Goal: Task Accomplishment & Management: Manage account settings

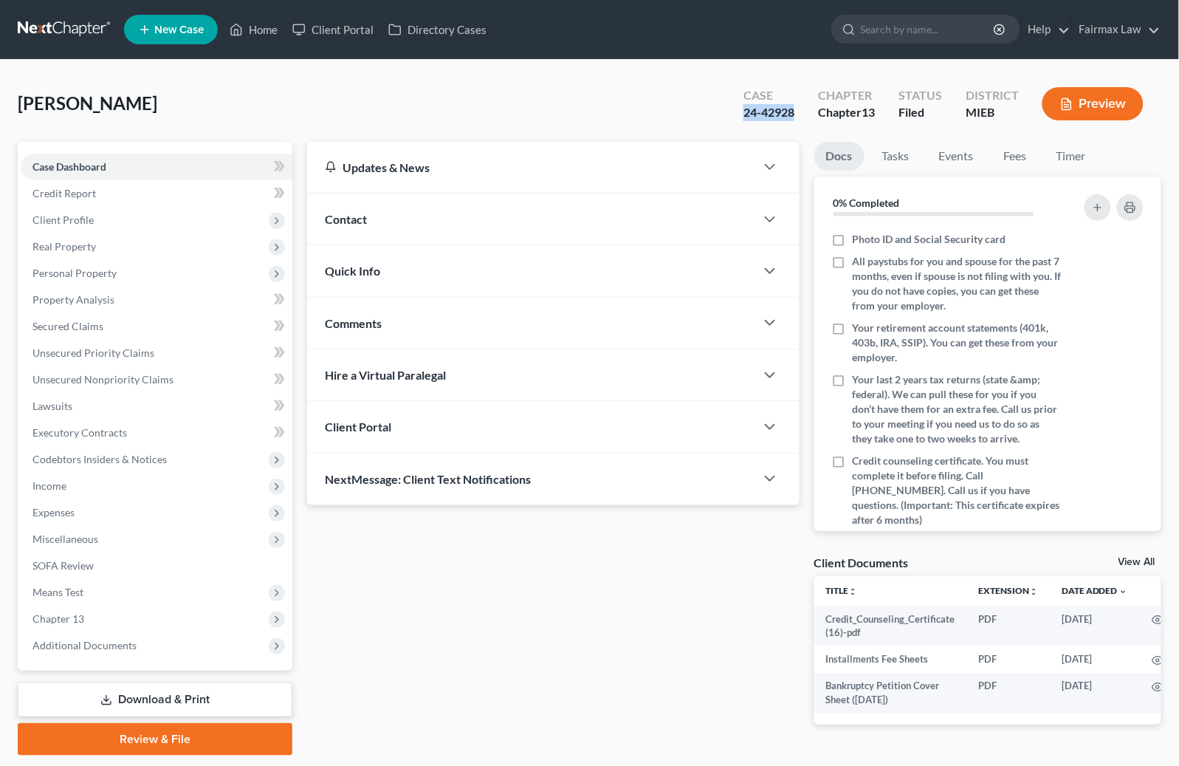
drag, startPoint x: 792, startPoint y: 114, endPoint x: 716, endPoint y: 114, distance: 76.1
click at [716, 114] on div "[PERSON_NAME] Upgraded Case 24-42928 Chapter Chapter 13 Status Filed District M…" at bounding box center [590, 110] width 1144 height 64
copy div "24-42928"
click at [136, 698] on link "Download & Print" at bounding box center [155, 699] width 275 height 35
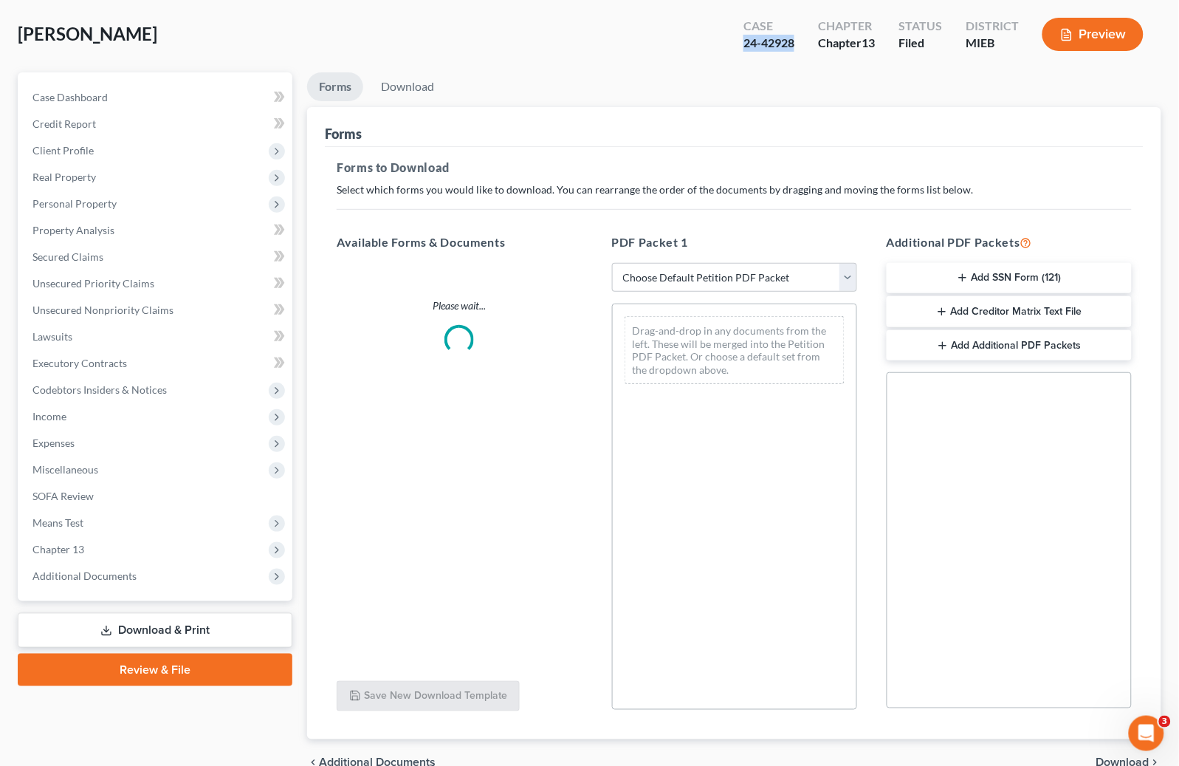
scroll to position [145, 0]
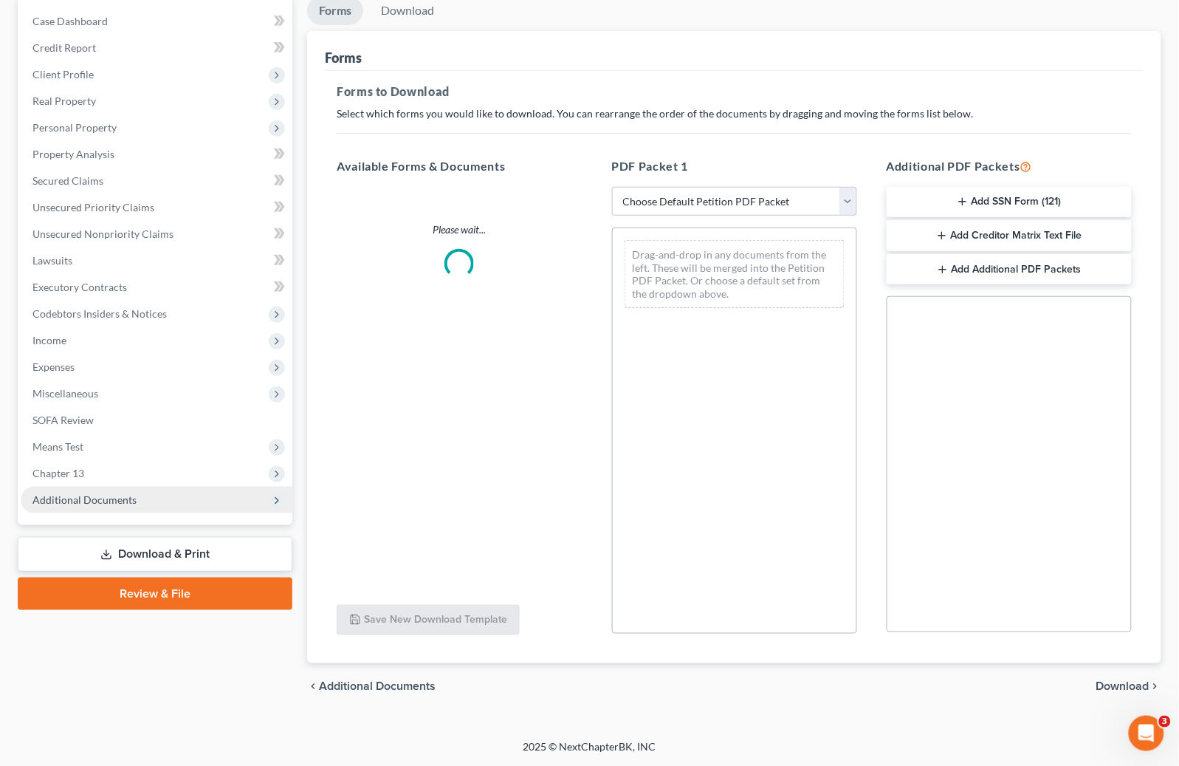
click at [111, 493] on span "Additional Documents" at bounding box center [84, 499] width 104 height 13
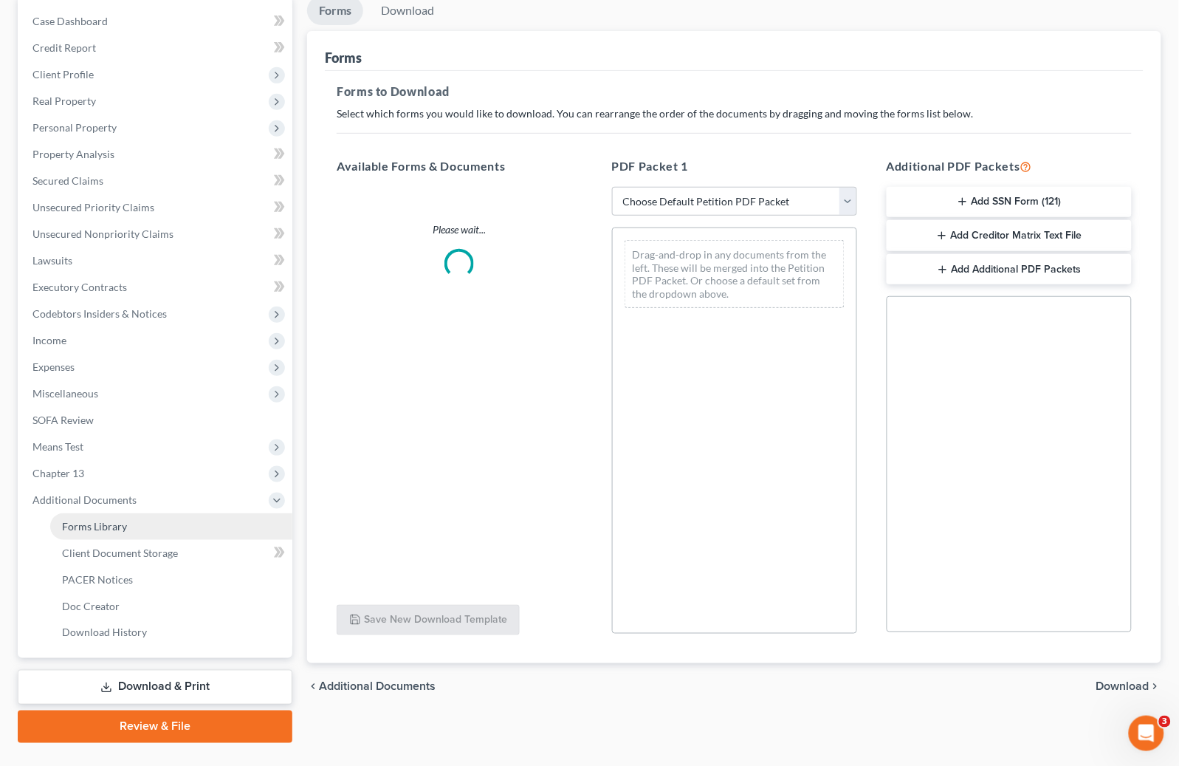
click at [121, 517] on link "Forms Library" at bounding box center [171, 526] width 242 height 27
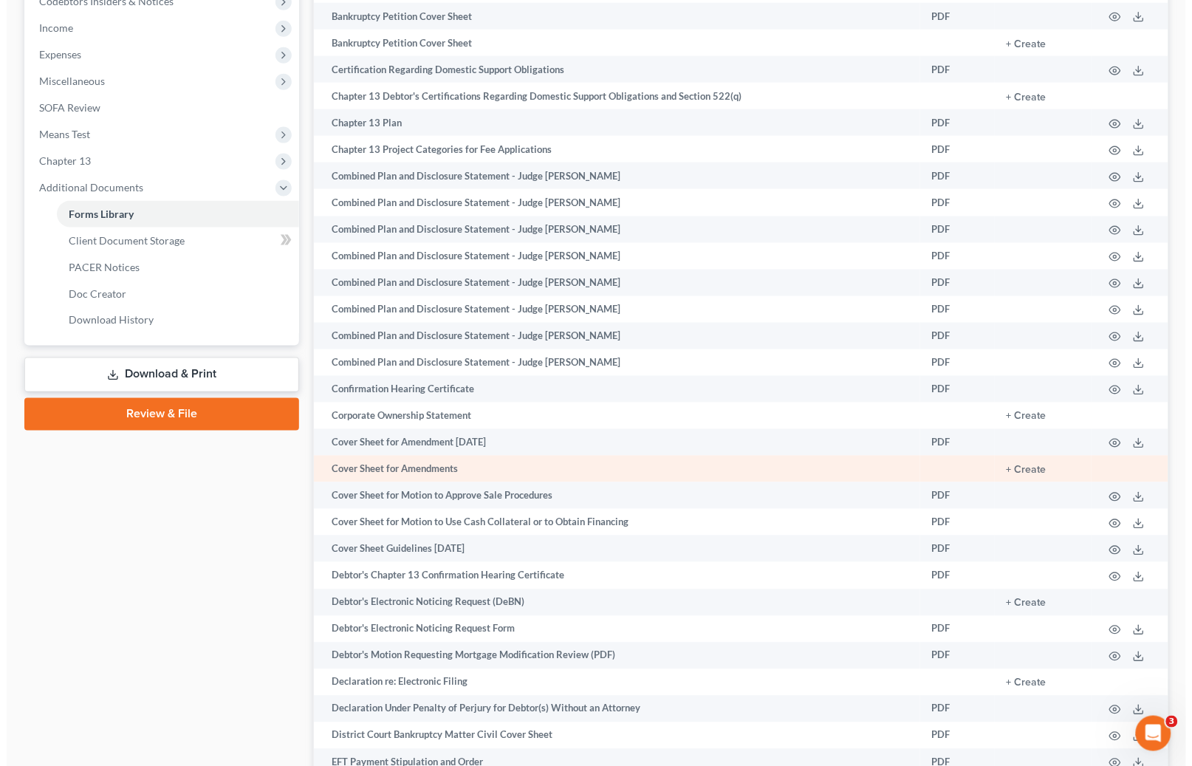
scroll to position [501, 0]
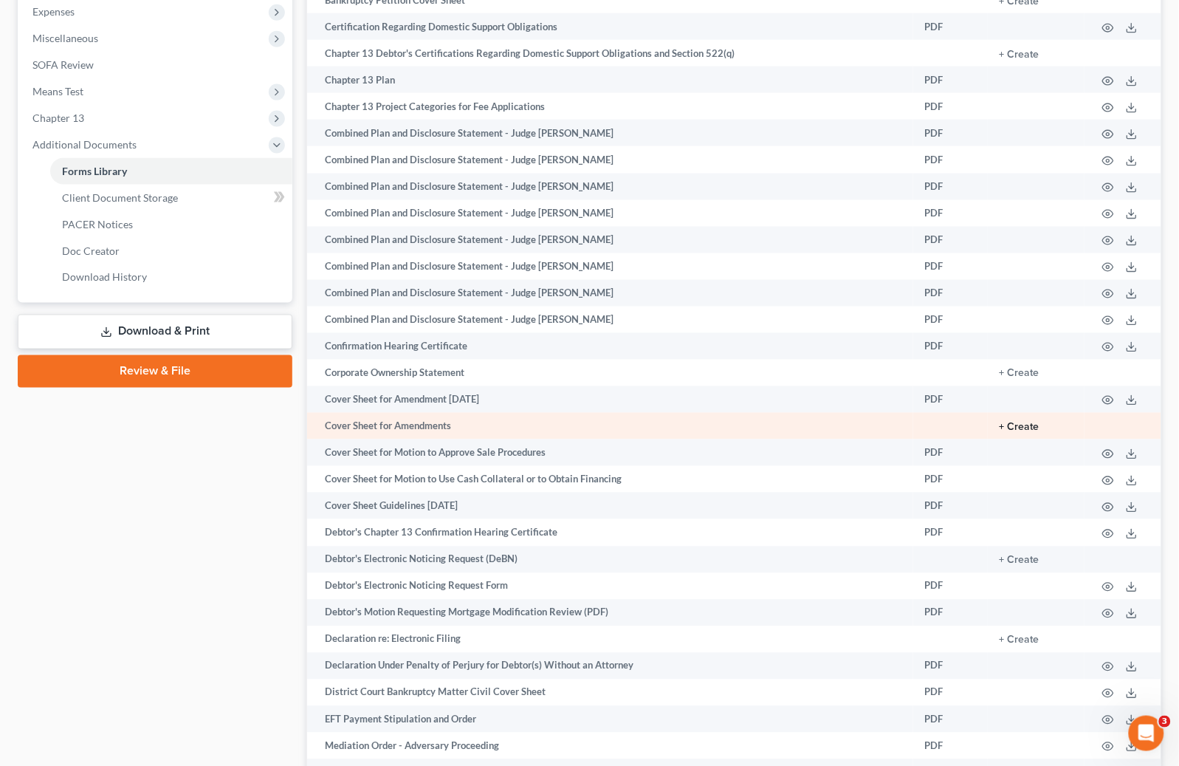
click at [1030, 433] on button "+ Create" at bounding box center [1020, 427] width 40 height 10
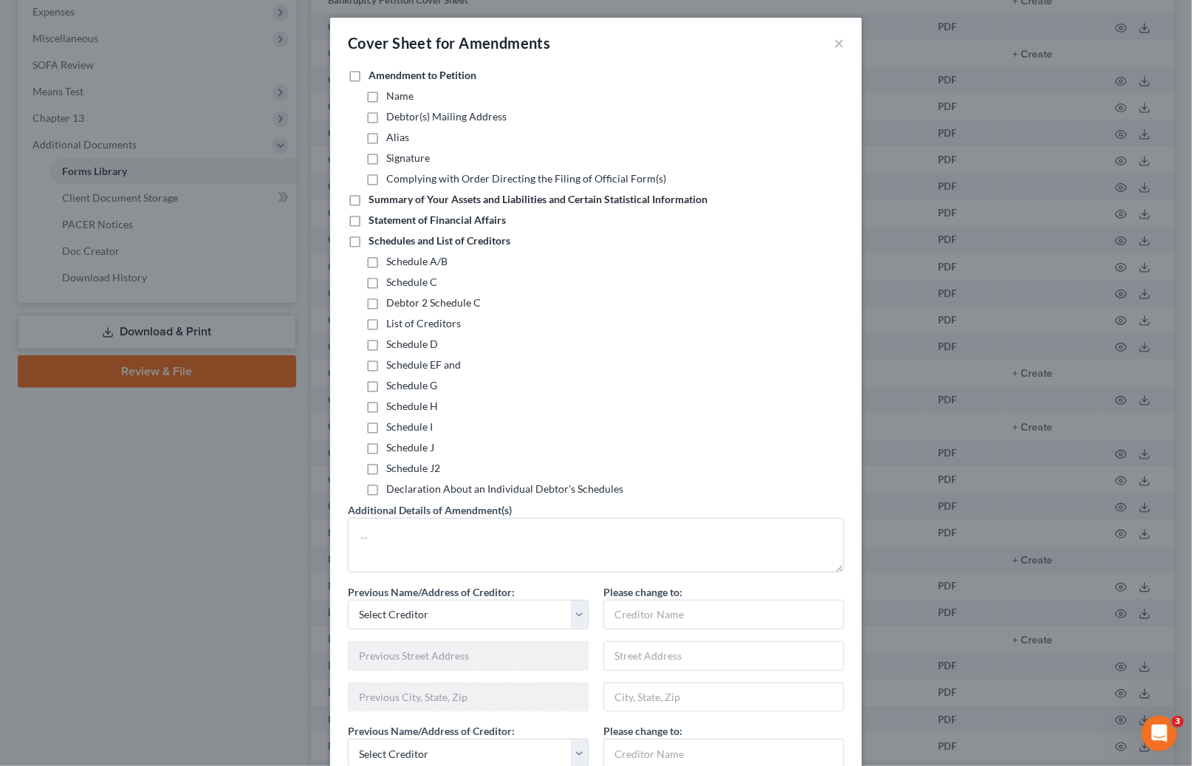
click at [368, 240] on label "Schedules and List of Creditors" at bounding box center [439, 240] width 142 height 15
click at [374, 240] on input "Schedules and List of Creditors" at bounding box center [379, 238] width 10 height 10
checkbox input "true"
drag, startPoint x: 372, startPoint y: 425, endPoint x: 365, endPoint y: 441, distance: 17.2
click at [386, 425] on label "Schedule I" at bounding box center [409, 426] width 47 height 15
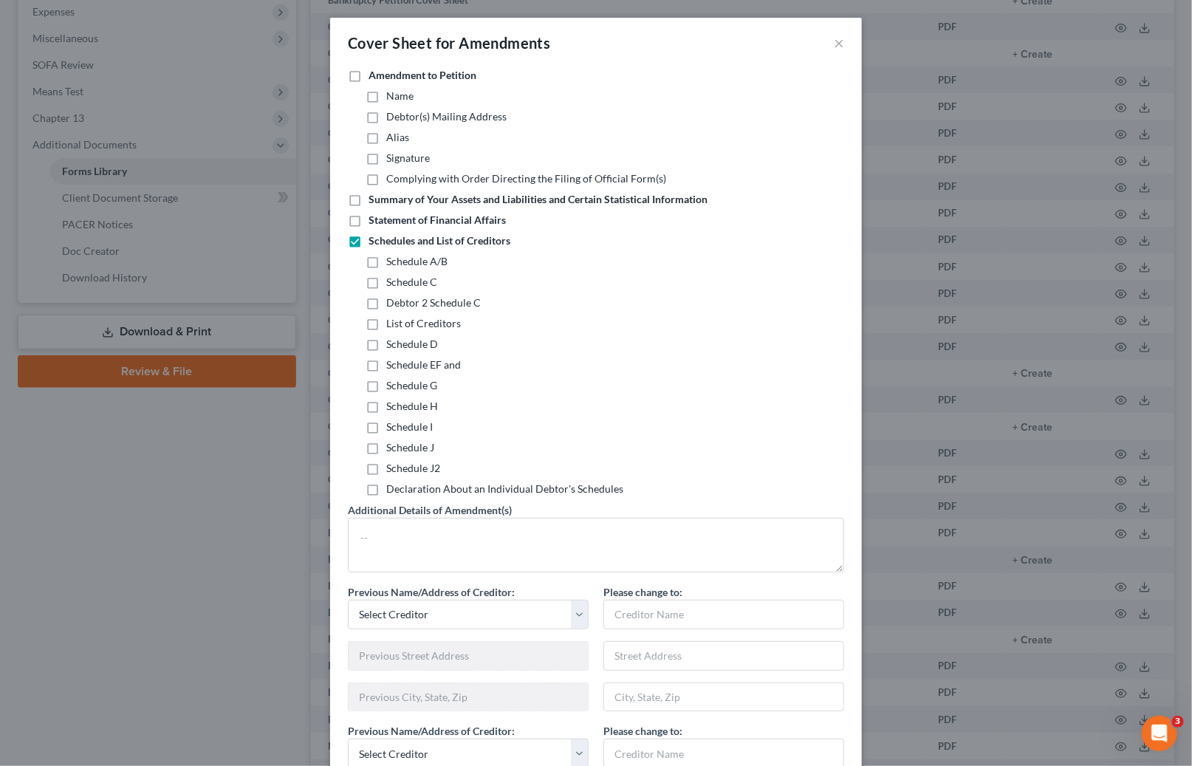
click at [392, 425] on input "Schedule I" at bounding box center [397, 424] width 10 height 10
checkbox input "true"
click at [386, 445] on label "Schedule J" at bounding box center [410, 447] width 48 height 15
click at [392, 445] on input "Schedule J" at bounding box center [397, 445] width 10 height 10
checkbox input "true"
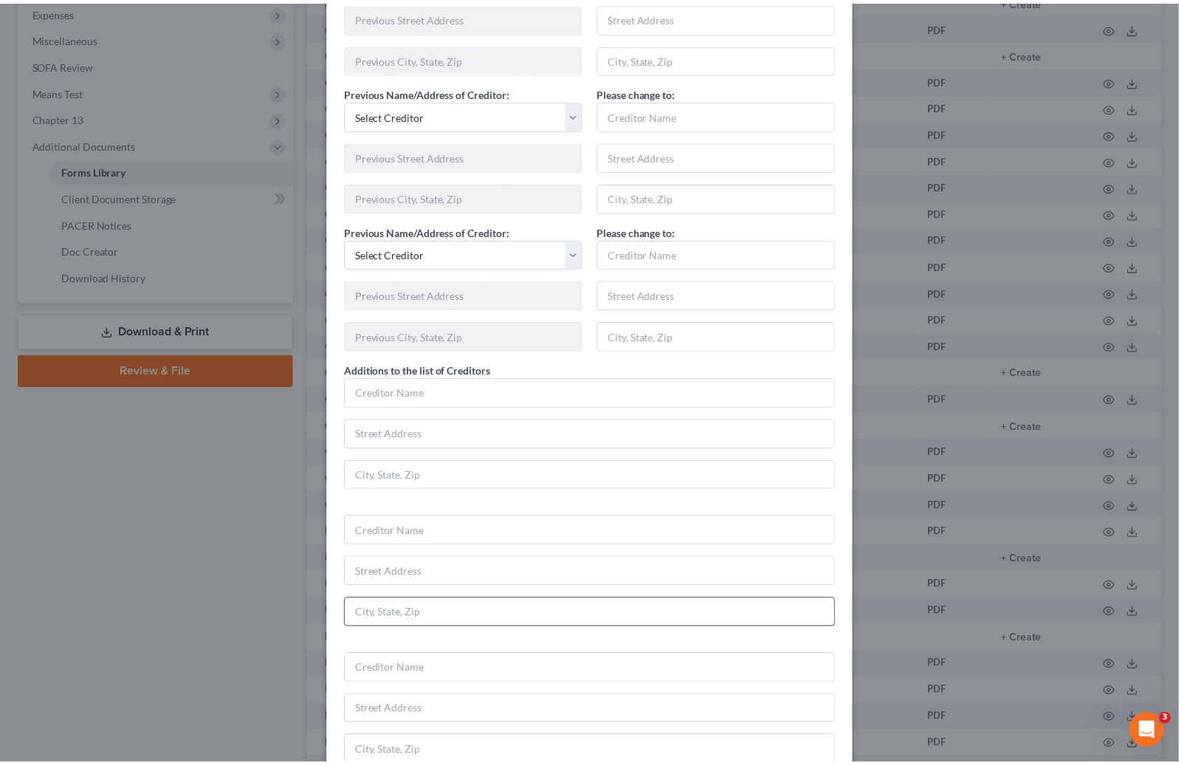
scroll to position [791, 0]
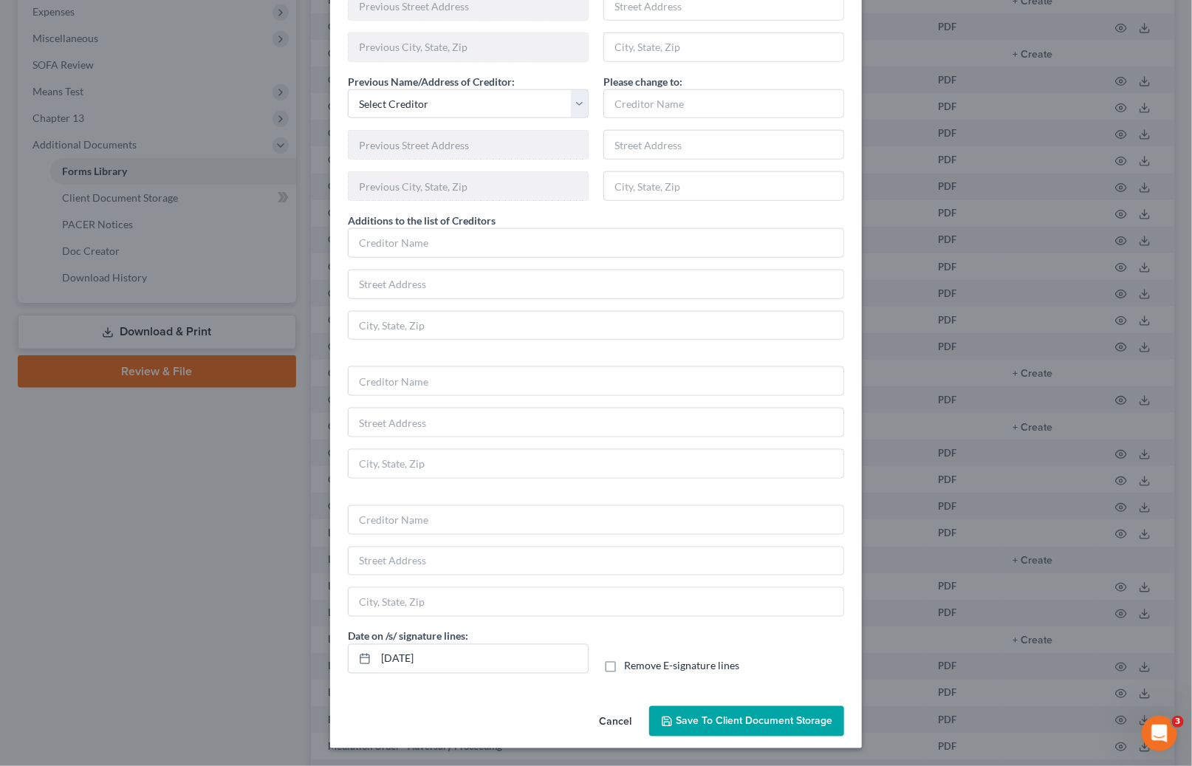
click at [699, 719] on span "Save to Client Document Storage" at bounding box center [754, 721] width 157 height 13
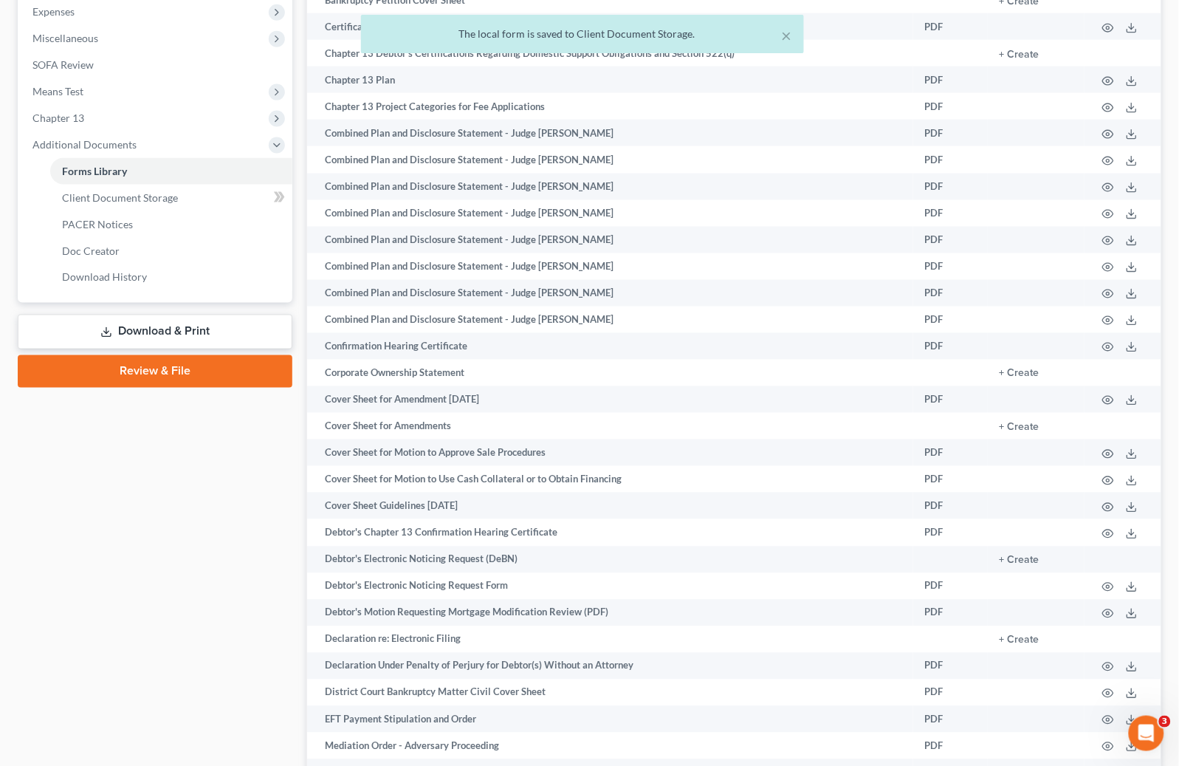
click at [100, 330] on icon at bounding box center [106, 332] width 12 height 12
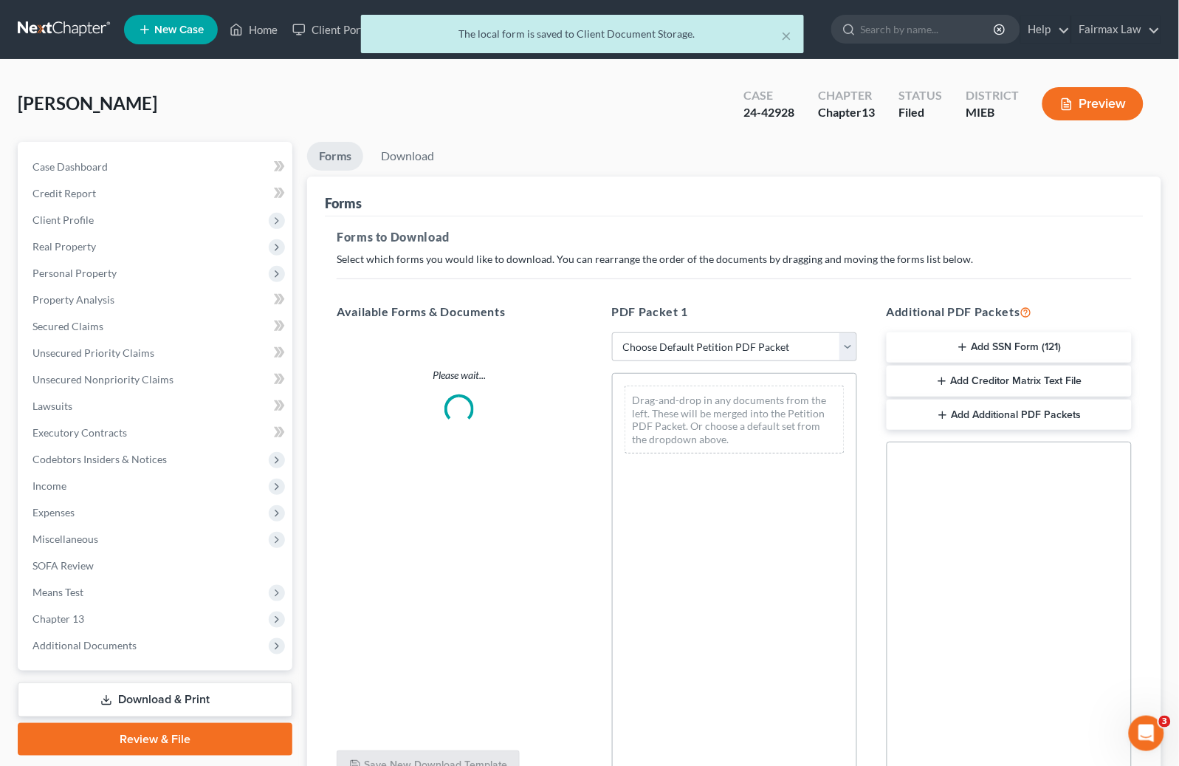
click at [762, 225] on div "Forms to Download Select which forms you would like to download. You can rearra…" at bounding box center [734, 512] width 819 height 593
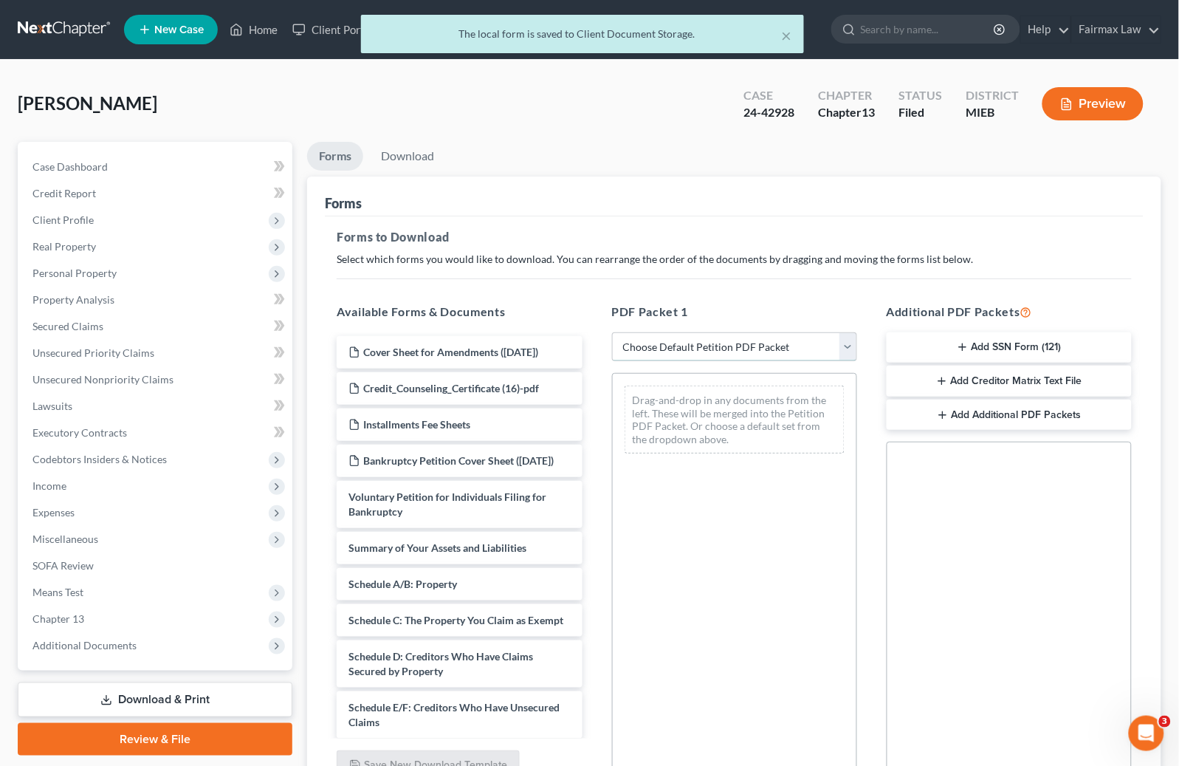
click at [707, 344] on select "Choose Default Petition PDF Packet Complete Bankruptcy Petition (all forms and …" at bounding box center [734, 347] width 245 height 30
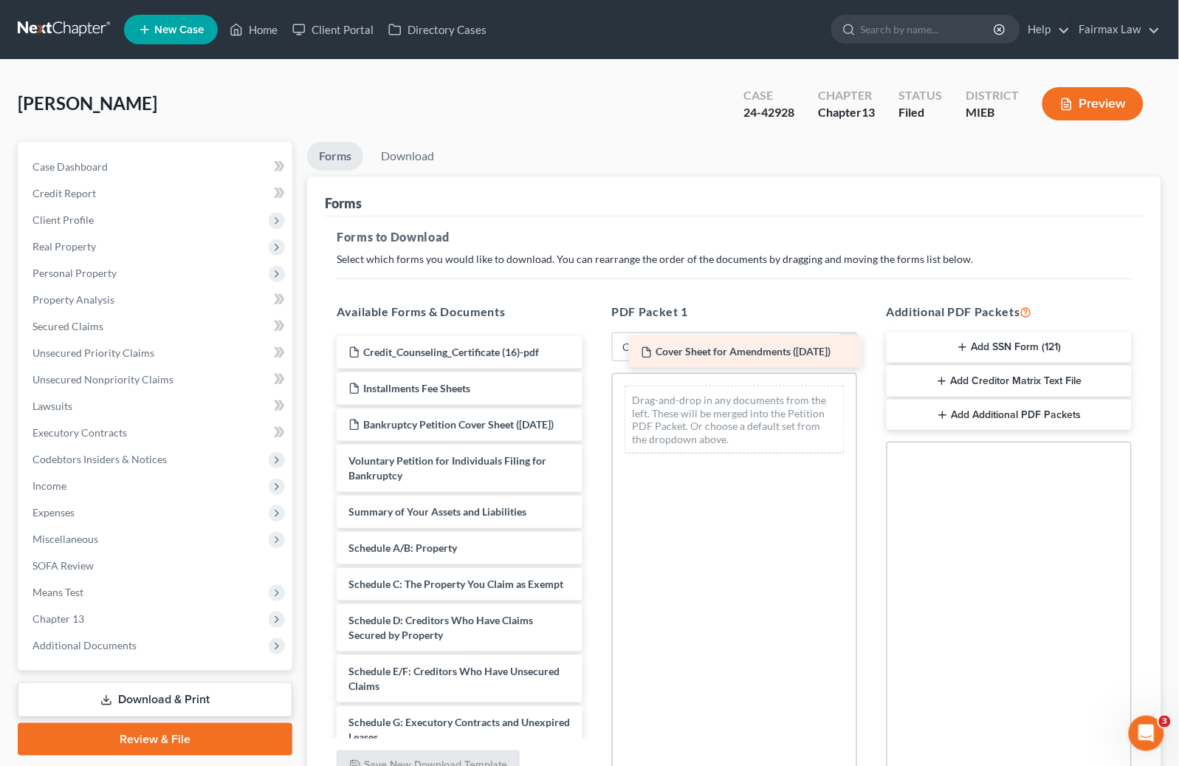
drag, startPoint x: 486, startPoint y: 360, endPoint x: 772, endPoint y: 365, distance: 286.5
click at [594, 365] on div "Cover Sheet for Amendments ([DATE]) Cover Sheet for Amendments ([DATE]) Credit_…" at bounding box center [459, 780] width 269 height 889
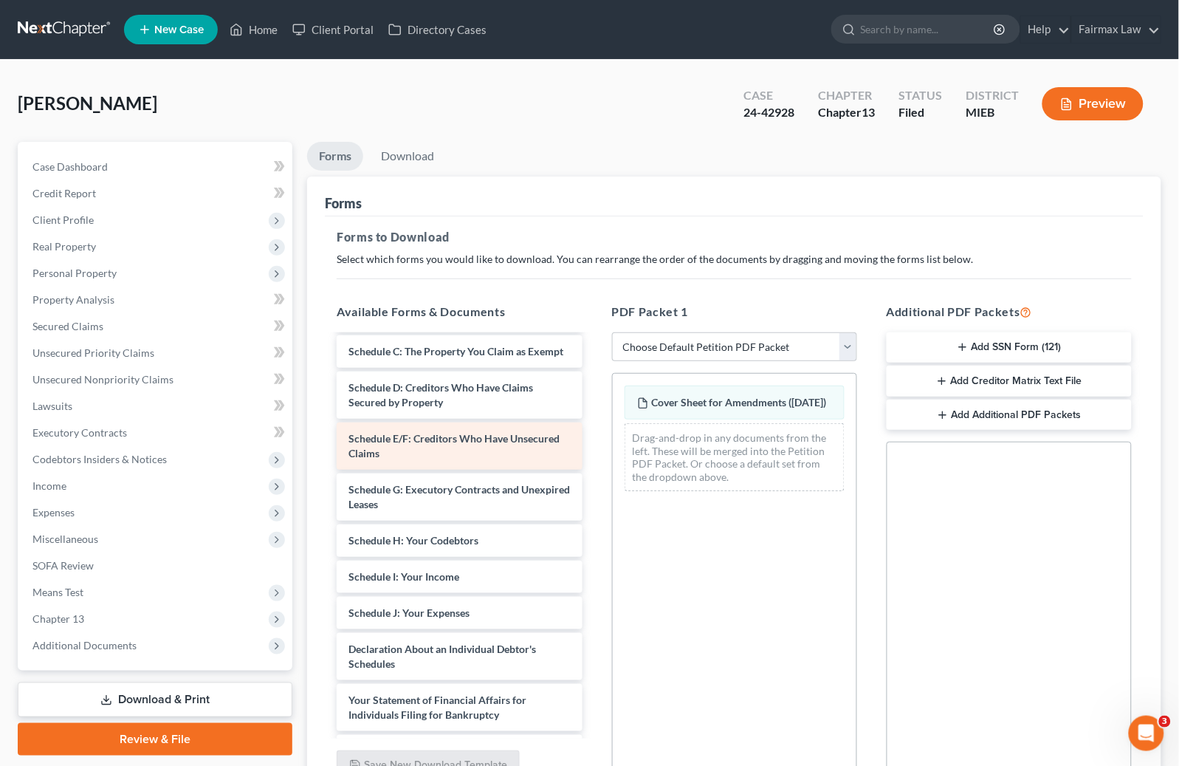
scroll to position [233, 0]
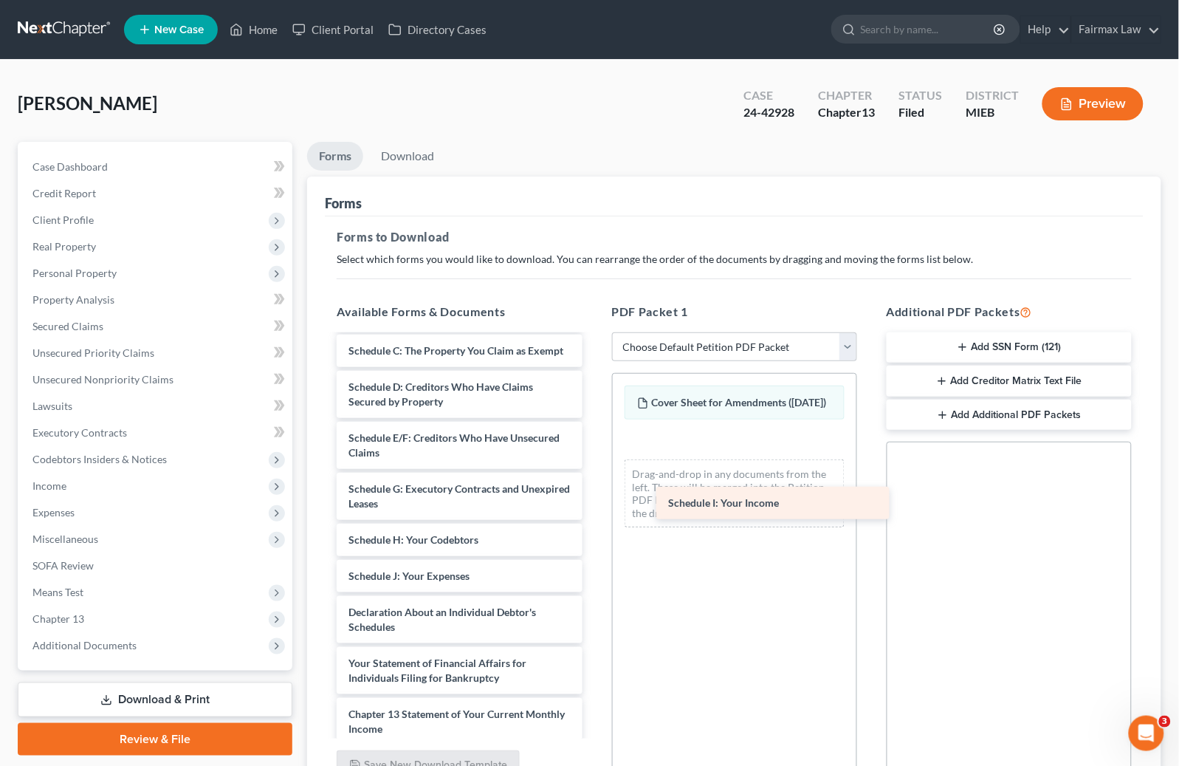
drag, startPoint x: 400, startPoint y: 605, endPoint x: 719, endPoint y: 503, distance: 334.9
click at [594, 503] on div "Schedule I: Your Income Credit_Counseling_Certificate (16)-pdf Installments Fee…" at bounding box center [459, 529] width 269 height 853
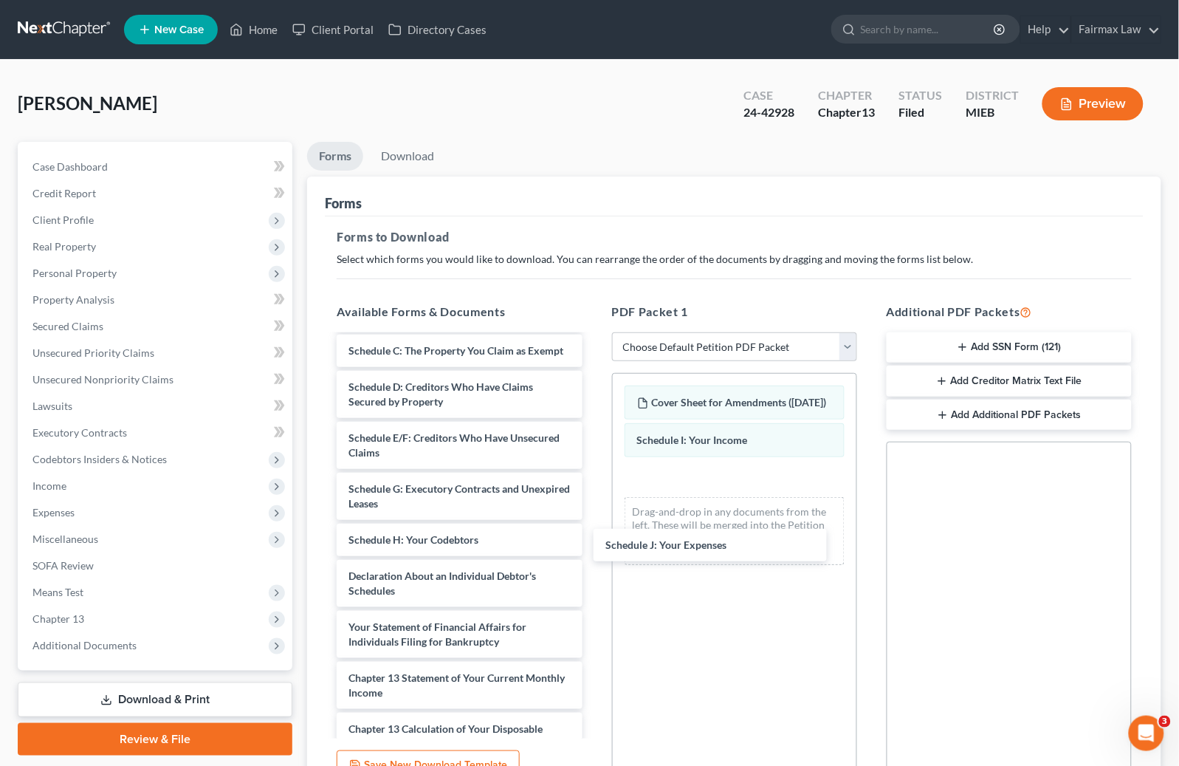
click at [594, 546] on div "Schedule J: Your Expenses Credit_Counseling_Certificate (16)-pdf Installments F…" at bounding box center [459, 511] width 269 height 817
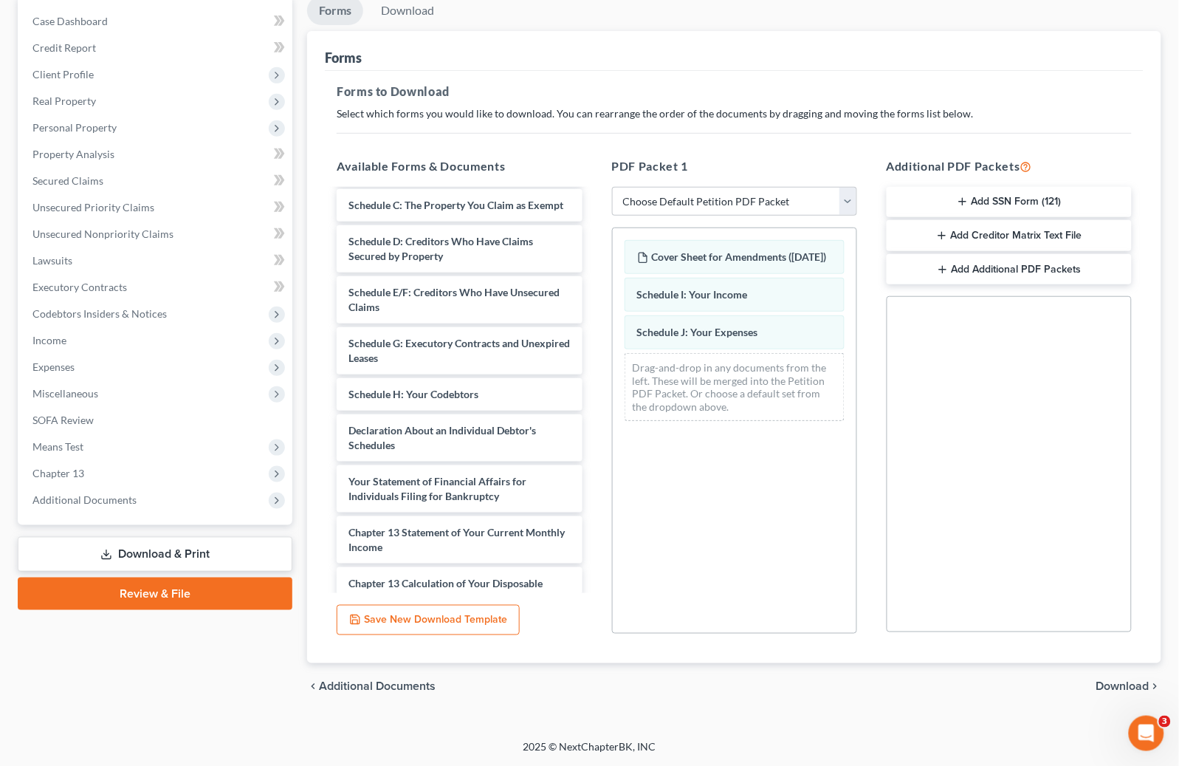
click at [1115, 687] on span "Download" at bounding box center [1122, 687] width 53 height 12
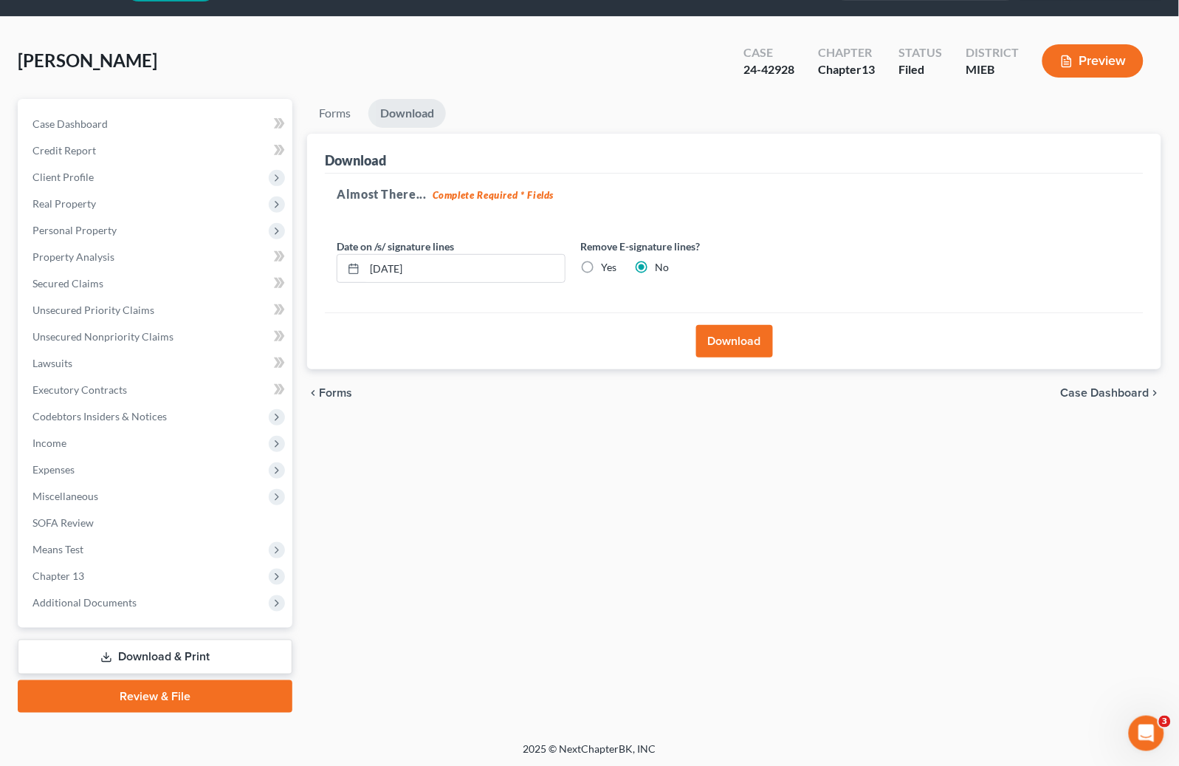
click at [735, 334] on button "Download" at bounding box center [734, 341] width 77 height 32
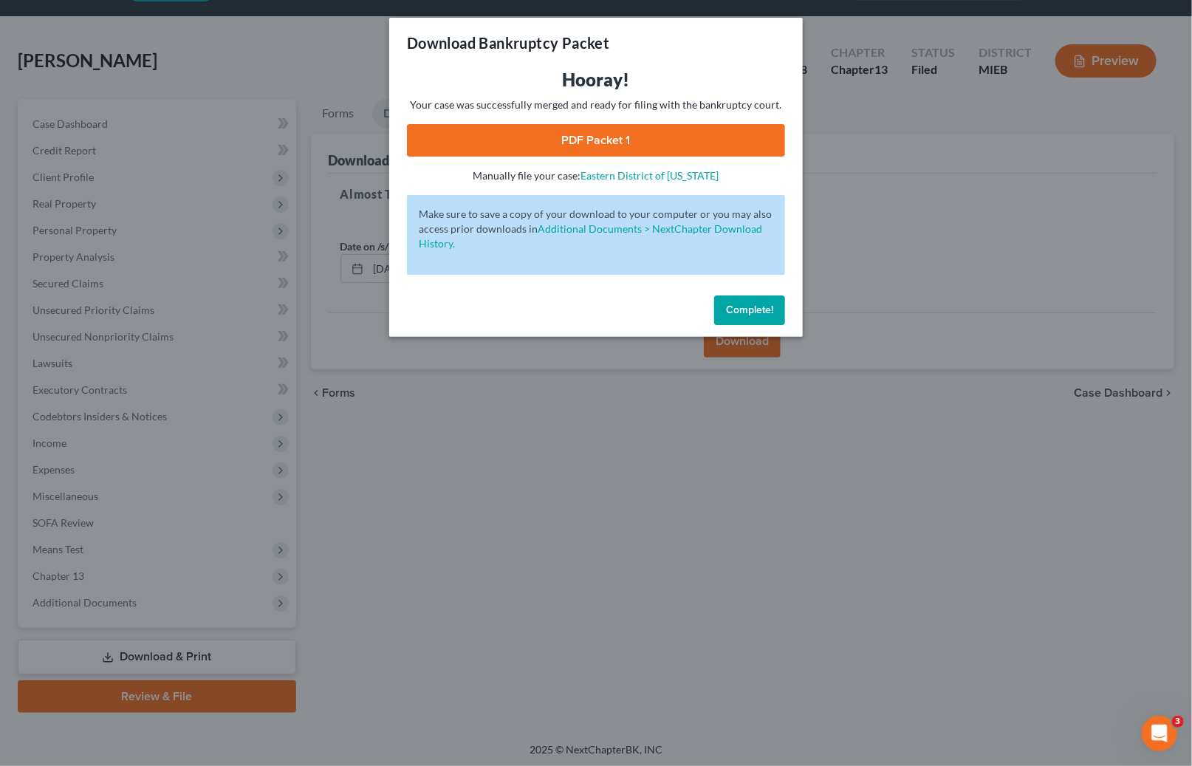
click at [569, 139] on link "PDF Packet 1" at bounding box center [596, 140] width 378 height 32
click at [760, 290] on div "Complete!" at bounding box center [595, 312] width 413 height 47
click at [769, 305] on span "Complete!" at bounding box center [749, 309] width 47 height 13
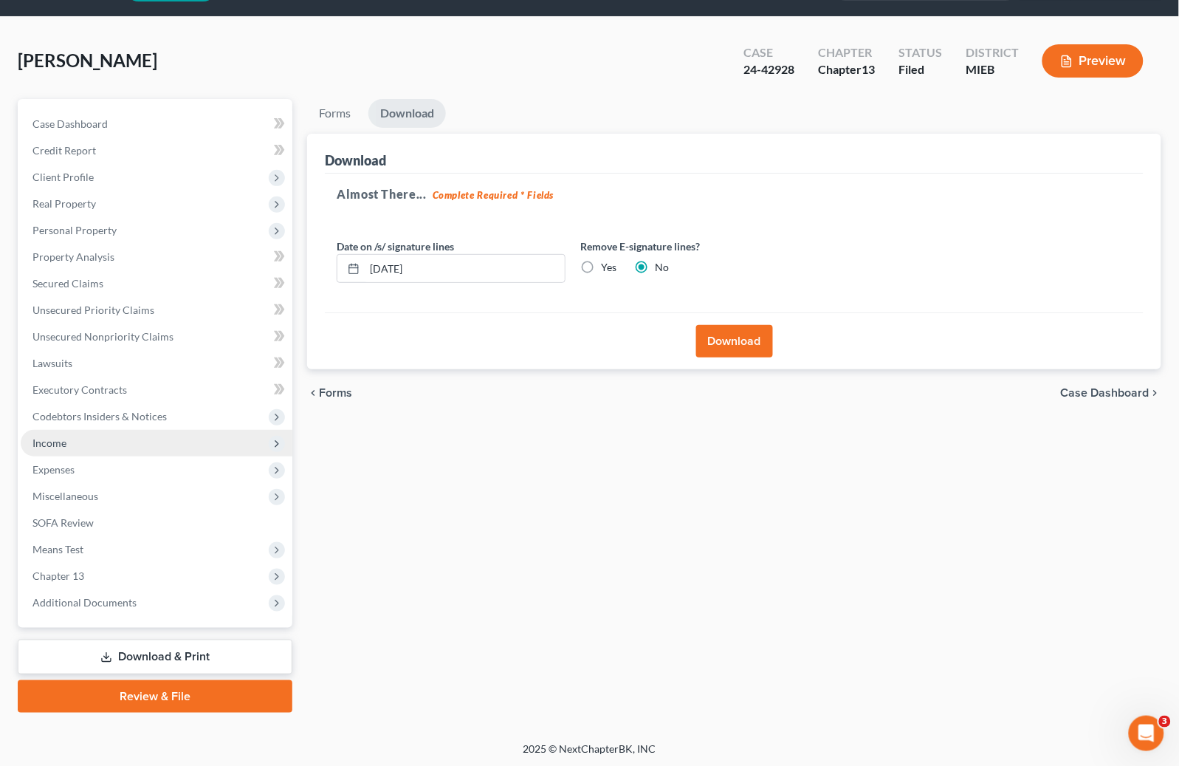
click at [44, 449] on span "Income" at bounding box center [157, 443] width 272 height 27
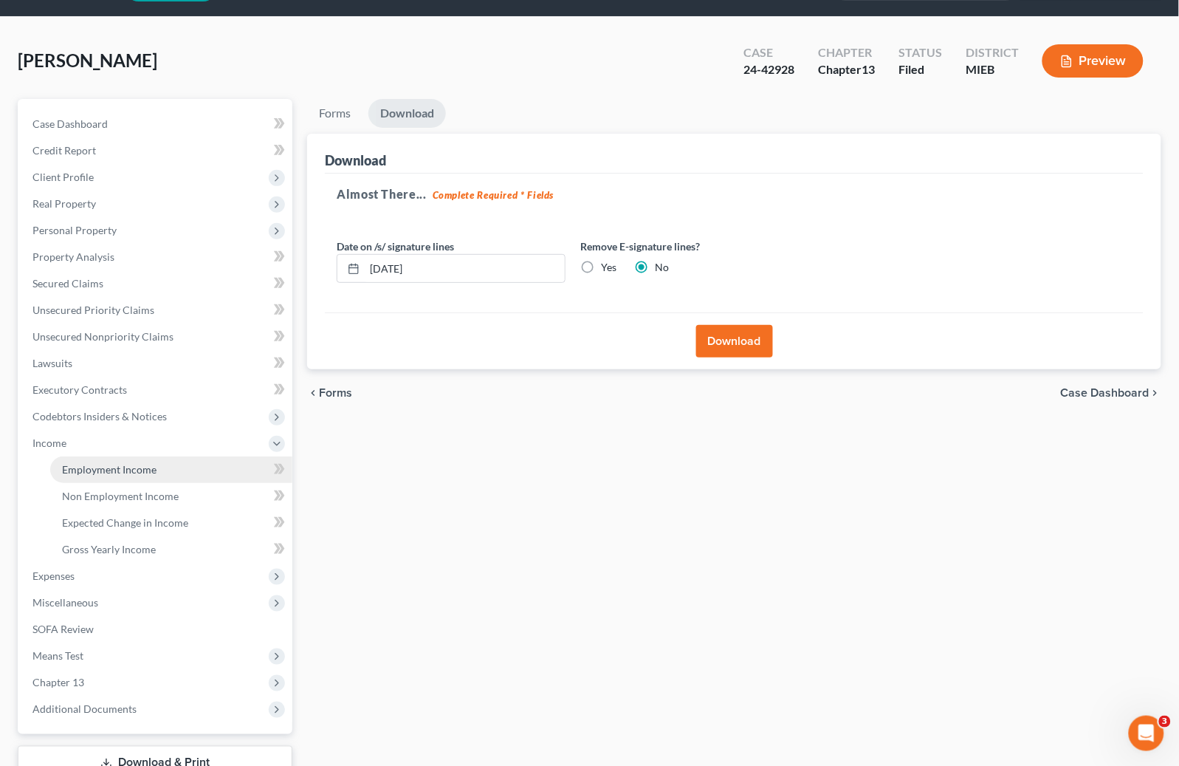
click at [99, 463] on span "Employment Income" at bounding box center [109, 469] width 95 height 13
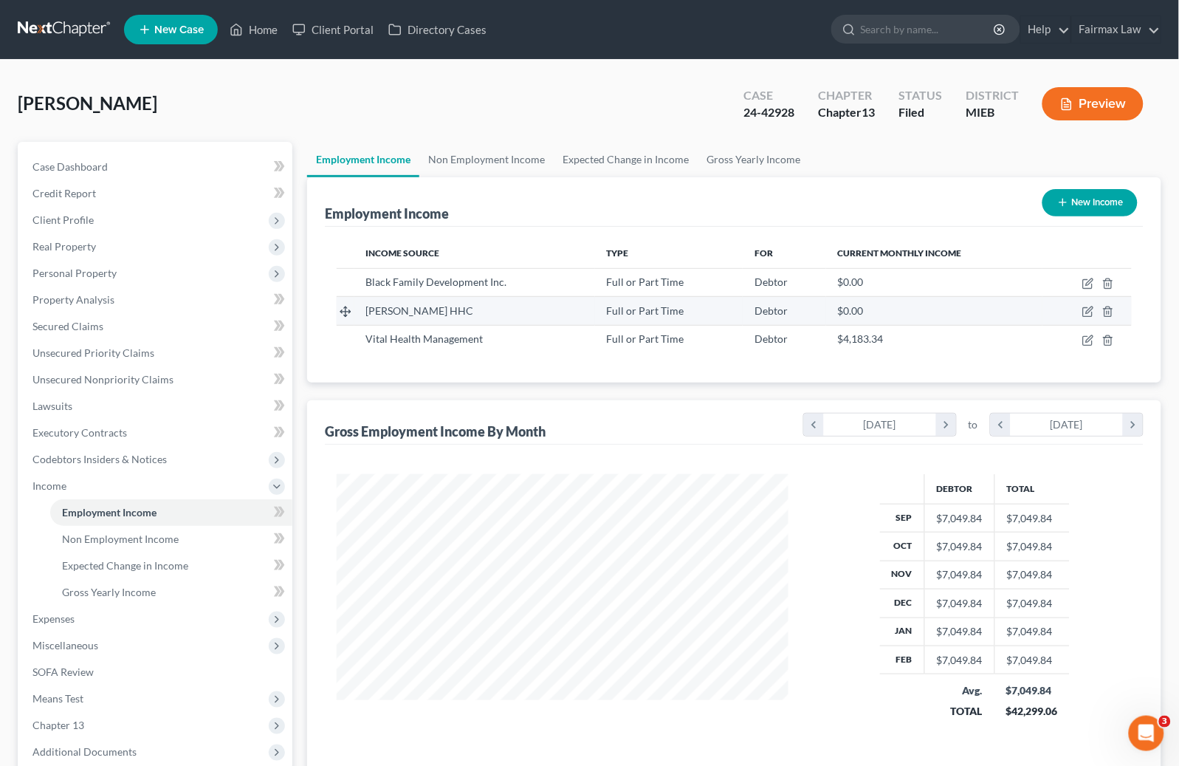
scroll to position [264, 481]
click at [538, 143] on link "Non Employment Income" at bounding box center [486, 159] width 134 height 35
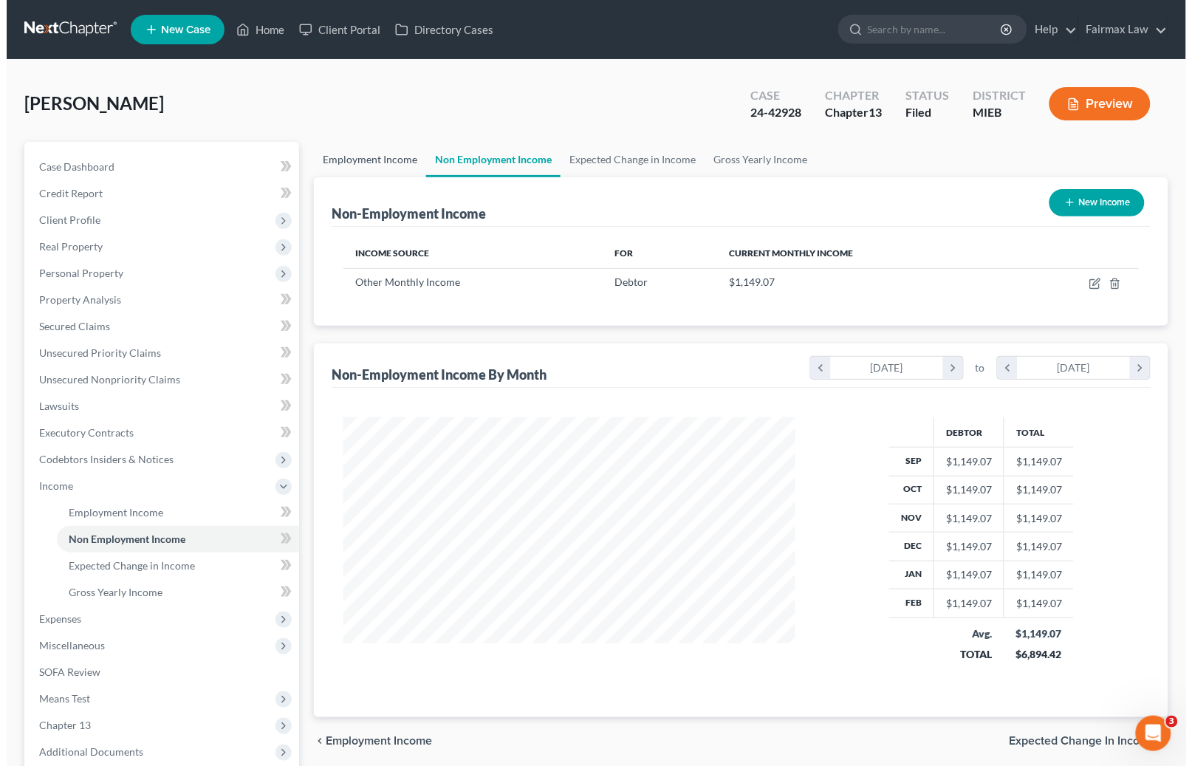
scroll to position [264, 481]
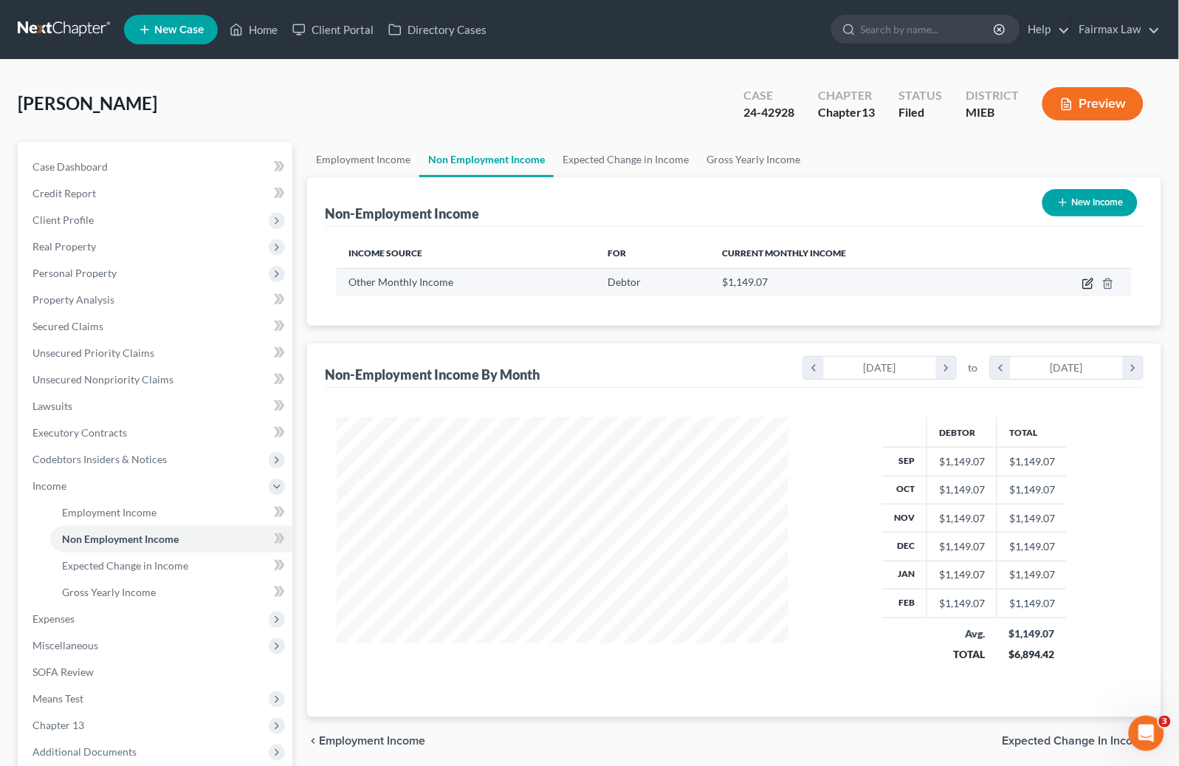
click at [1090, 284] on icon "button" at bounding box center [1088, 284] width 12 height 12
select select "13"
select select "0"
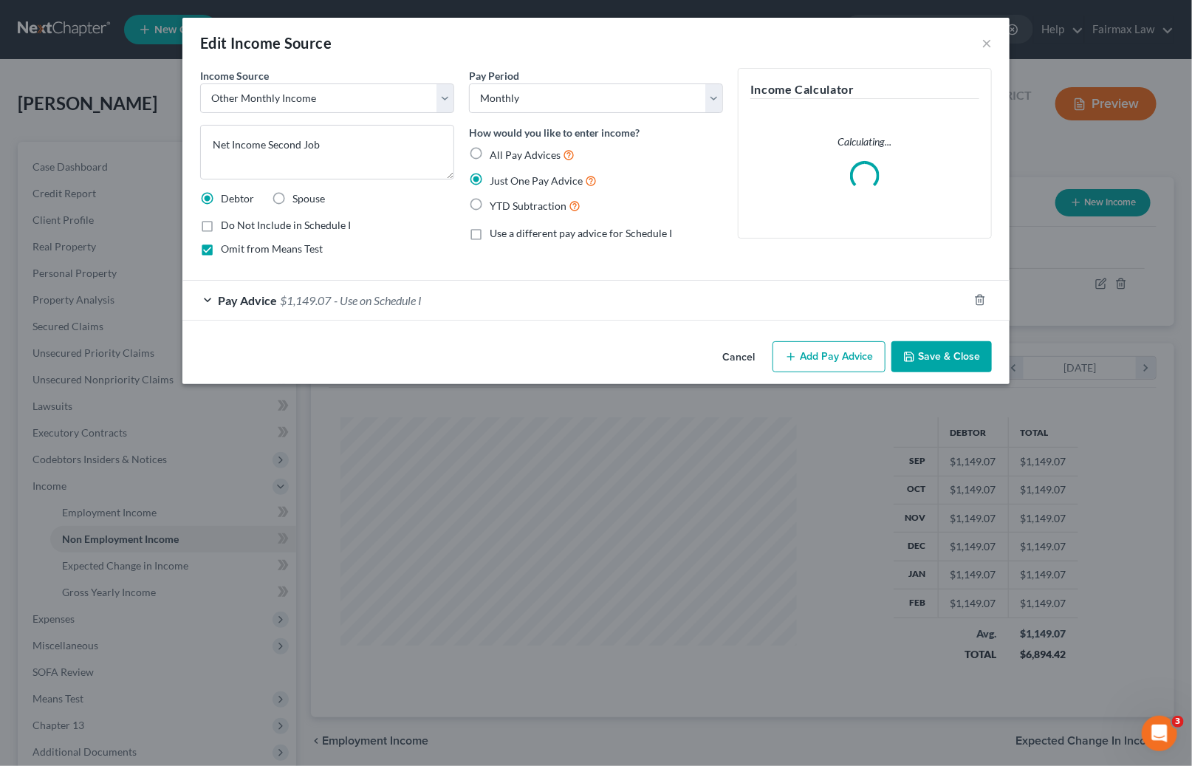
click at [744, 357] on button "Cancel" at bounding box center [738, 358] width 56 height 30
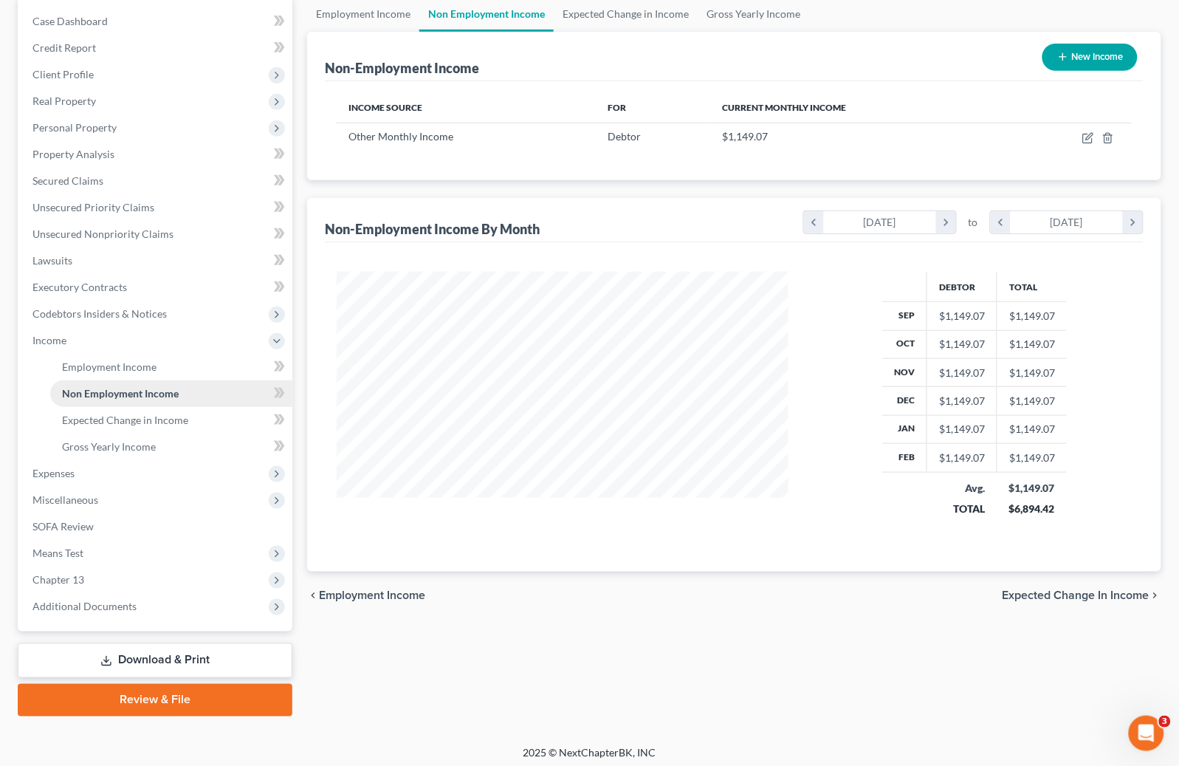
scroll to position [150, 0]
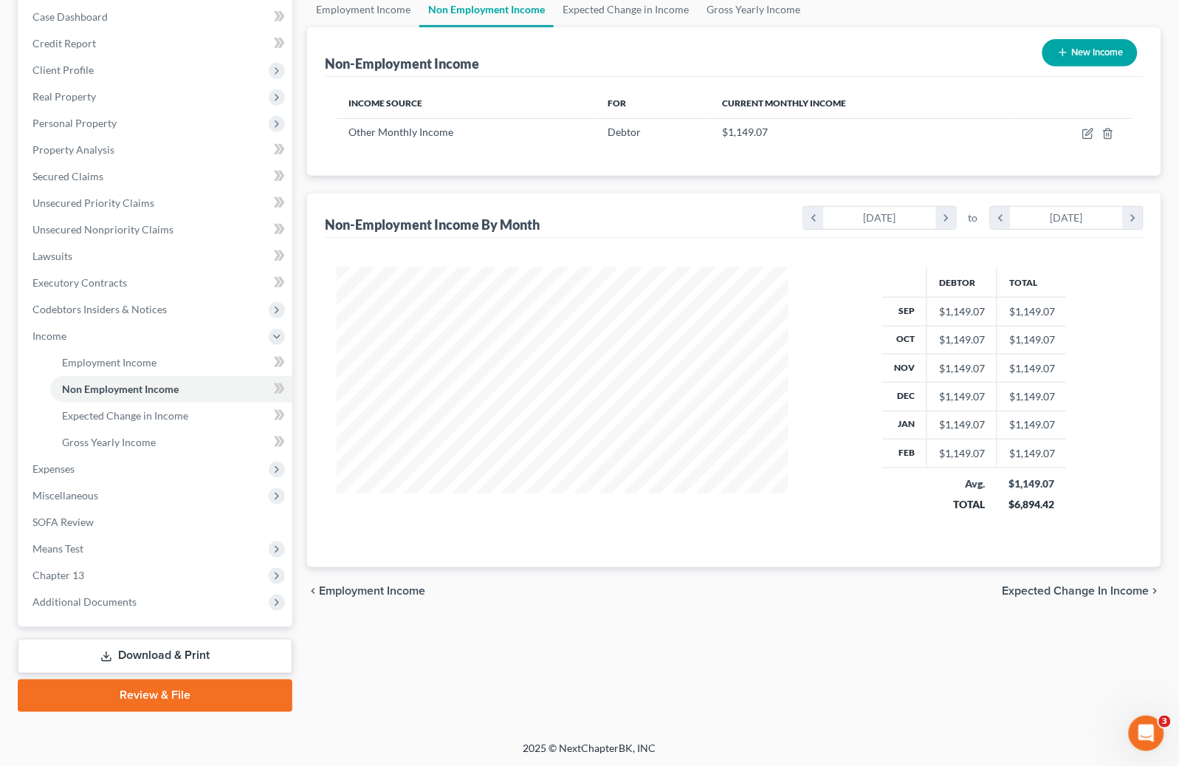
click at [139, 655] on link "Download & Print" at bounding box center [155, 656] width 275 height 35
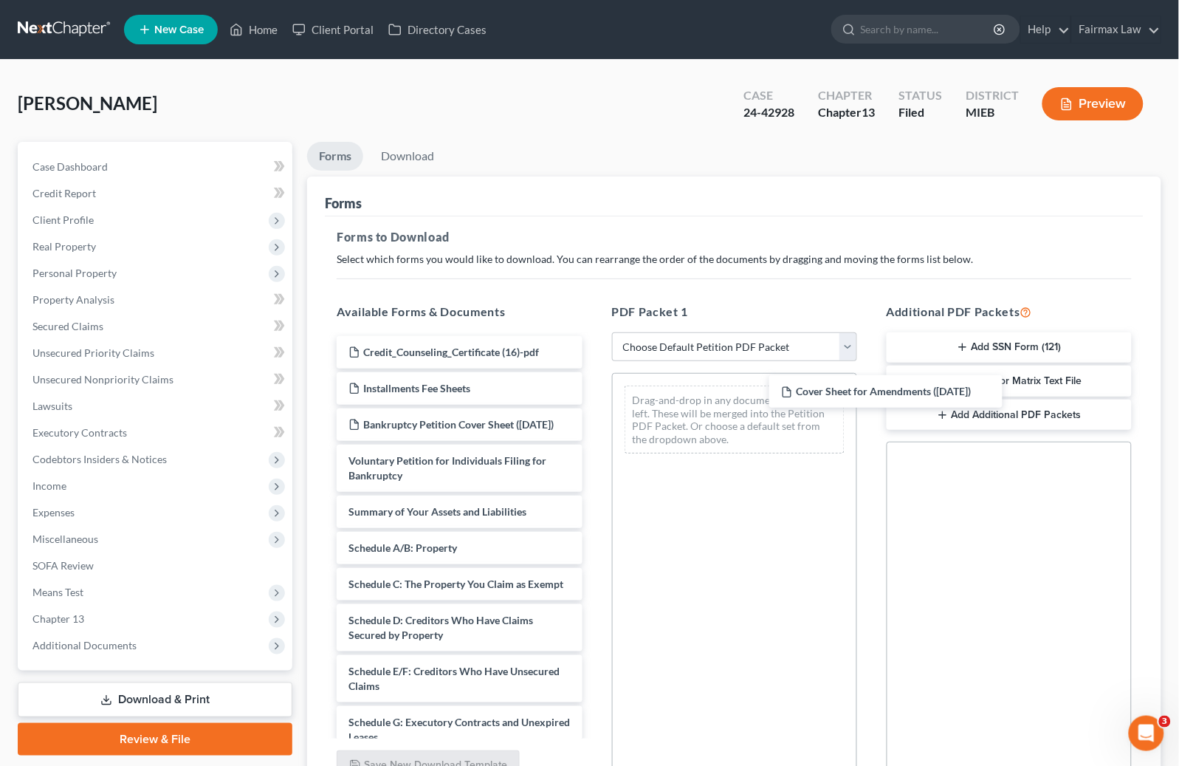
drag, startPoint x: 467, startPoint y: 361, endPoint x: 871, endPoint y: 395, distance: 405.3
click at [594, 400] on div "Cover Sheet for Amendments ([DATE]) Cover Sheet for Amendments ([DATE]) Credit_…" at bounding box center [459, 780] width 269 height 889
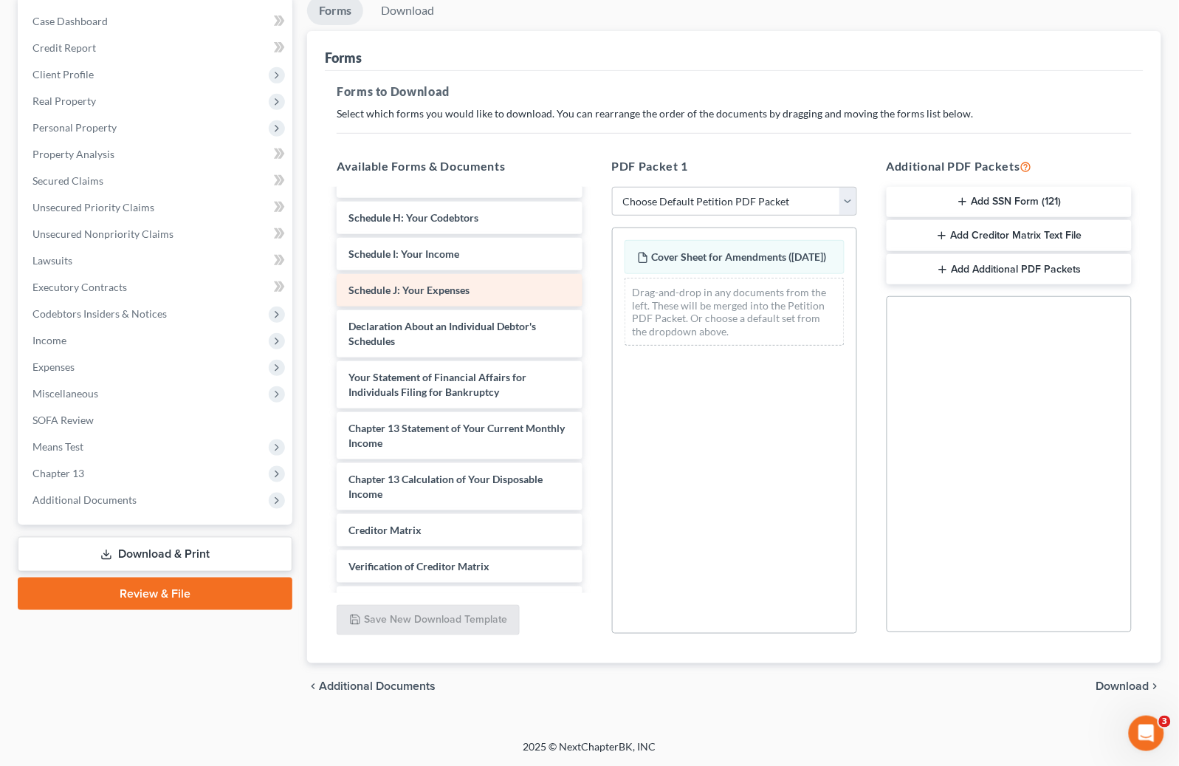
scroll to position [349, 0]
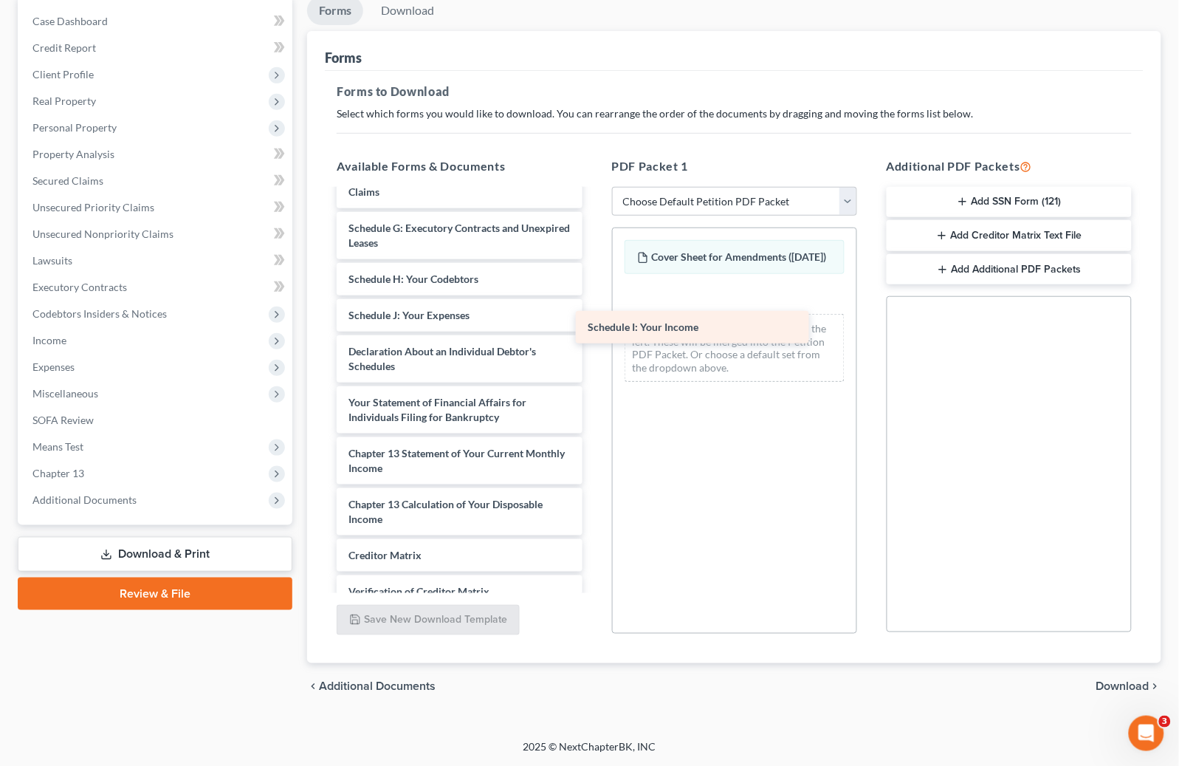
drag, startPoint x: 424, startPoint y: 346, endPoint x: 723, endPoint y: 325, distance: 299.8
click at [594, 325] on div "Schedule I: Your Income Credit_Counseling_Certificate (16)-pdf Installments Fee…" at bounding box center [459, 268] width 269 height 853
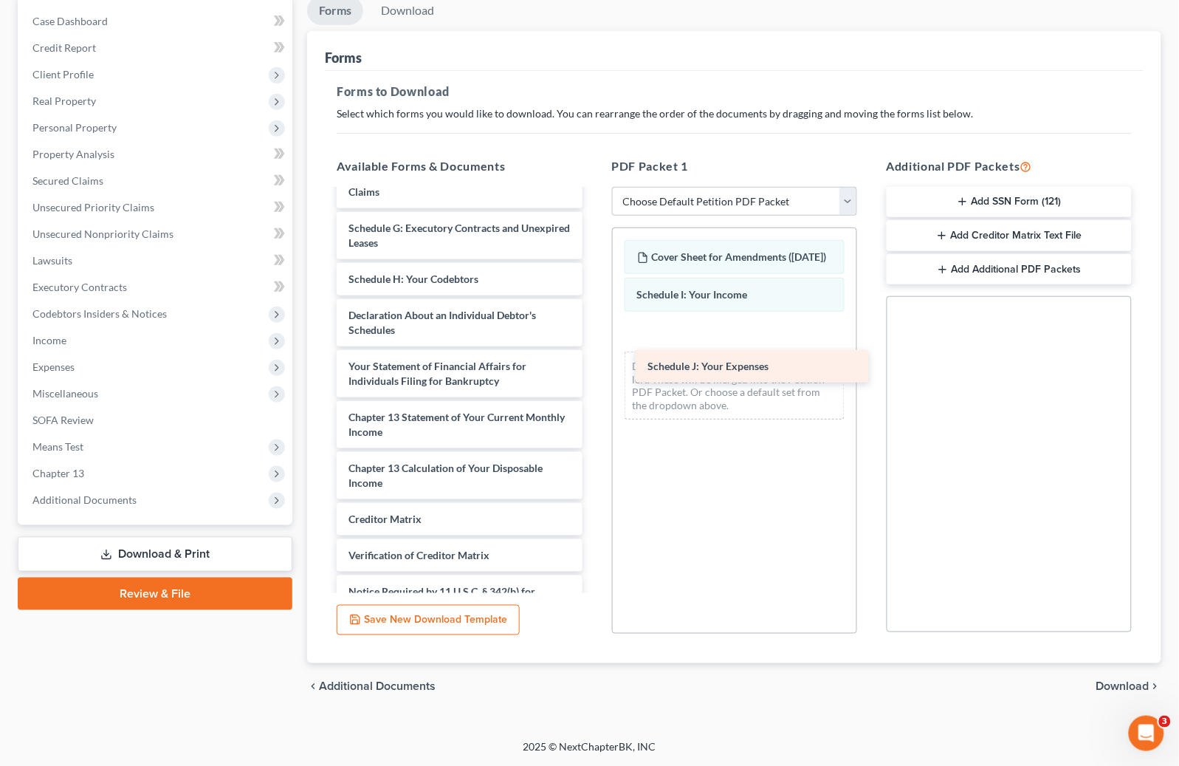
drag, startPoint x: 470, startPoint y: 347, endPoint x: 769, endPoint y: 370, distance: 299.9
click at [594, 370] on div "Schedule J: Your Expenses Credit_Counseling_Certificate (16)-pdf Installments F…" at bounding box center [459, 250] width 269 height 817
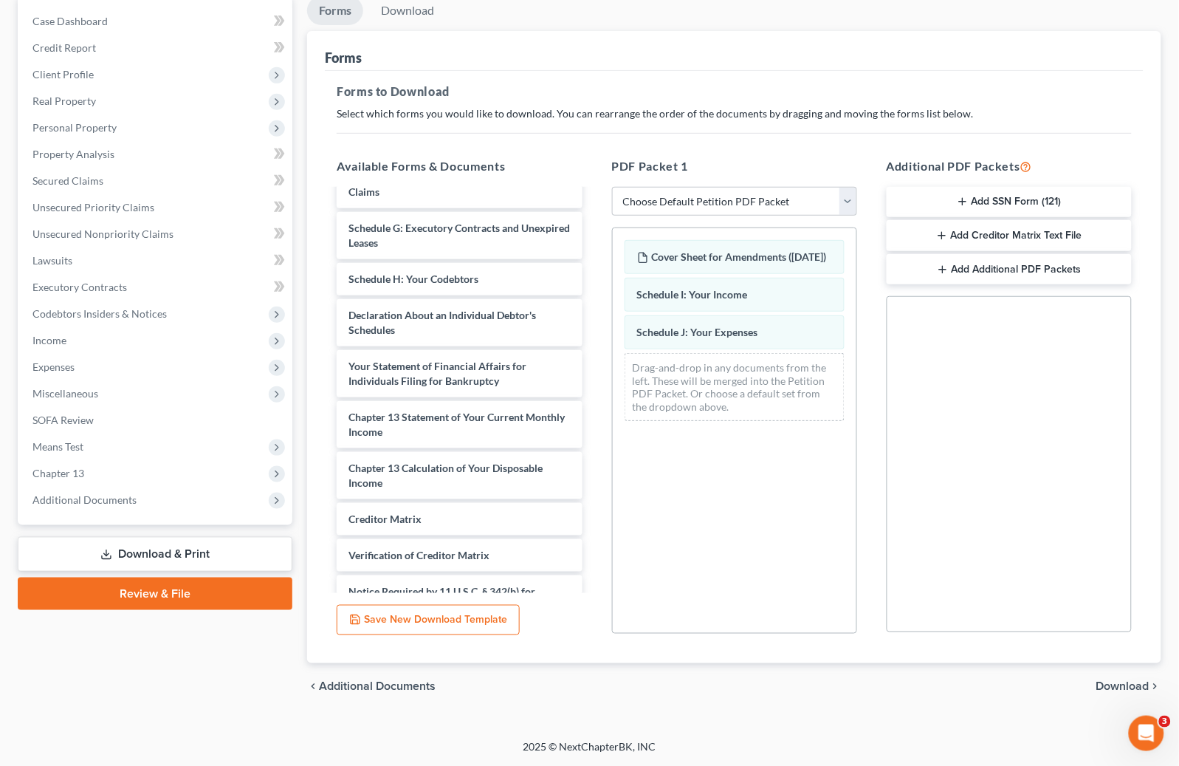
click at [1111, 674] on div "chevron_left Additional Documents Download chevron_right" at bounding box center [734, 686] width 854 height 47
click at [1113, 682] on span "Download" at bounding box center [1122, 687] width 53 height 12
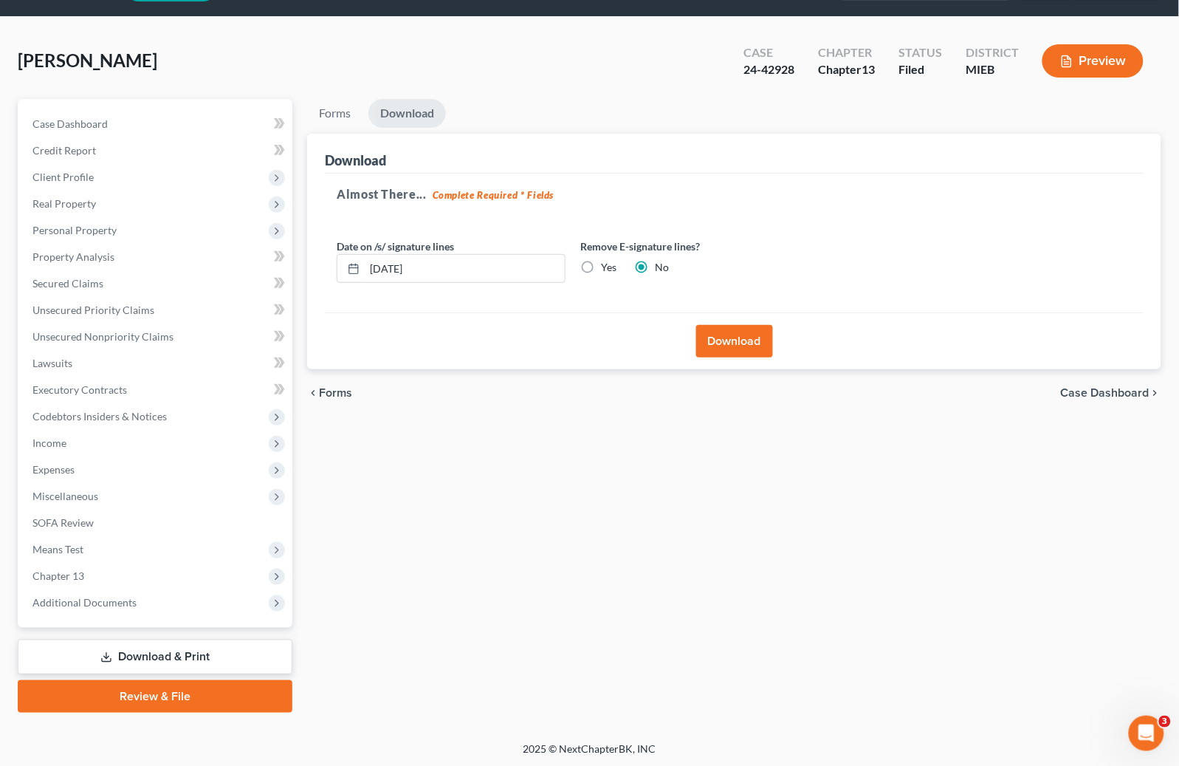
click at [724, 343] on button "Download" at bounding box center [734, 341] width 77 height 32
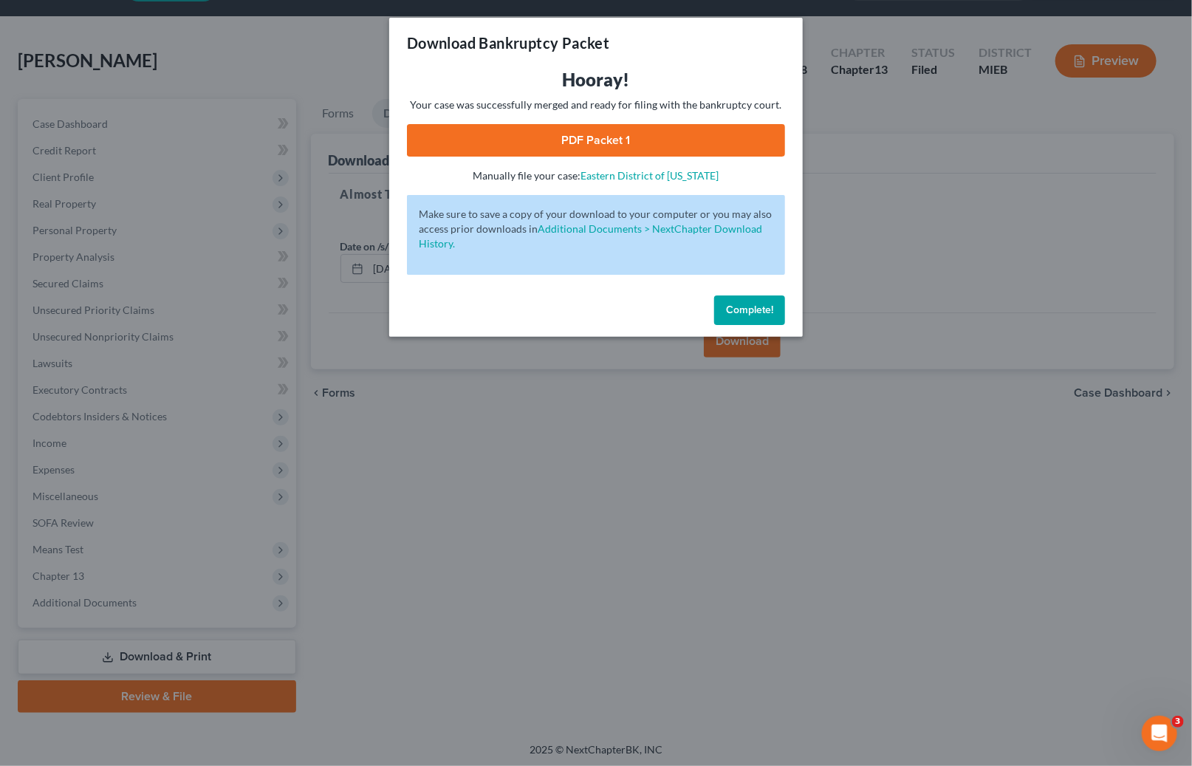
click at [577, 145] on link "PDF Packet 1" at bounding box center [596, 140] width 378 height 32
click at [751, 298] on button "Complete!" at bounding box center [749, 310] width 71 height 30
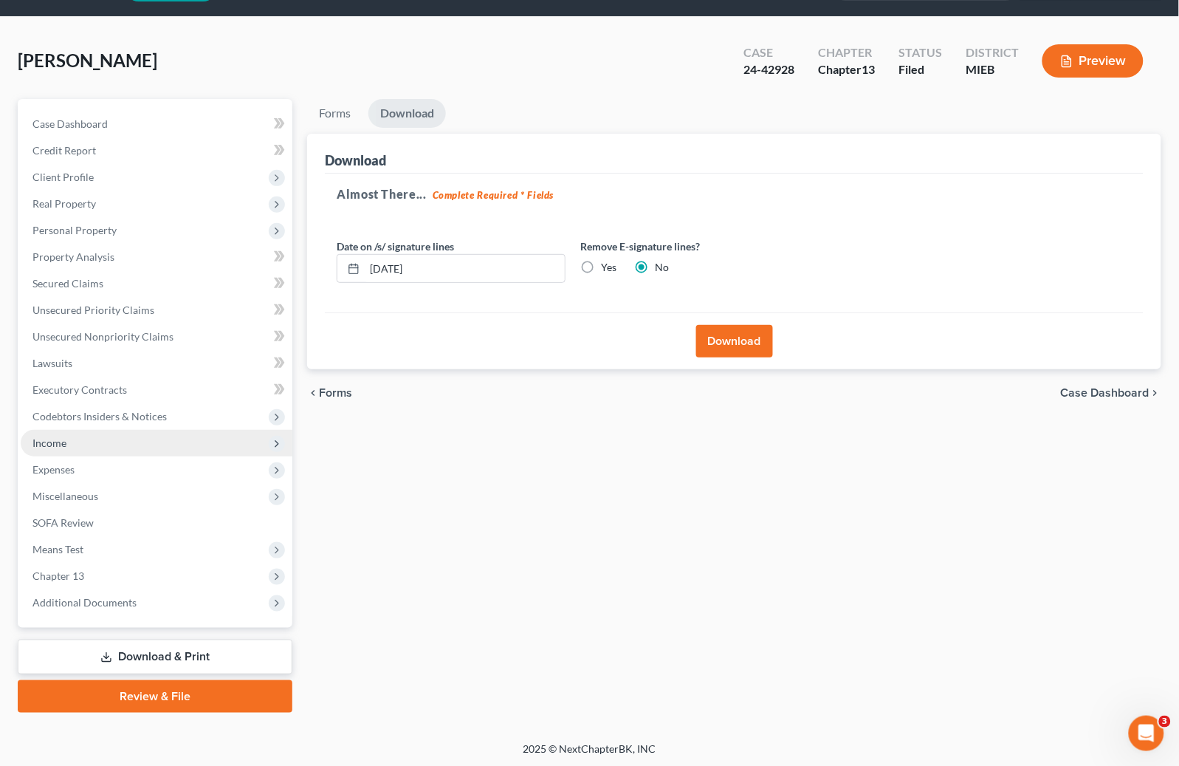
click at [43, 443] on span "Income" at bounding box center [49, 442] width 34 height 13
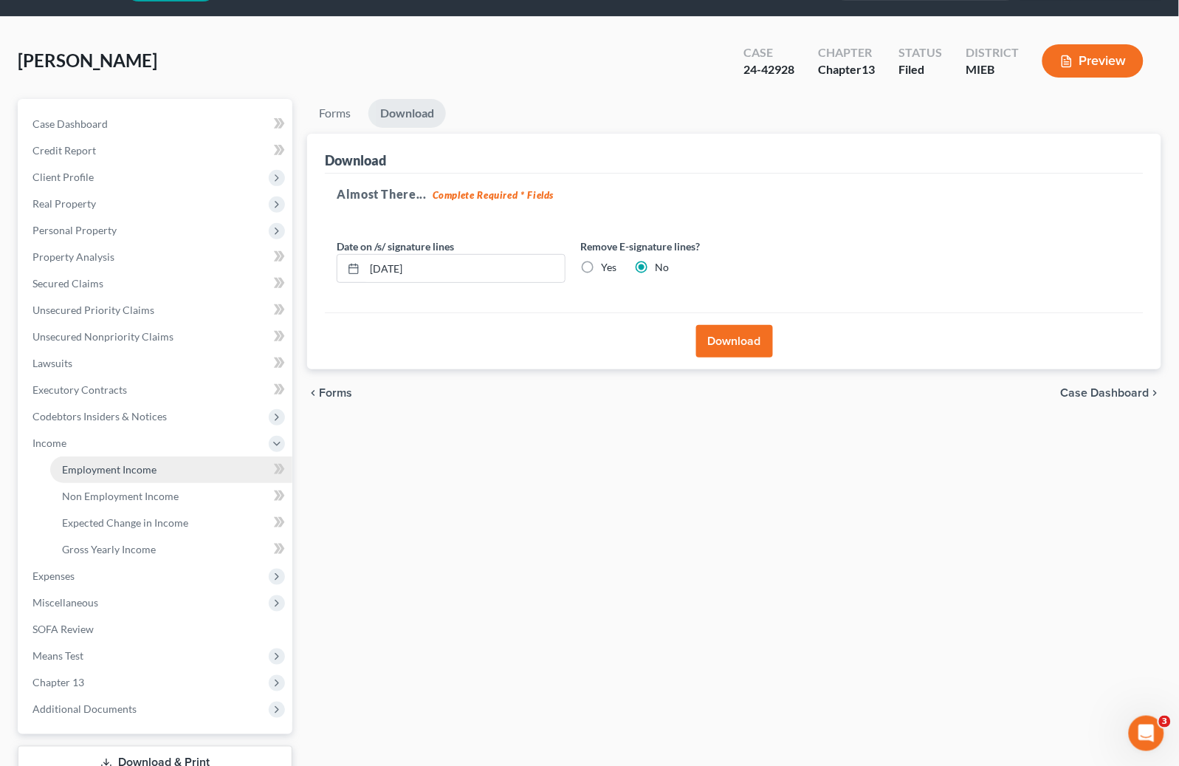
click at [104, 463] on span "Employment Income" at bounding box center [109, 469] width 95 height 13
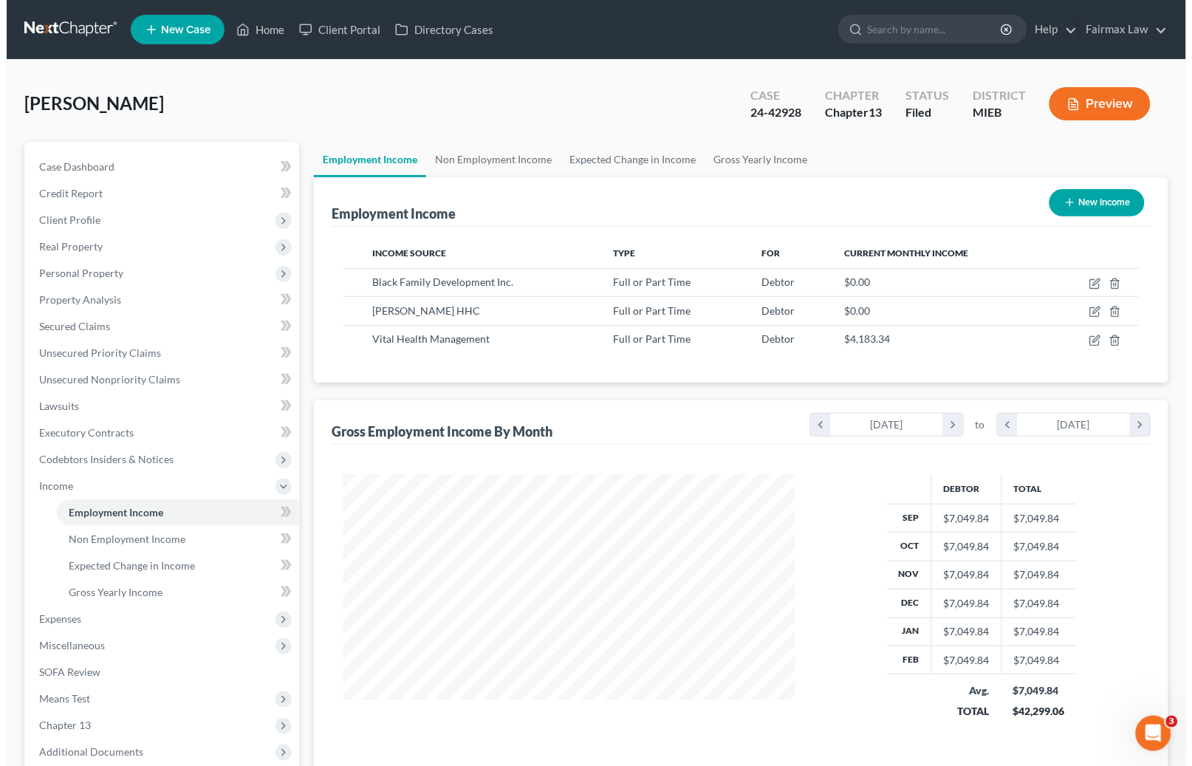
scroll to position [264, 481]
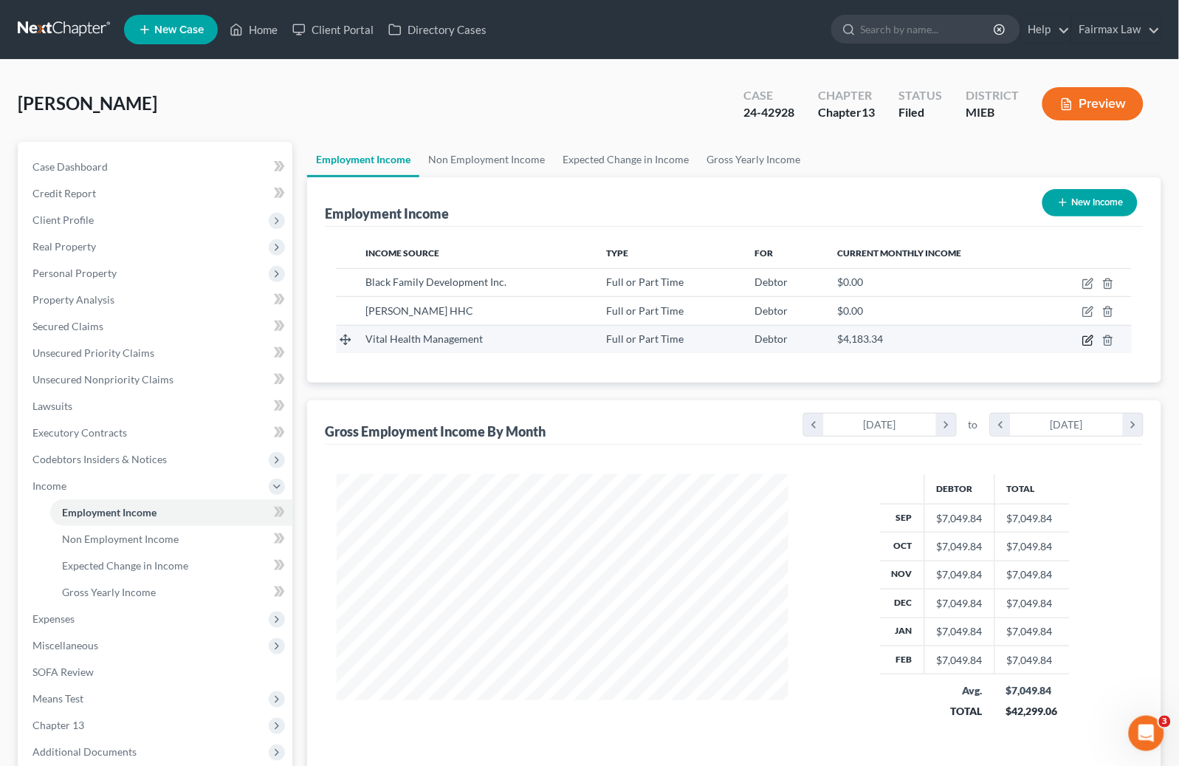
click at [1089, 335] on icon "button" at bounding box center [1088, 340] width 12 height 12
select select "0"
select select "23"
select select "2"
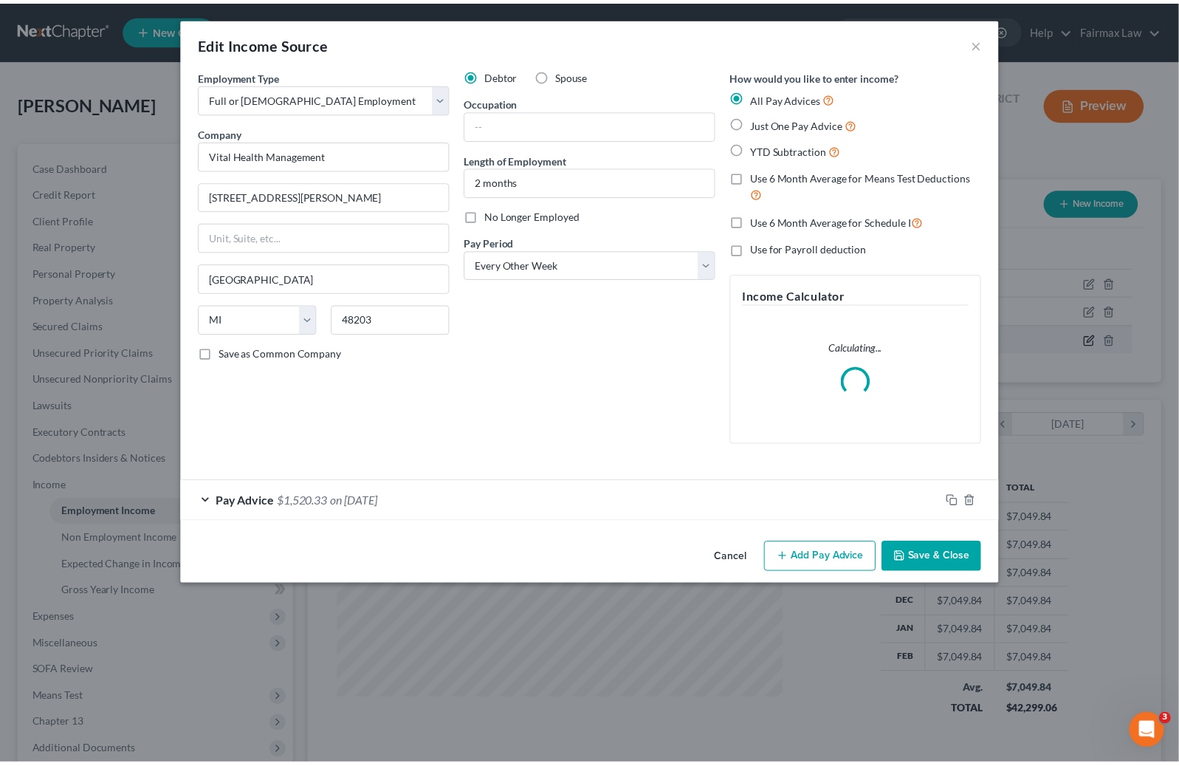
scroll to position [264, 486]
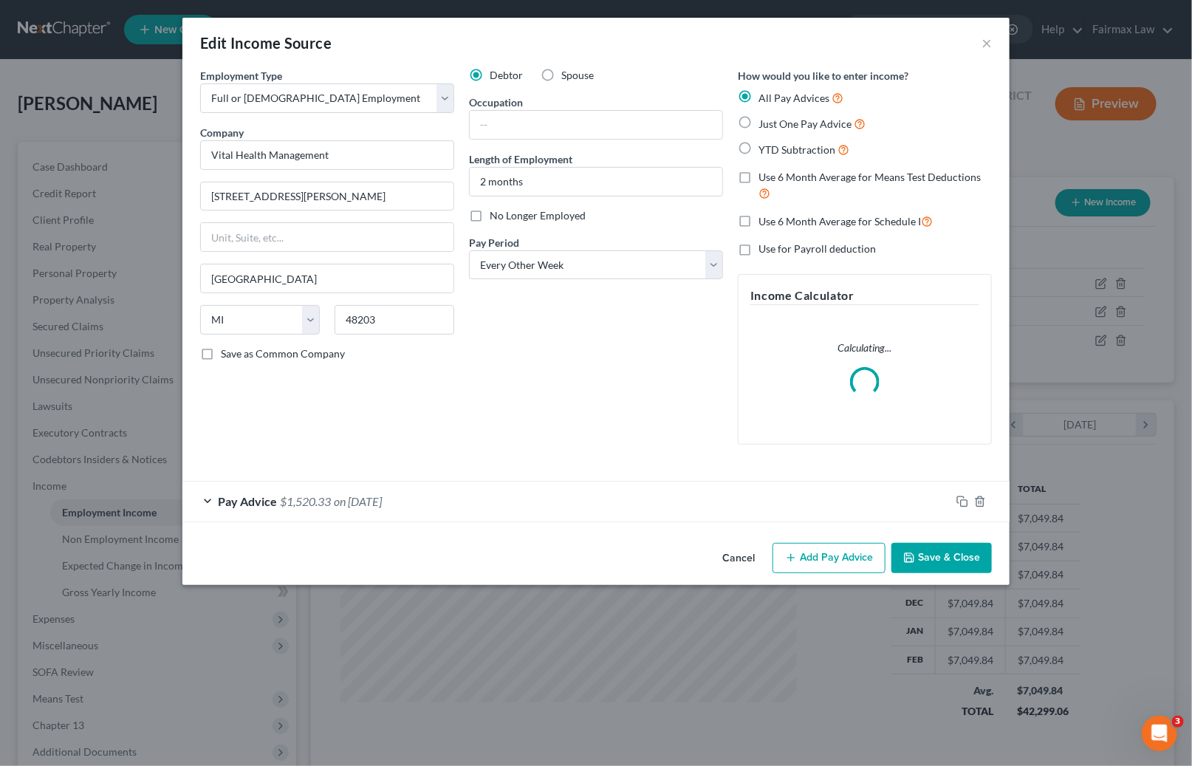
click at [1087, 385] on div "Edit Income Source × Employment Type * Select Full or [DEMOGRAPHIC_DATA] Employ…" at bounding box center [596, 383] width 1192 height 766
drag, startPoint x: 745, startPoint y: 569, endPoint x: 771, endPoint y: 552, distance: 31.3
click at [746, 569] on button "Cancel" at bounding box center [738, 559] width 56 height 30
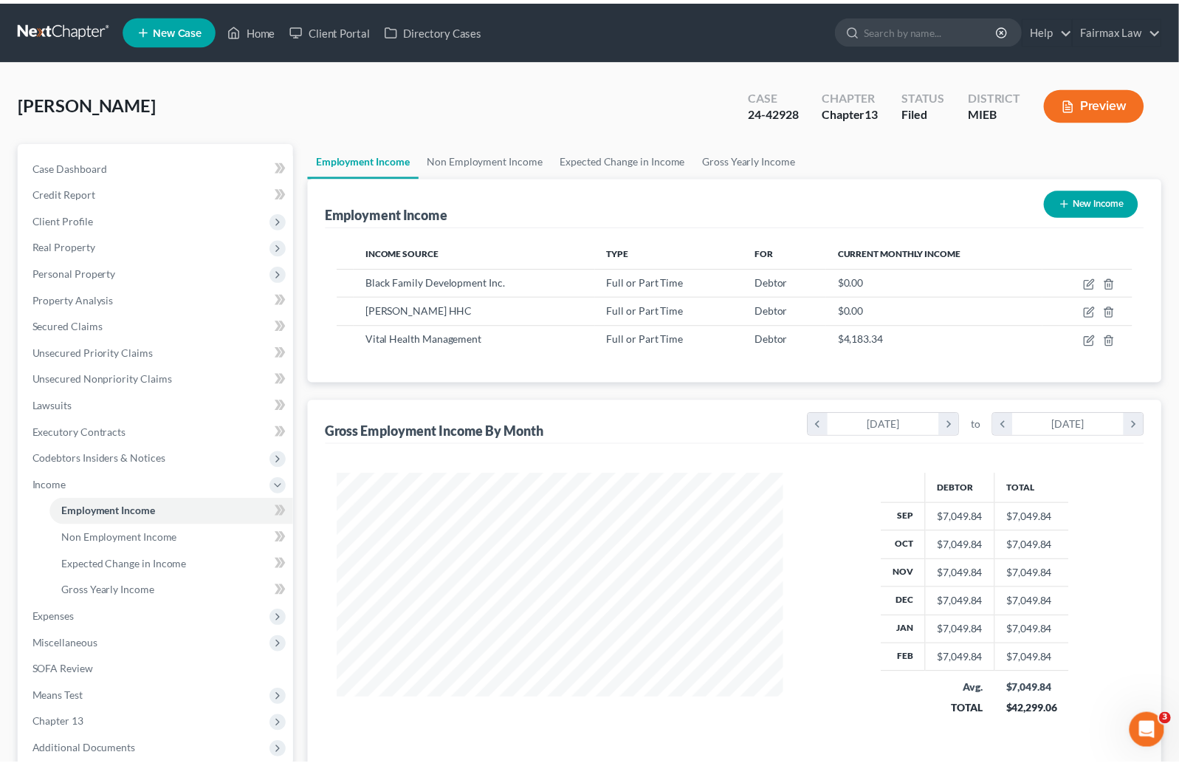
scroll to position [264, 481]
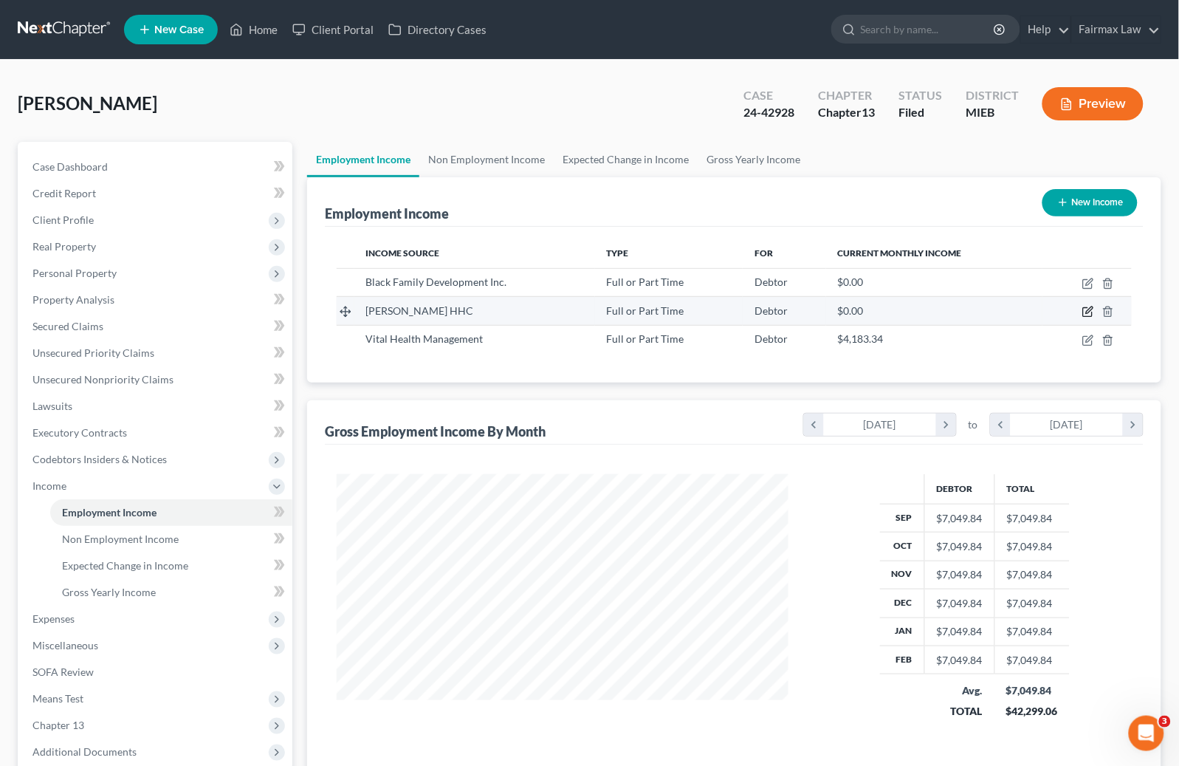
click at [1089, 312] on icon "button" at bounding box center [1089, 310] width 7 height 7
select select "0"
select select "3"
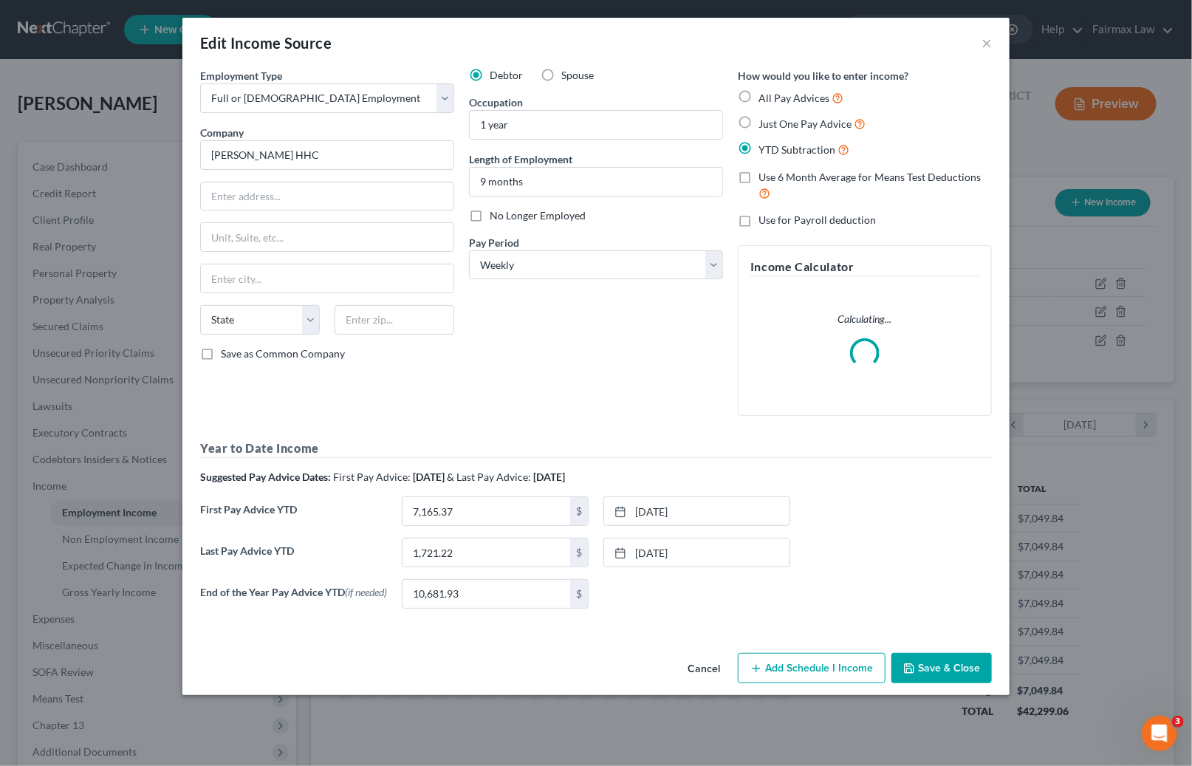
scroll to position [264, 486]
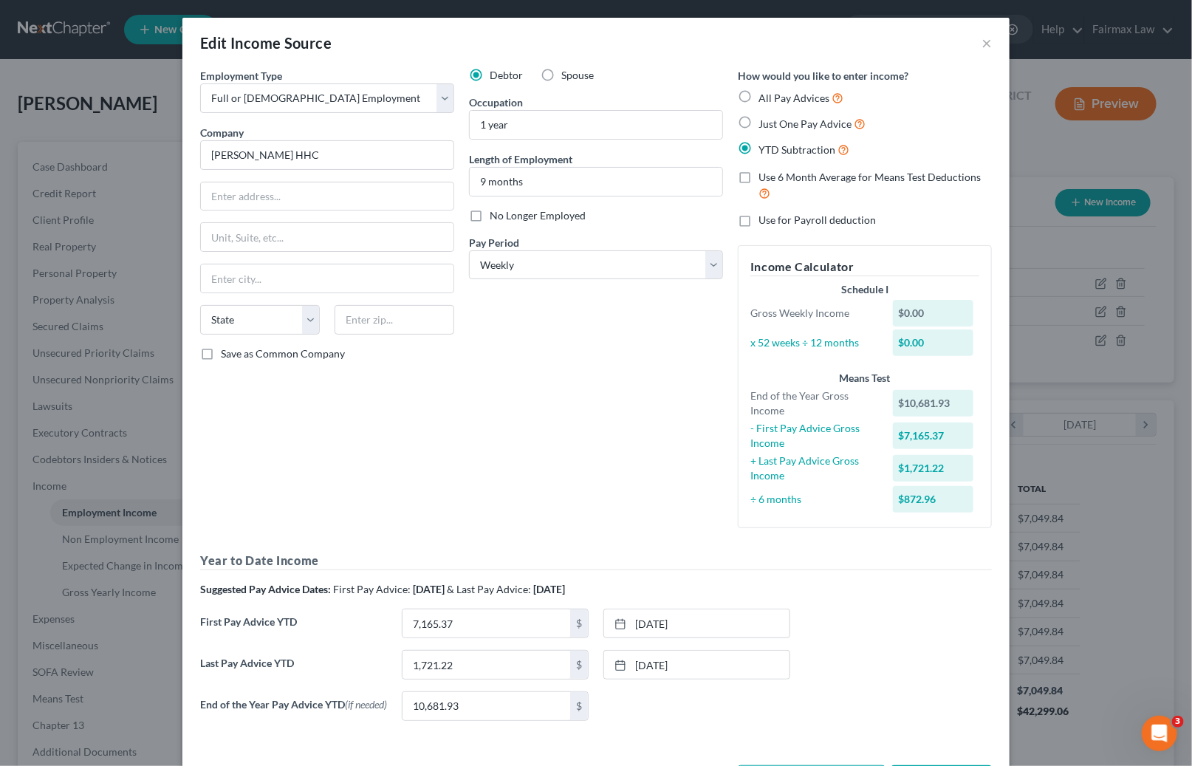
click at [490, 213] on label "No Longer Employed" at bounding box center [538, 215] width 96 height 15
click at [495, 213] on input "No Longer Employed" at bounding box center [500, 213] width 10 height 10
checkbox input "true"
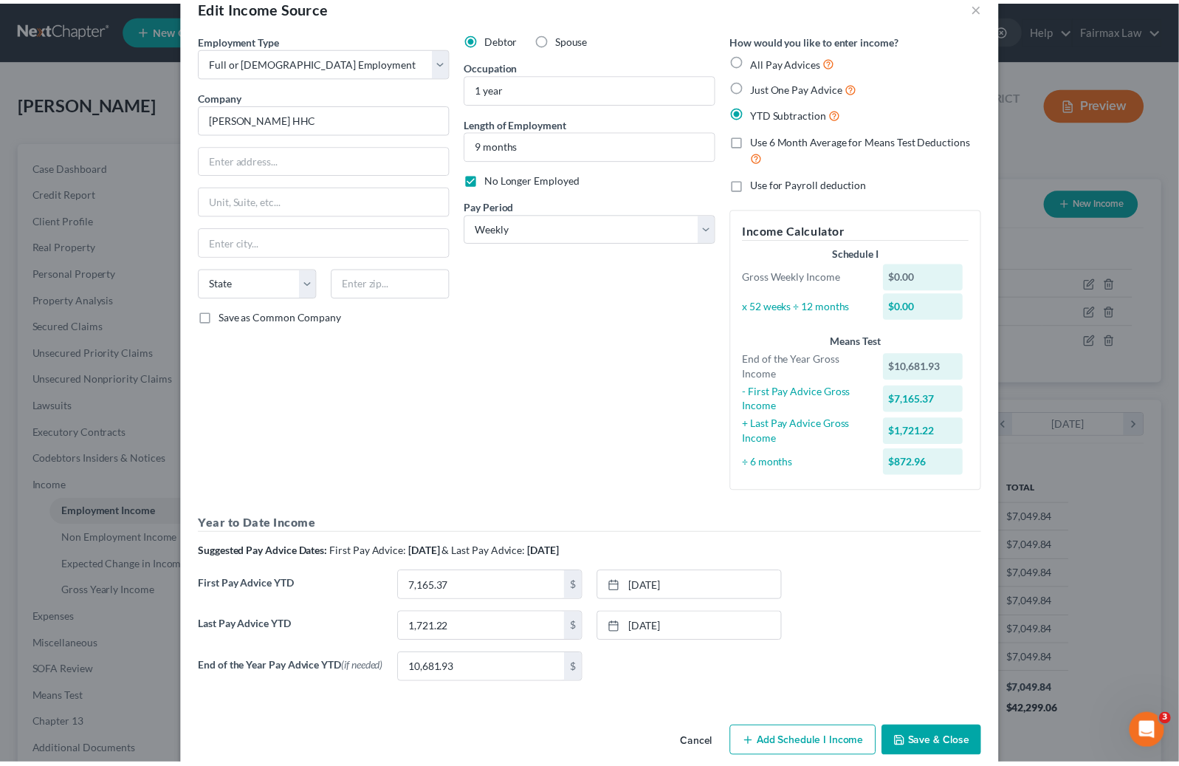
scroll to position [5, 0]
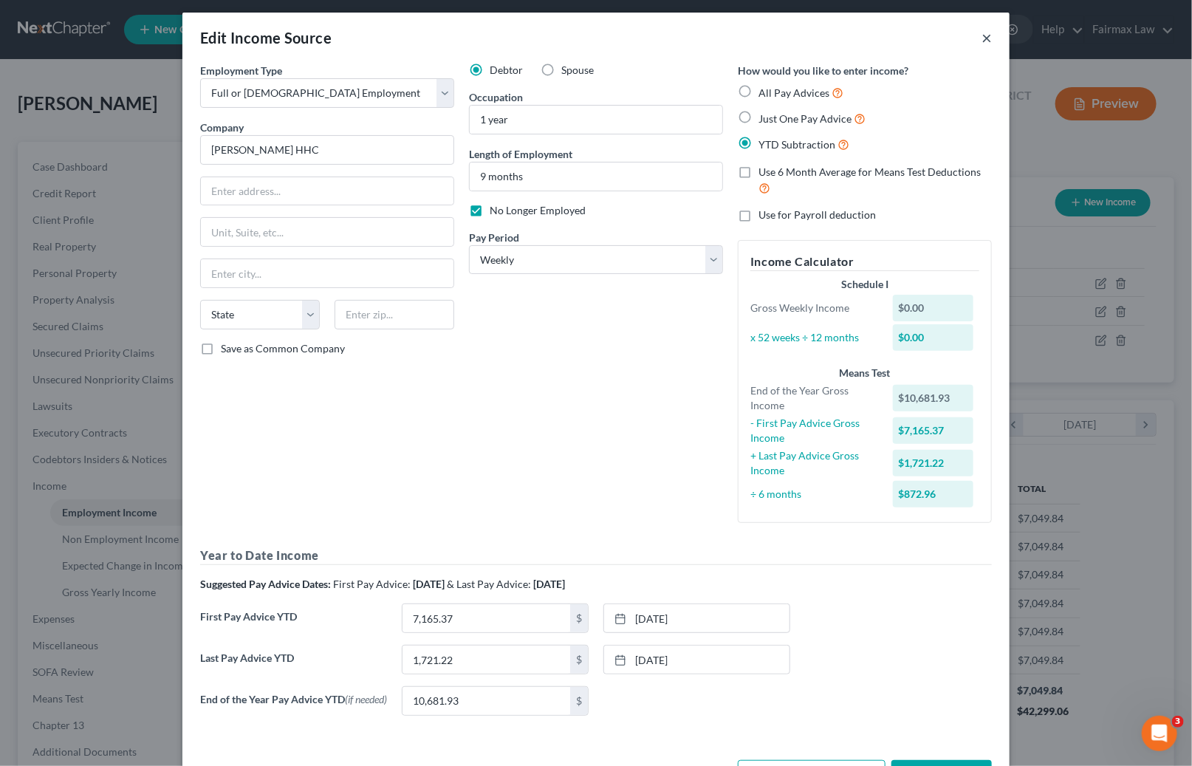
click at [982, 36] on button "×" at bounding box center [986, 38] width 10 height 18
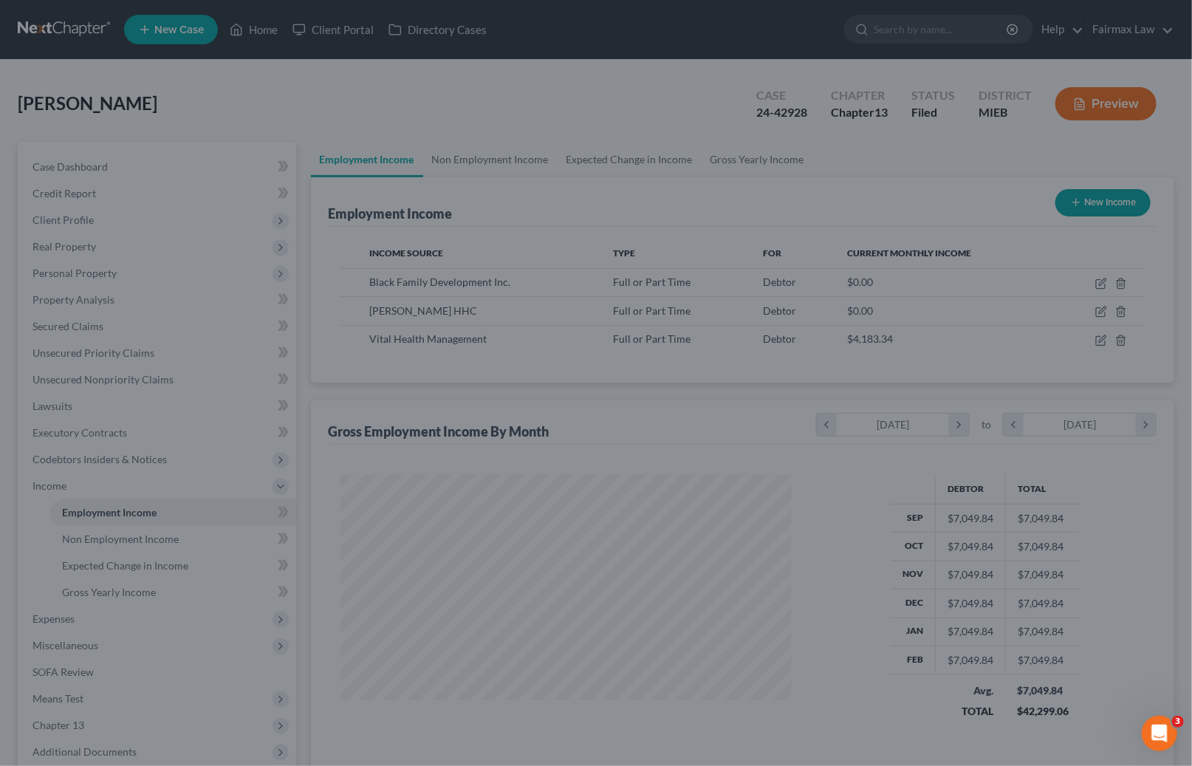
scroll to position [738118, 737901]
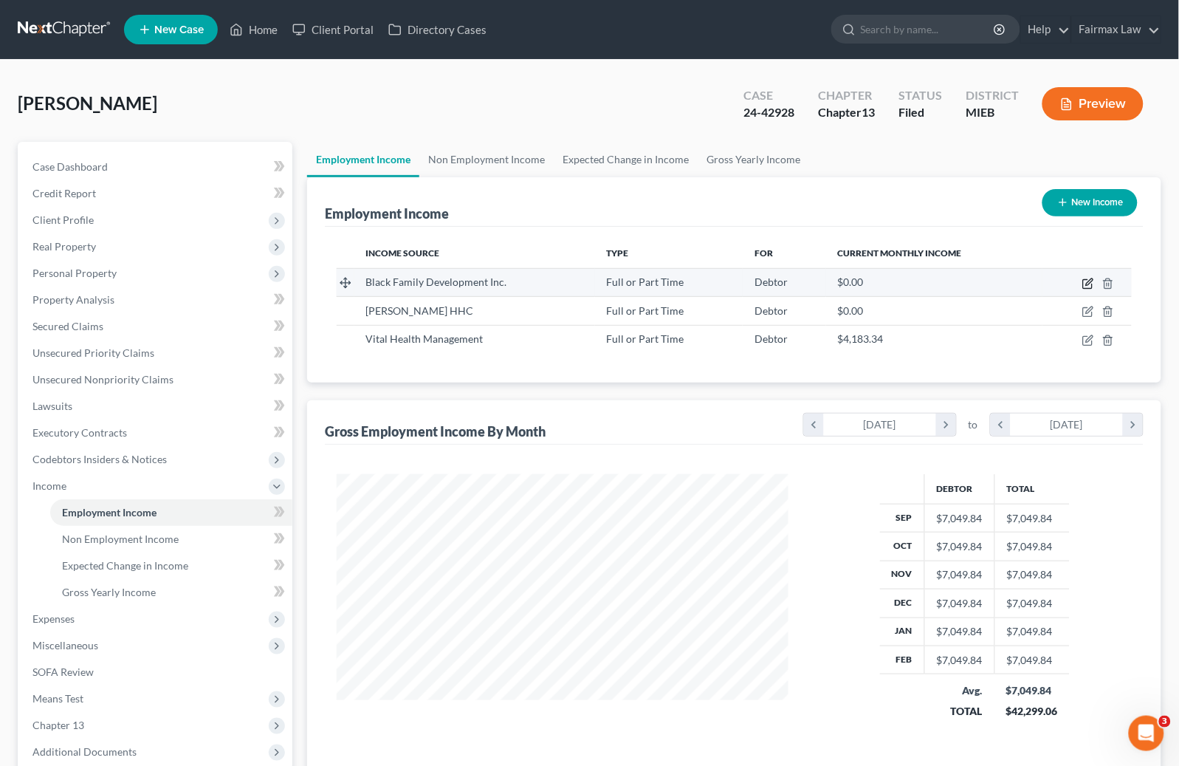
click at [1092, 284] on icon "button" at bounding box center [1087, 284] width 9 height 9
select select "0"
select select "23"
select select "2"
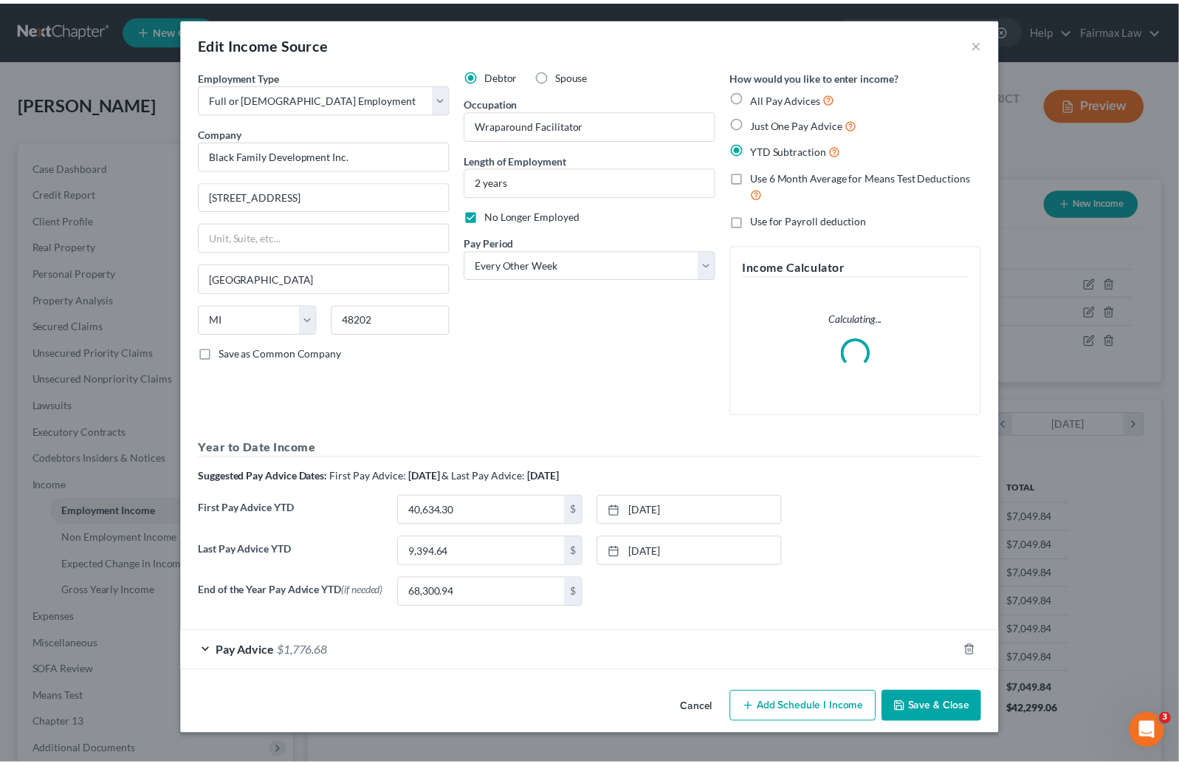
scroll to position [264, 486]
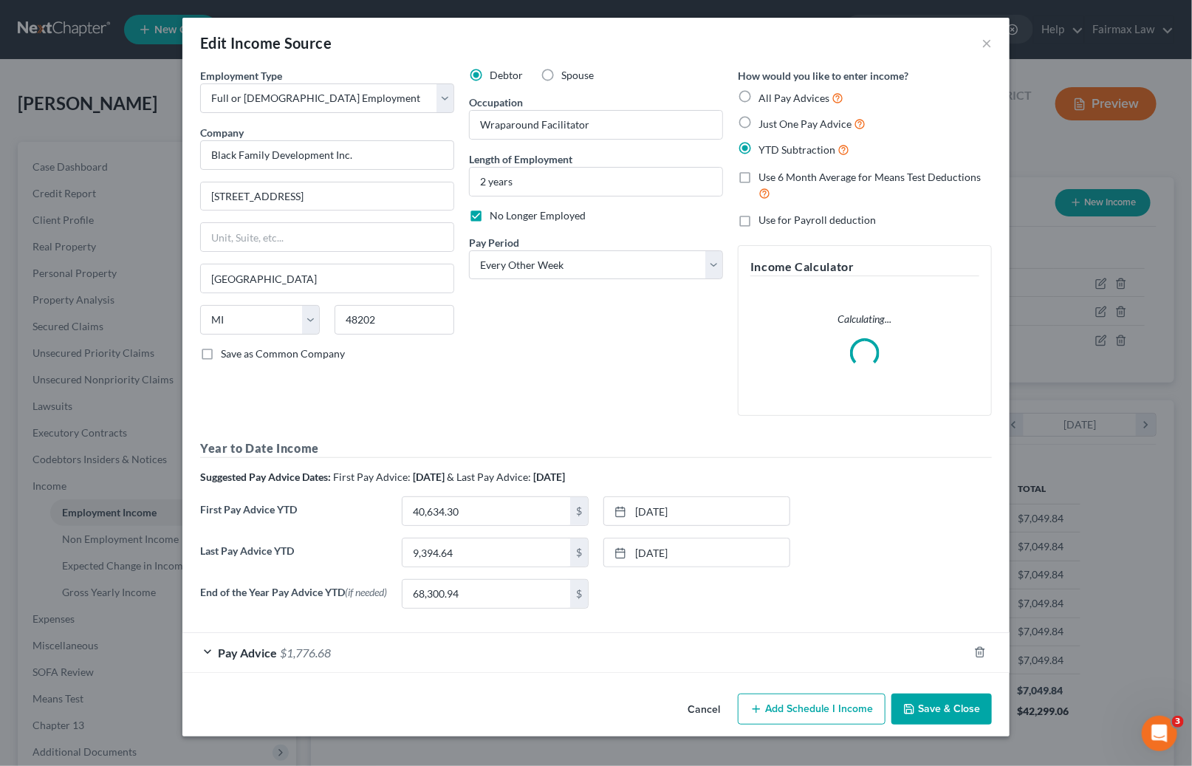
click at [1047, 292] on div "Edit Income Source × Employment Type * Select Full or [DEMOGRAPHIC_DATA] Employ…" at bounding box center [596, 383] width 1192 height 766
click at [984, 39] on button "×" at bounding box center [986, 43] width 10 height 18
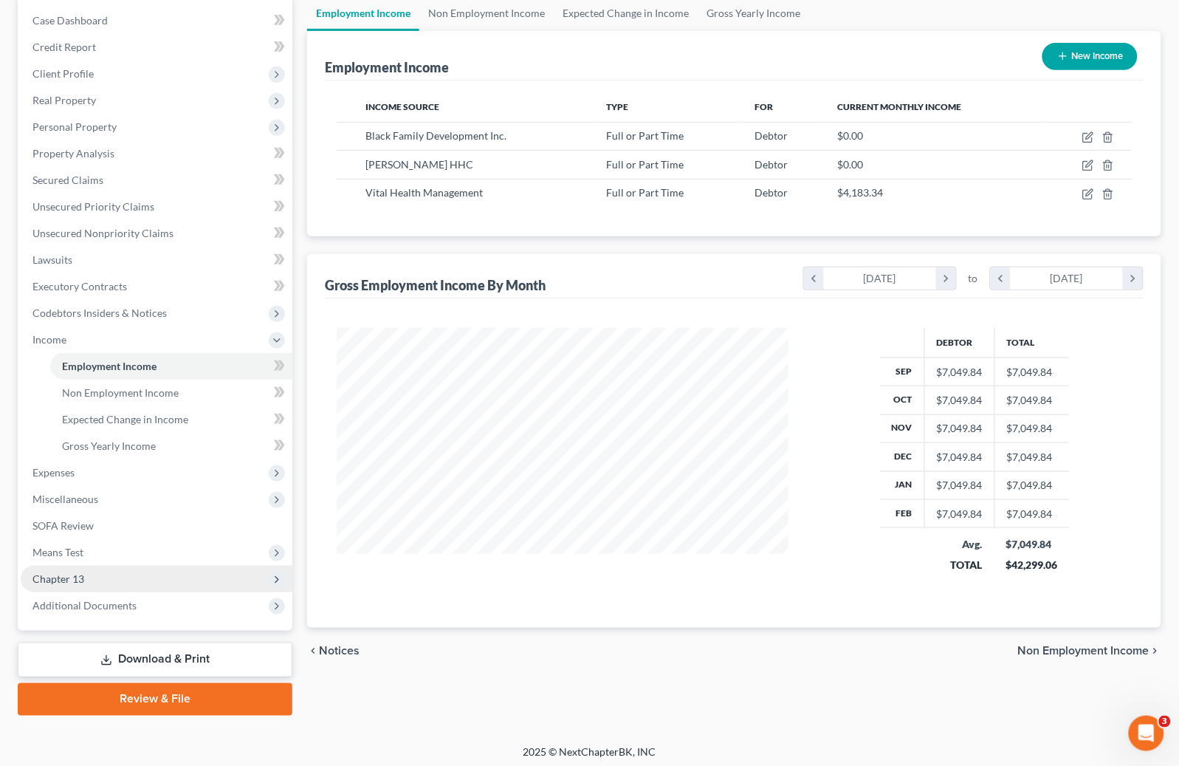
scroll to position [150, 0]
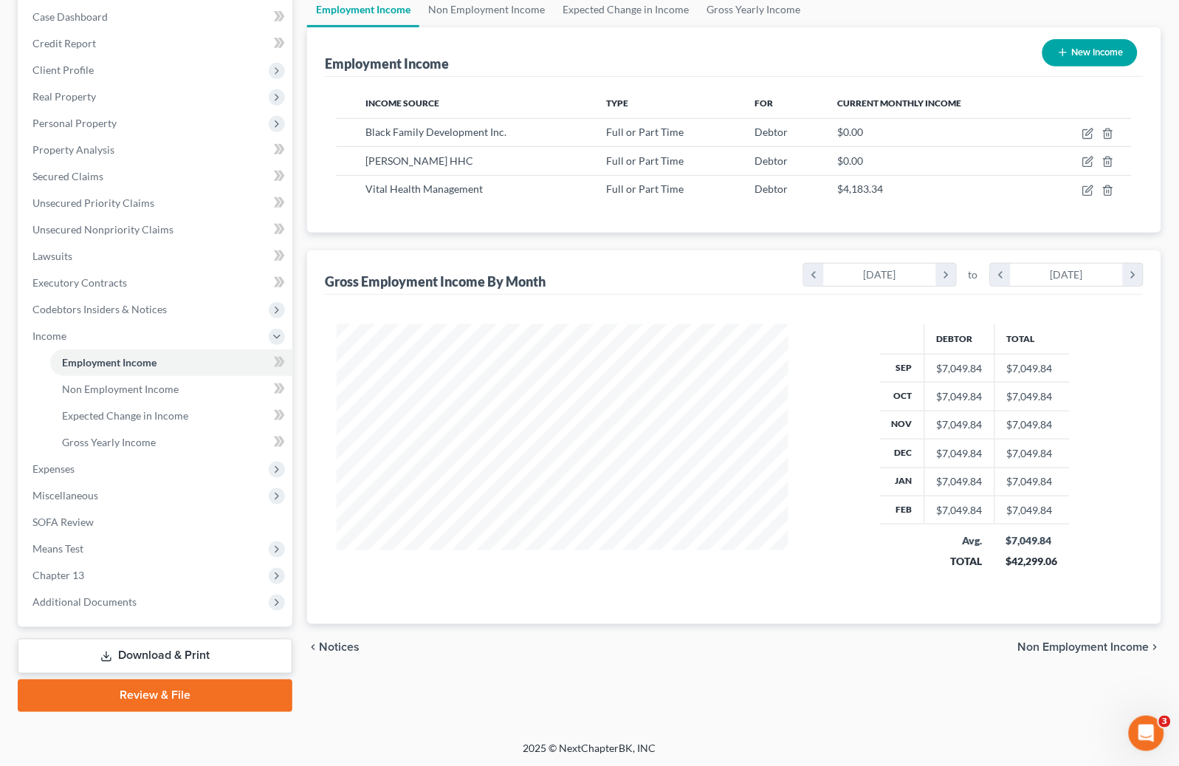
click at [121, 650] on link "Download & Print" at bounding box center [155, 656] width 275 height 35
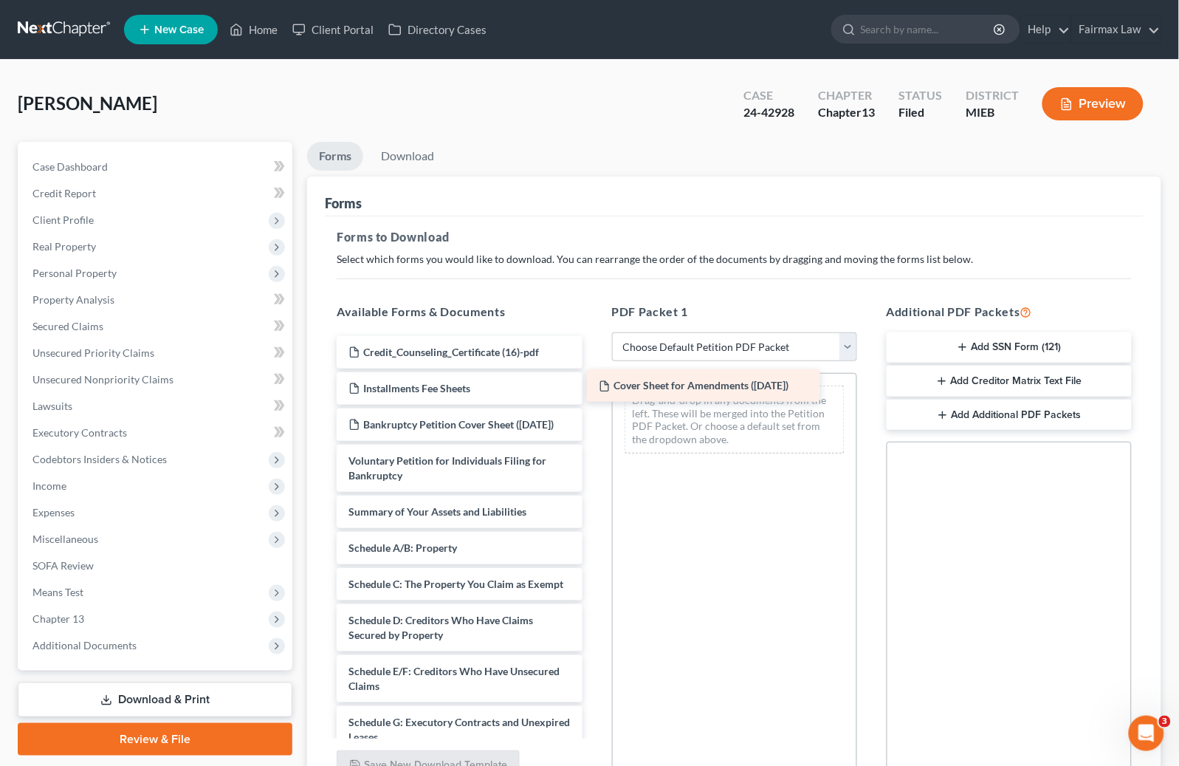
drag, startPoint x: 484, startPoint y: 354, endPoint x: 737, endPoint y: 386, distance: 254.6
click at [594, 386] on div "Cover Sheet for Amendments ([DATE]) Cover Sheet for Amendments ([DATE]) Credit_…" at bounding box center [459, 780] width 269 height 889
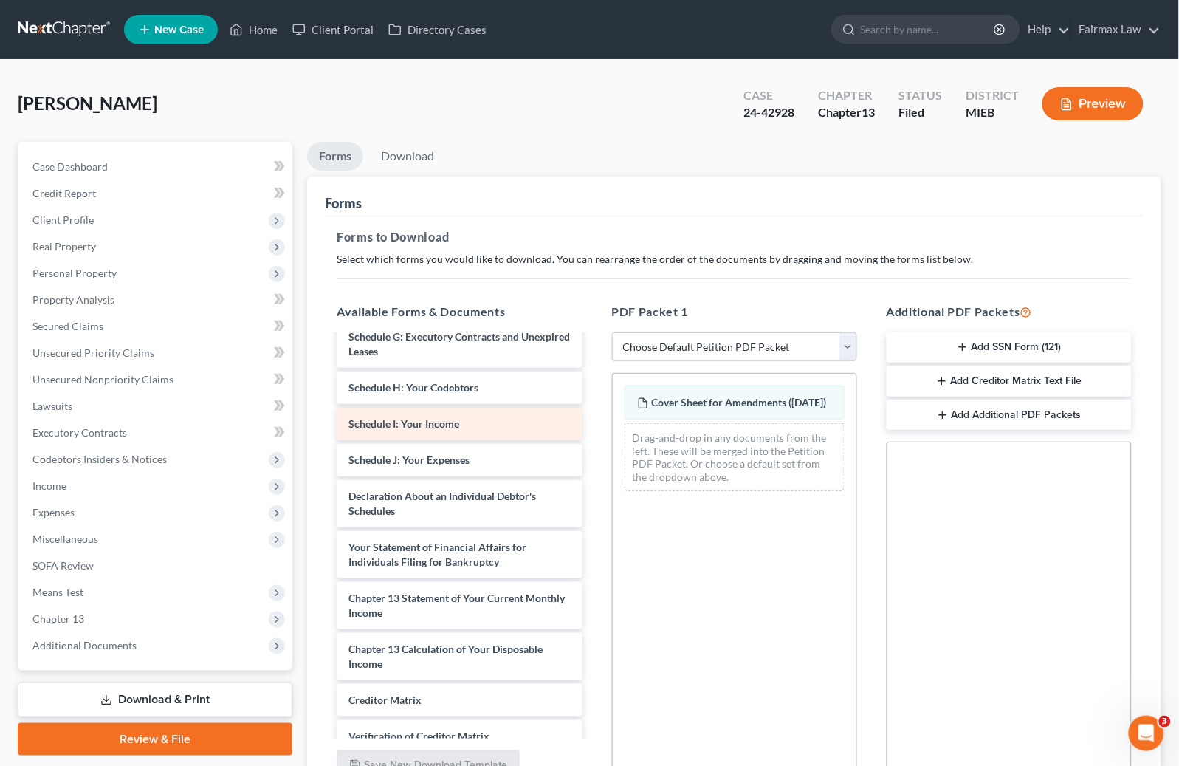
scroll to position [345, 0]
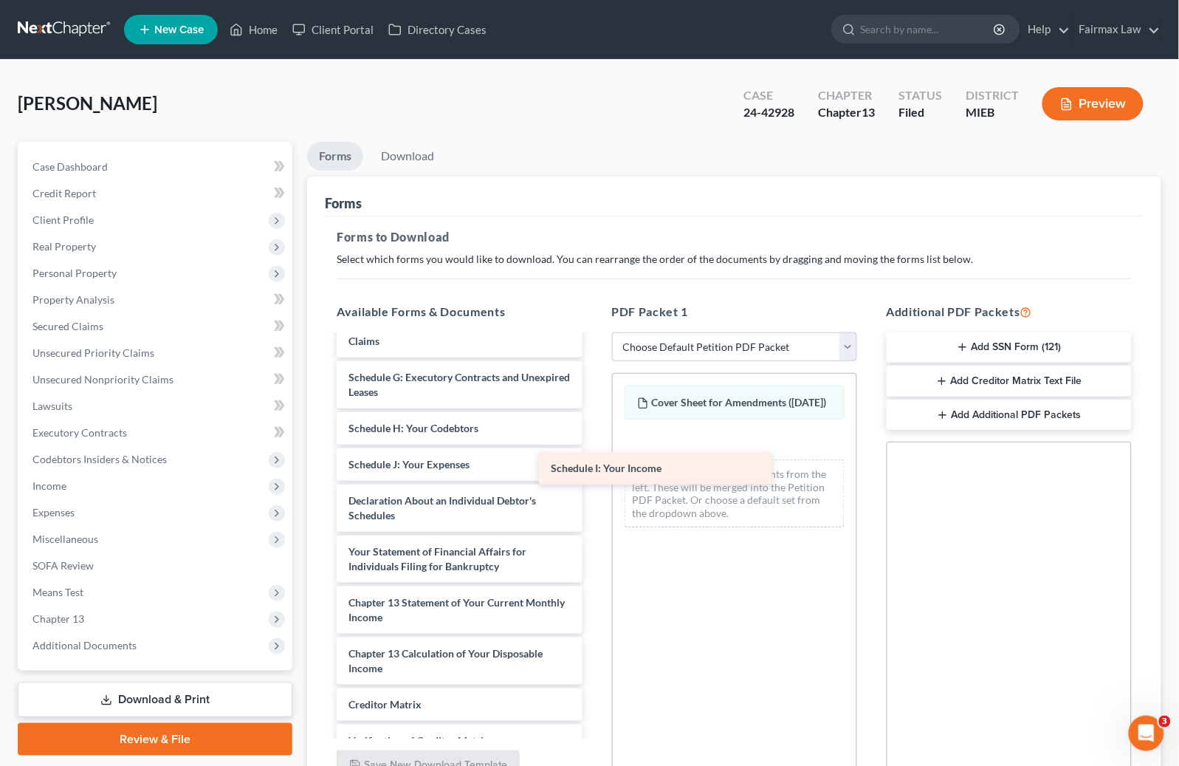
drag, startPoint x: 430, startPoint y: 488, endPoint x: 679, endPoint y: 460, distance: 250.4
click at [594, 460] on div "Schedule I: Your Income Credit_Counseling_Certificate (16)-pdf Installments Fee…" at bounding box center [459, 417] width 269 height 853
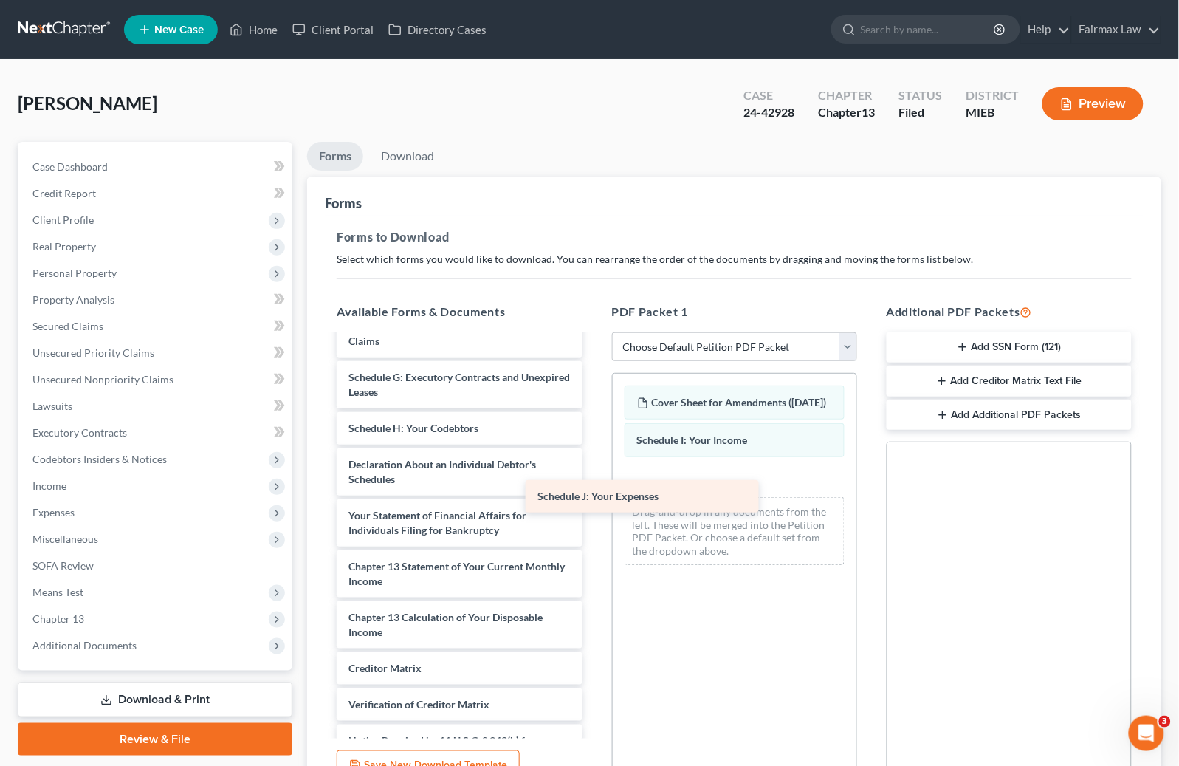
drag, startPoint x: 447, startPoint y: 492, endPoint x: 749, endPoint y: 484, distance: 302.8
click at [594, 484] on div "Schedule J: Your Expenses Credit_Counseling_Certificate (16)-pdf Installments F…" at bounding box center [459, 399] width 269 height 817
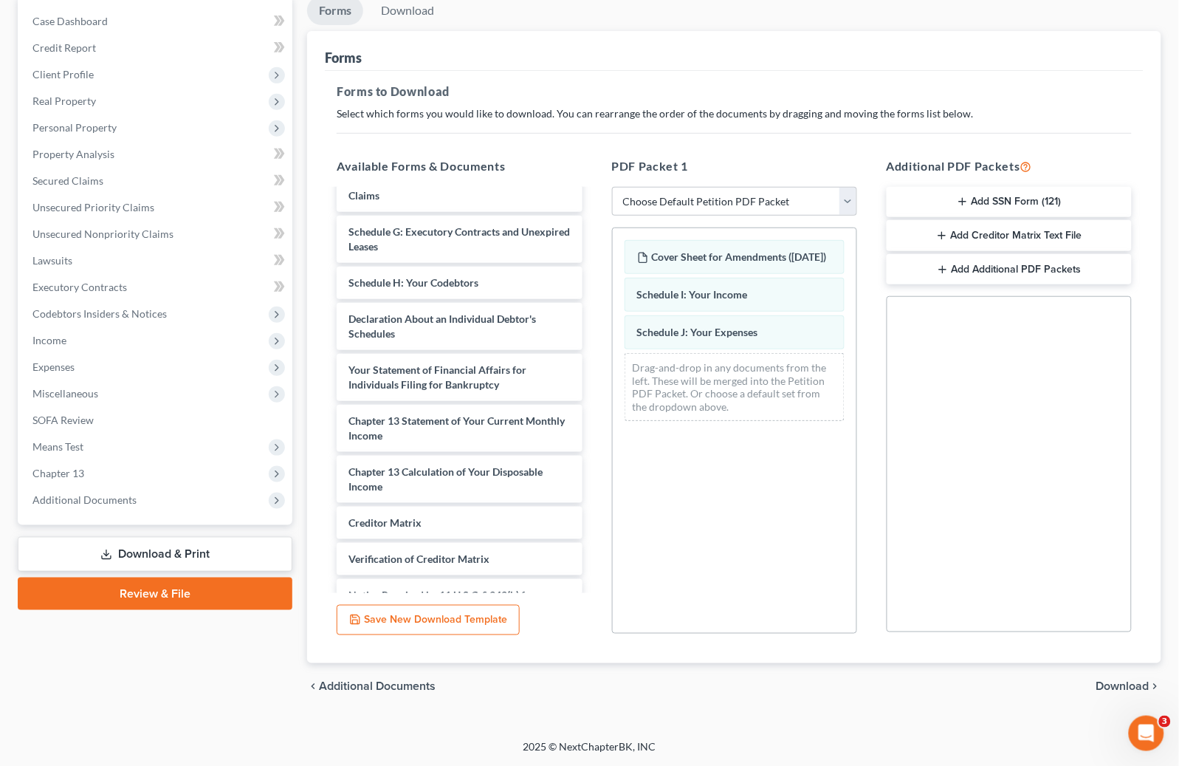
click at [1127, 681] on span "Download" at bounding box center [1122, 687] width 53 height 12
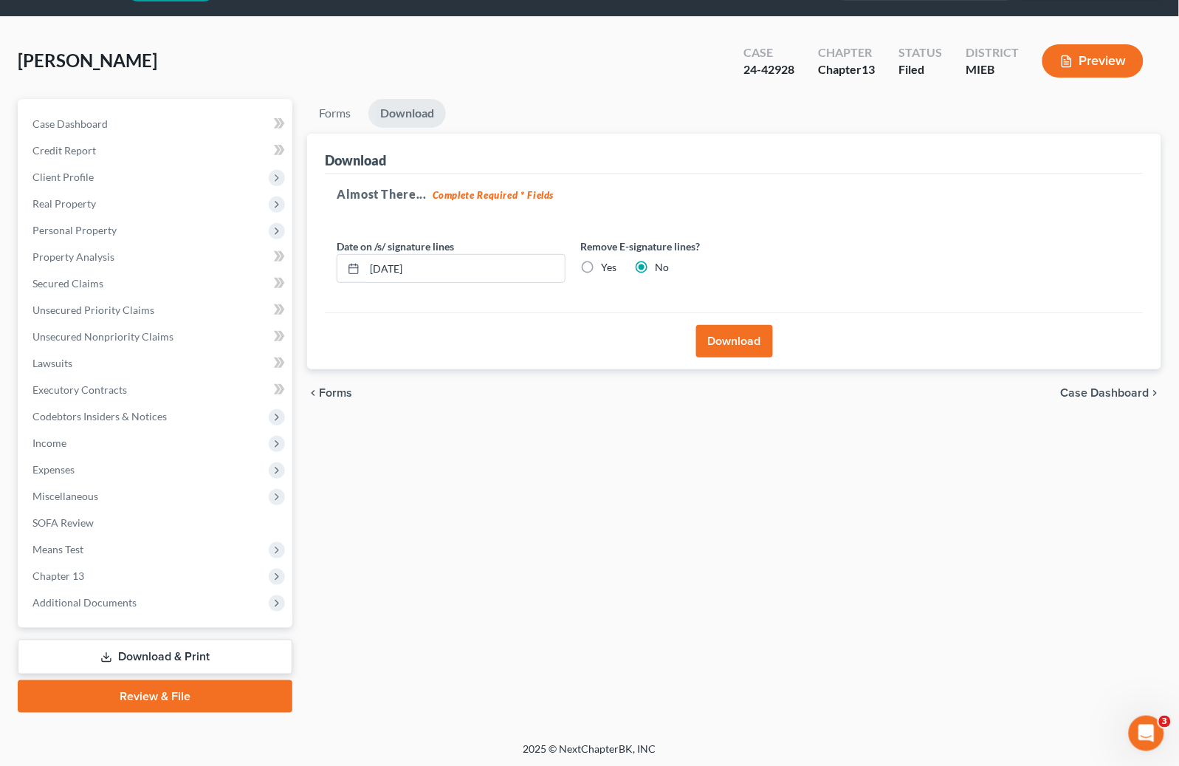
click at [725, 343] on button "Download" at bounding box center [734, 341] width 77 height 32
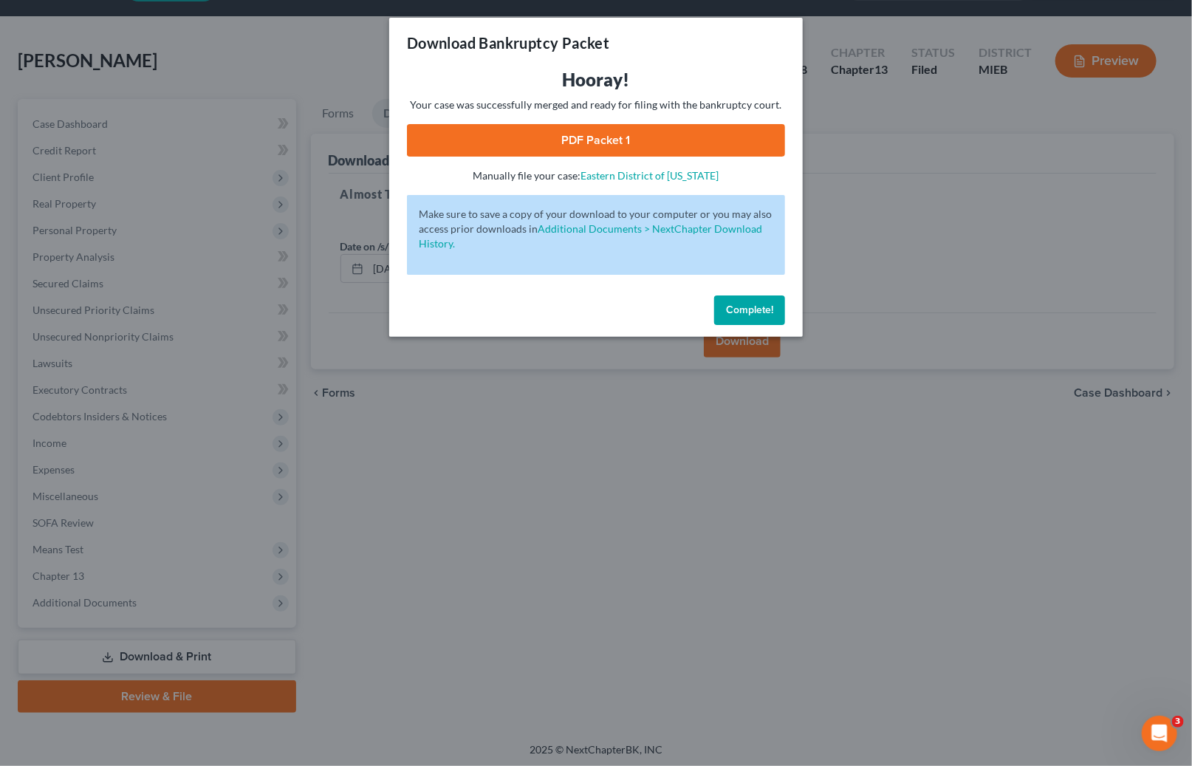
click at [610, 138] on link "PDF Packet 1" at bounding box center [596, 140] width 378 height 32
click at [744, 309] on span "Complete!" at bounding box center [749, 309] width 47 height 13
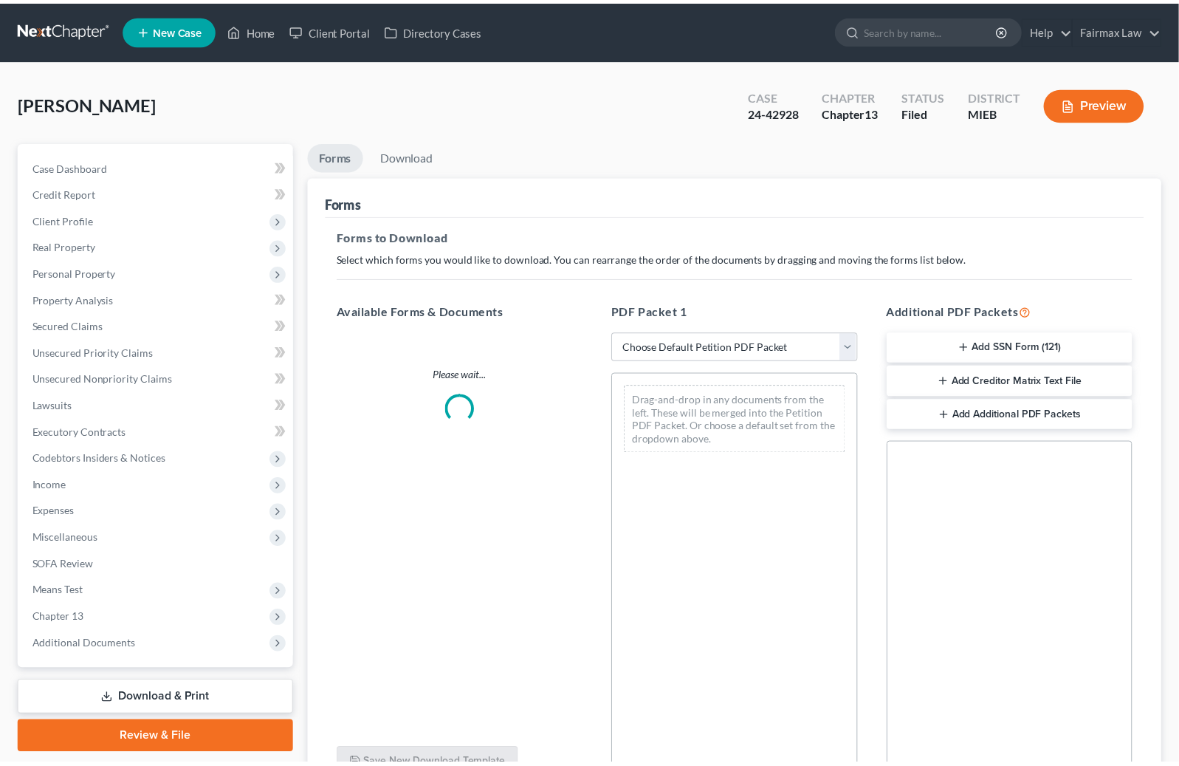
scroll to position [43, 0]
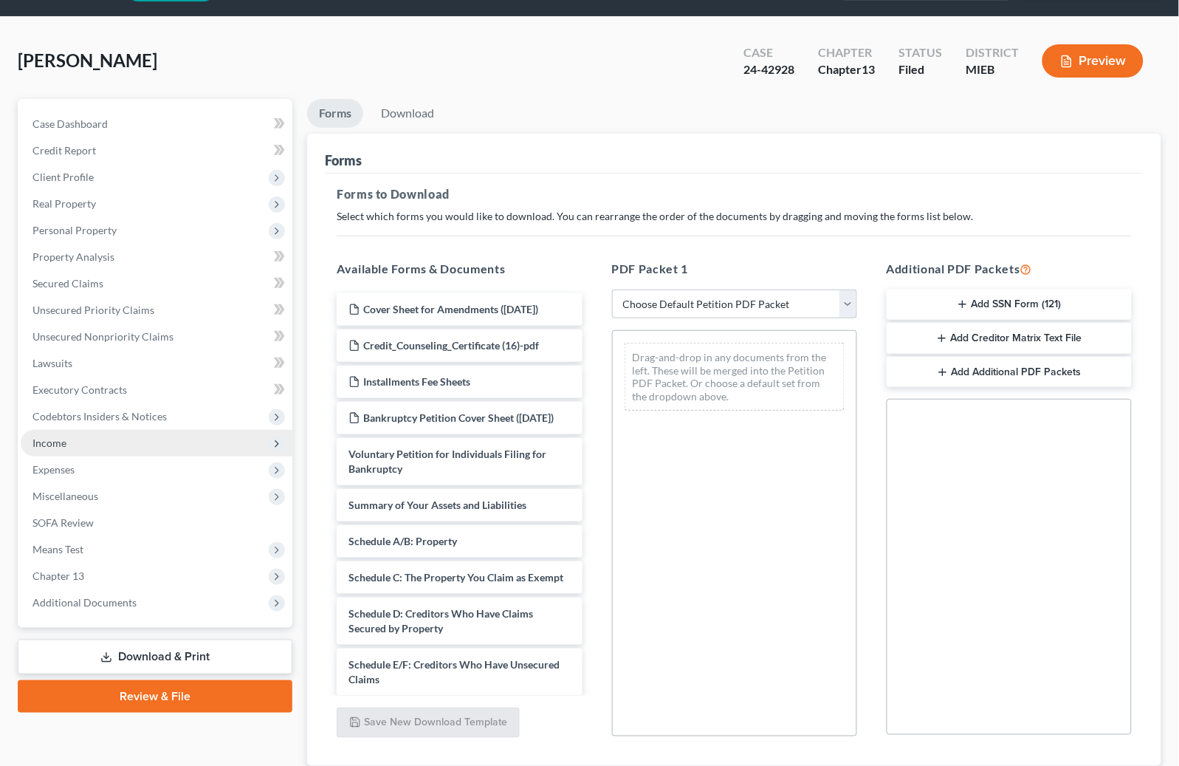
click at [52, 436] on span "Income" at bounding box center [49, 442] width 34 height 13
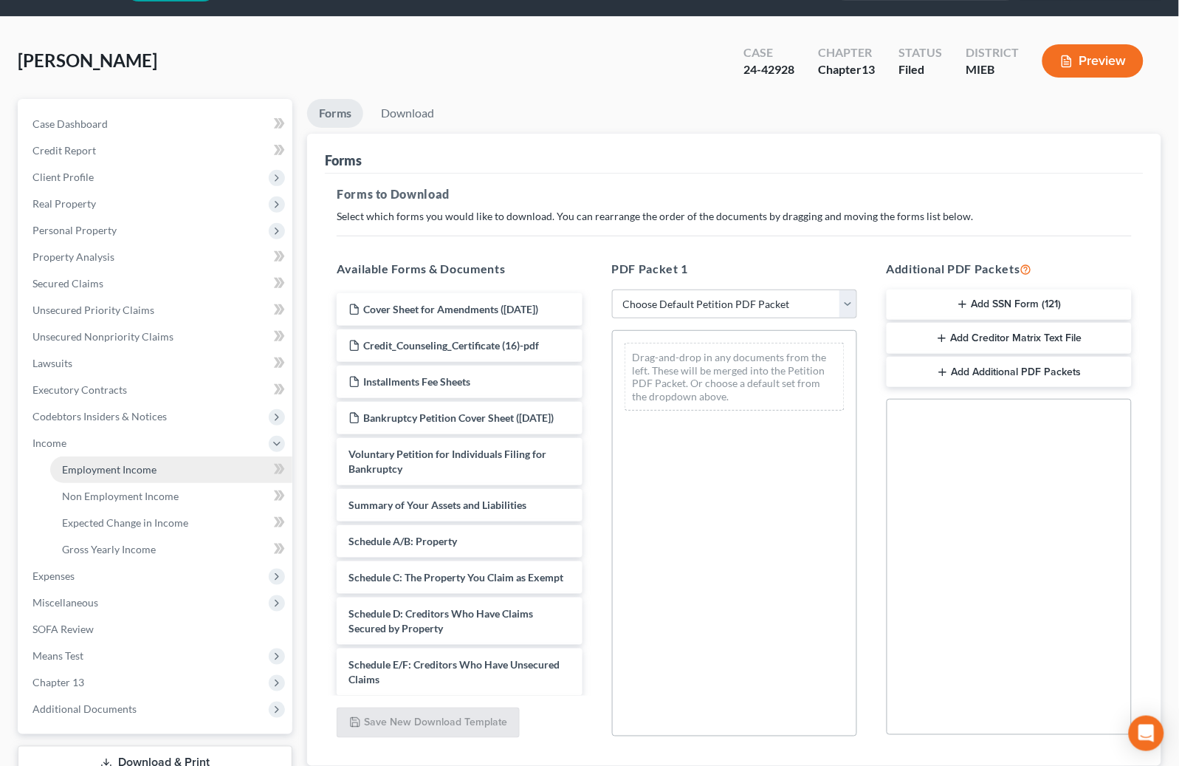
click at [107, 463] on span "Employment Income" at bounding box center [109, 469] width 95 height 13
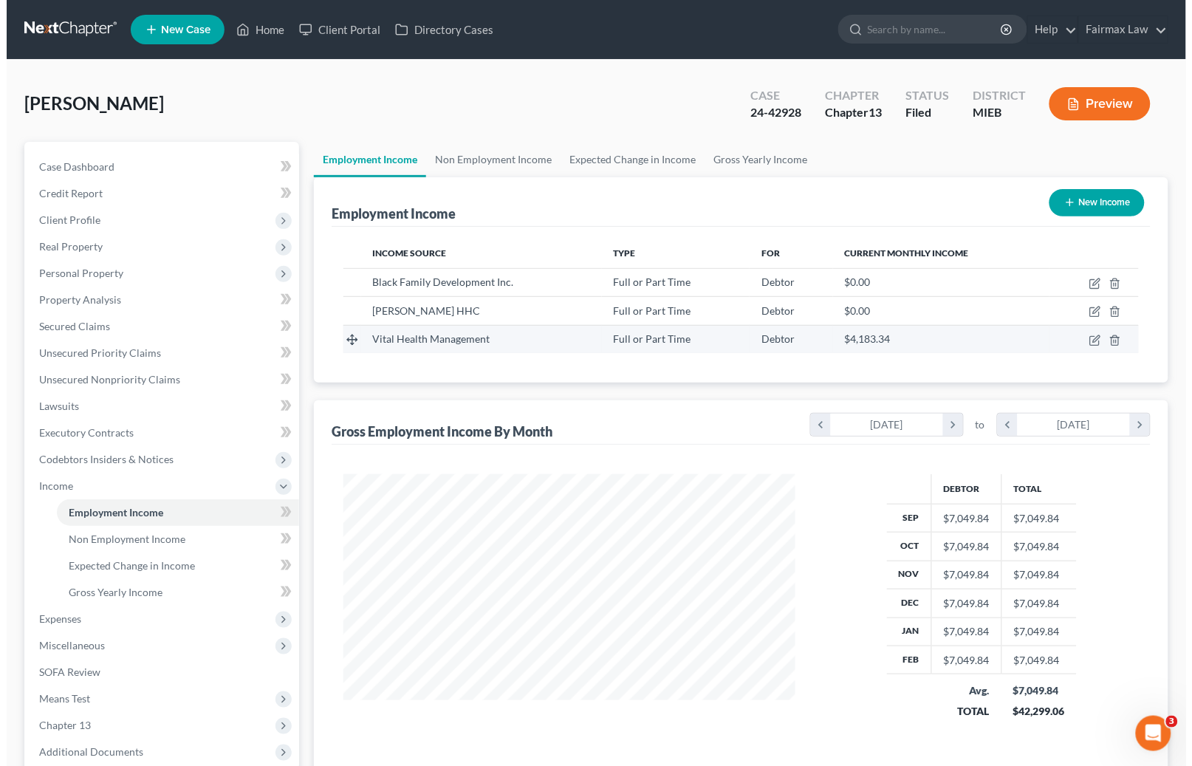
scroll to position [264, 481]
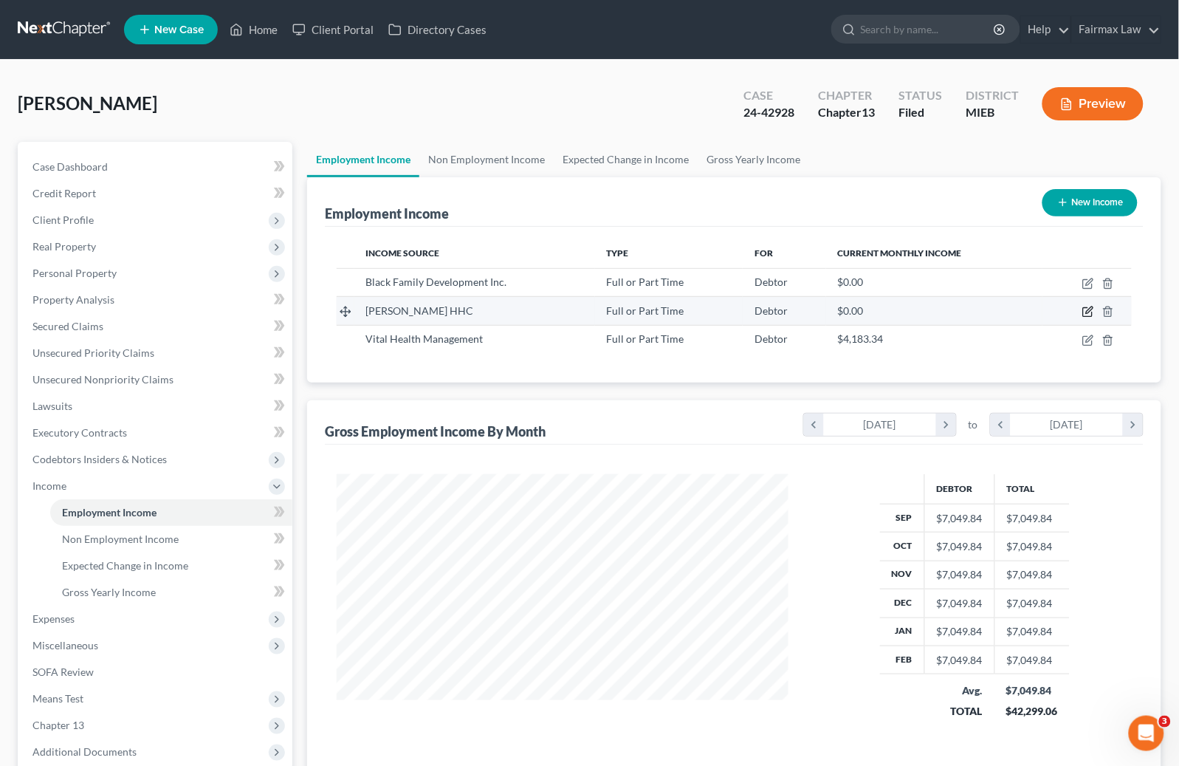
click at [1089, 313] on icon "button" at bounding box center [1088, 312] width 12 height 12
select select "0"
select select "3"
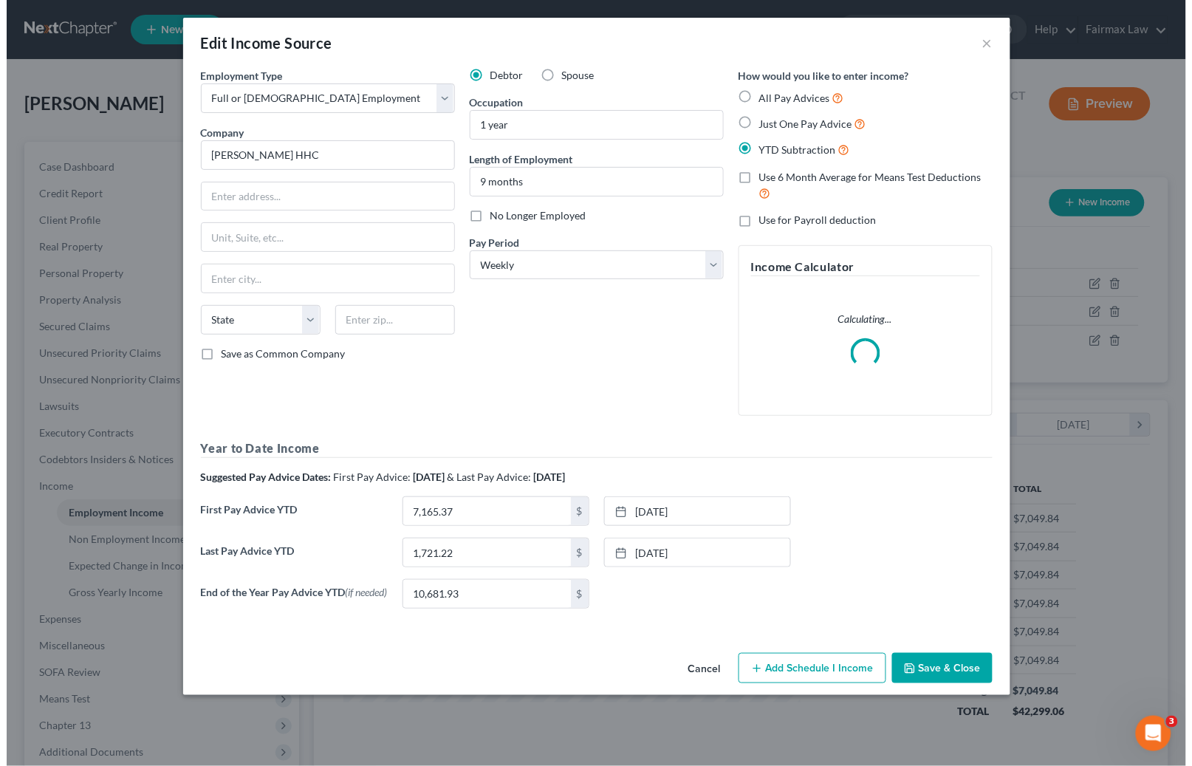
scroll to position [264, 486]
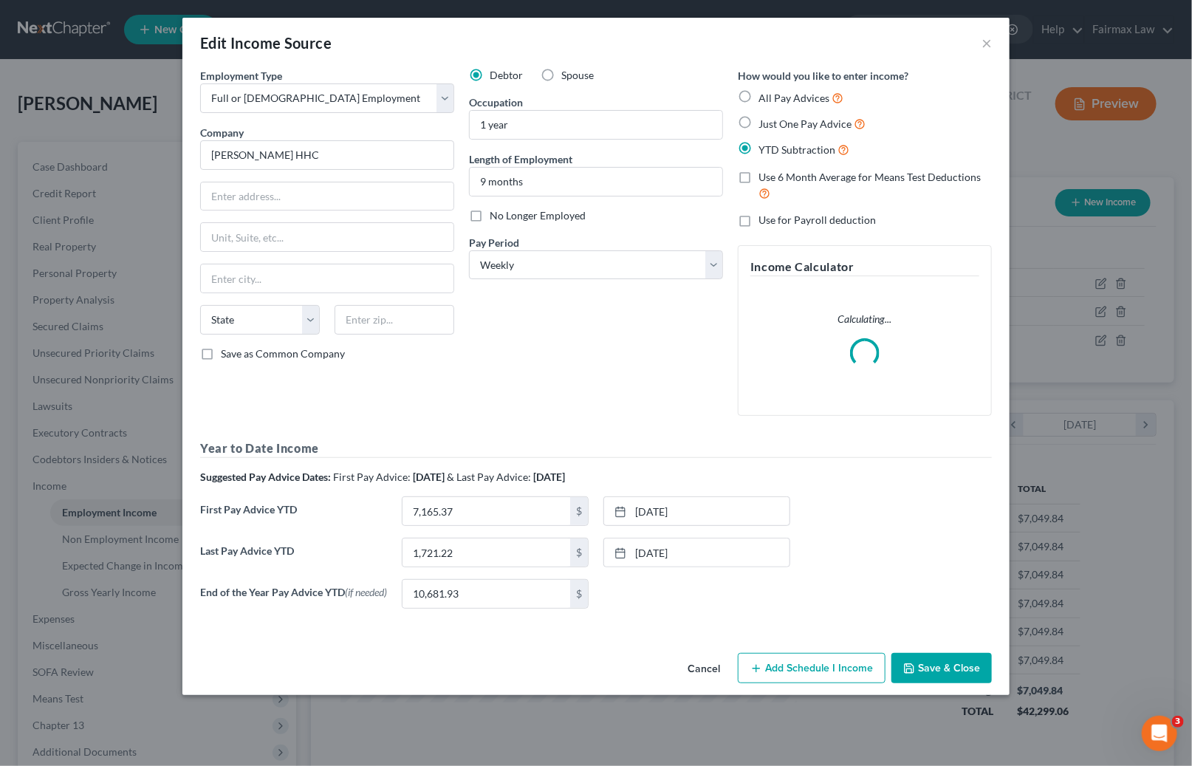
click at [490, 216] on label "No Longer Employed" at bounding box center [538, 215] width 96 height 15
click at [495, 216] on input "No Longer Employed" at bounding box center [500, 213] width 10 height 10
checkbox input "true"
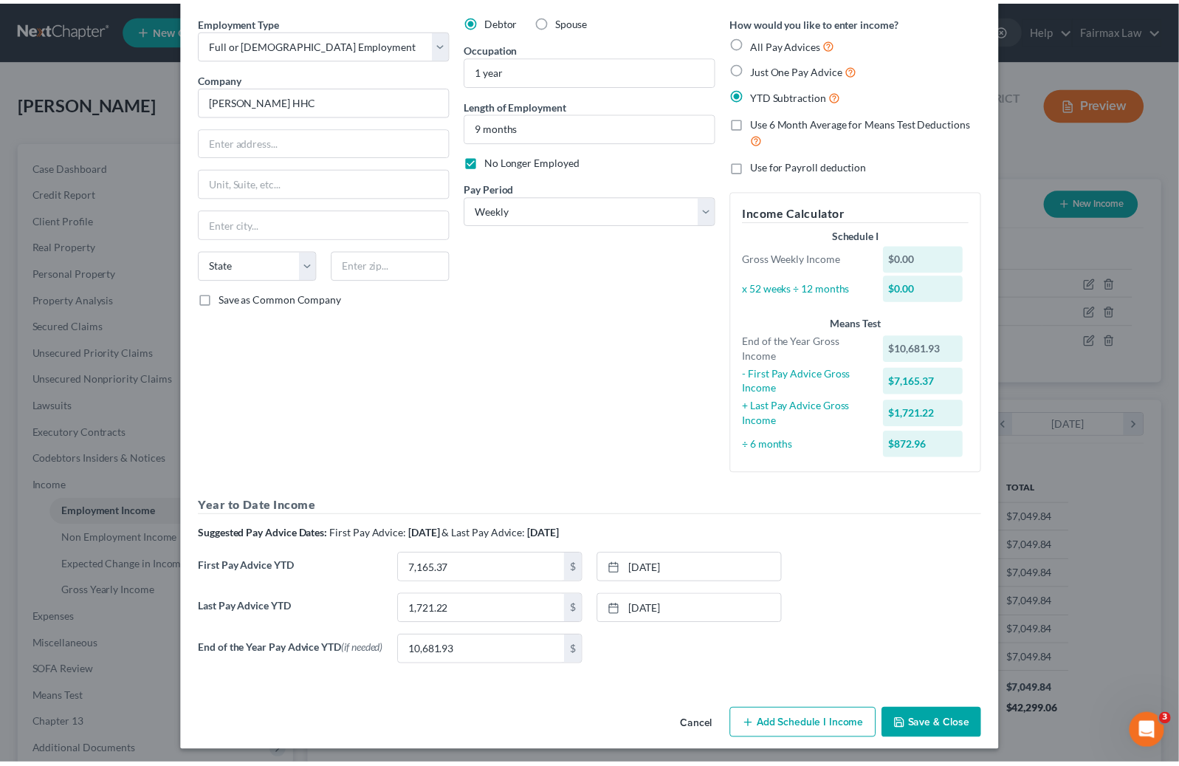
scroll to position [62, 0]
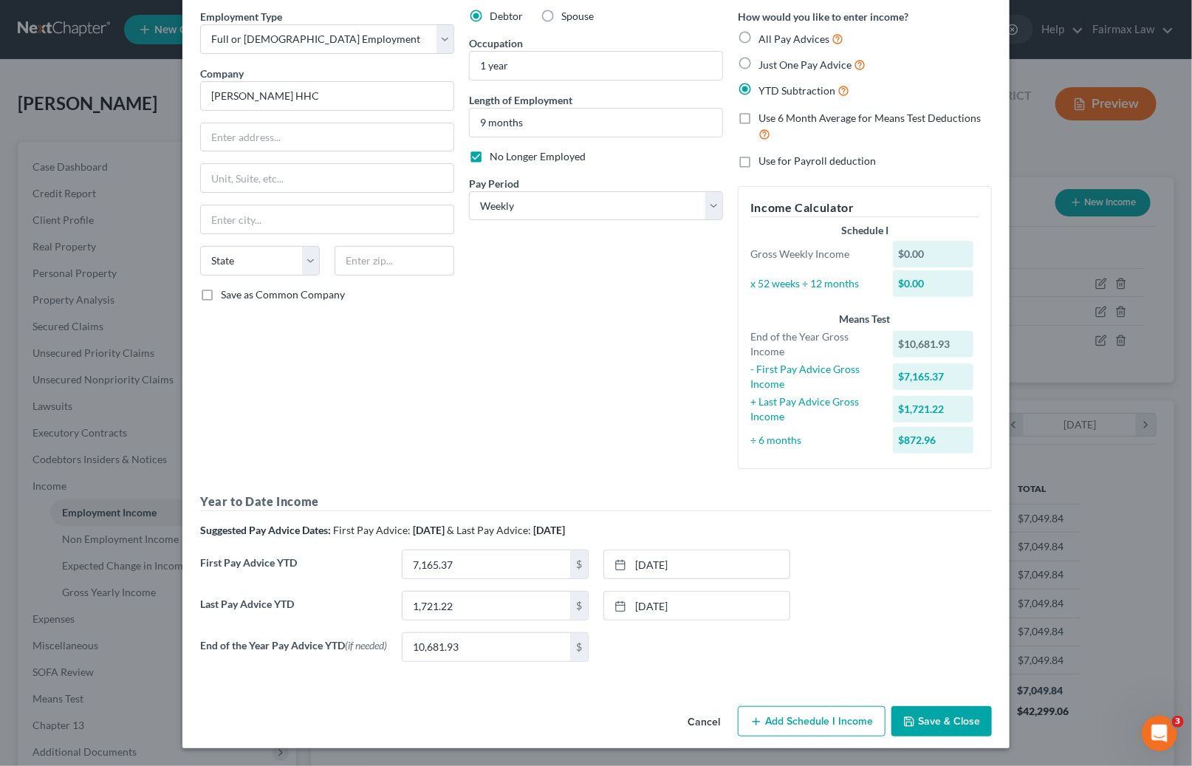
click at [949, 721] on button "Save & Close" at bounding box center [941, 721] width 100 height 31
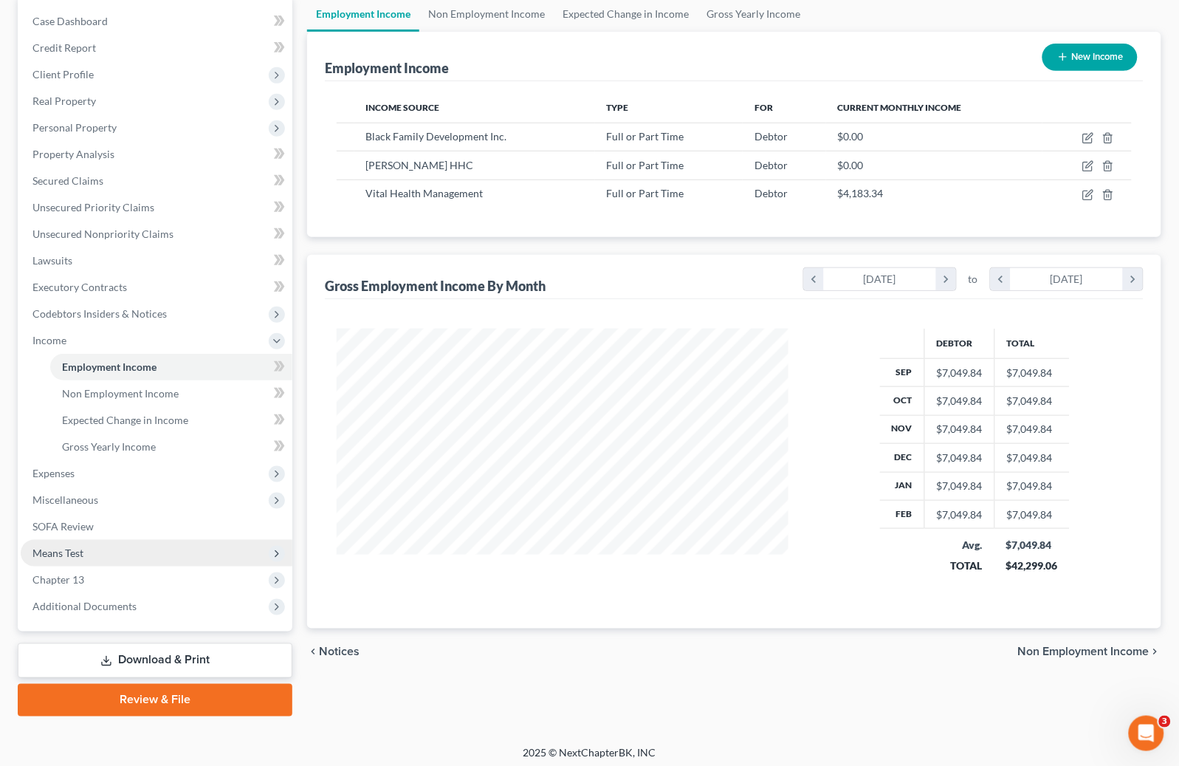
scroll to position [150, 0]
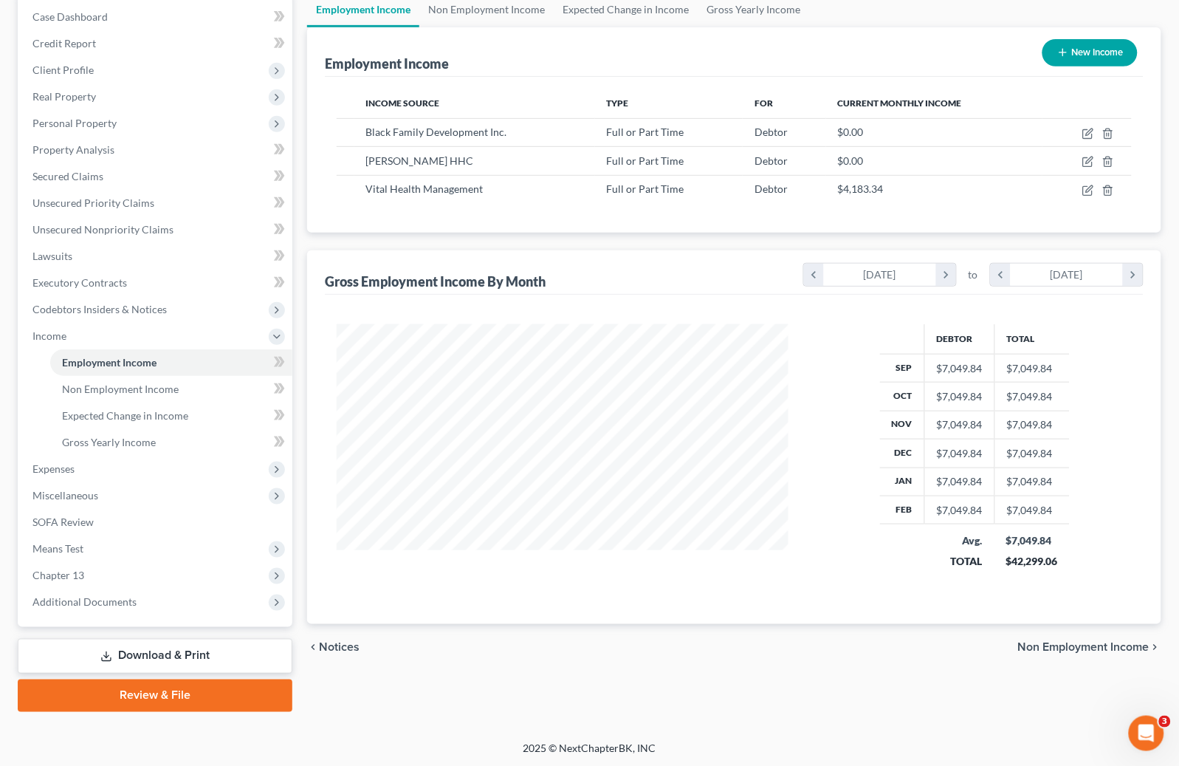
click at [145, 646] on link "Download & Print" at bounding box center [155, 656] width 275 height 35
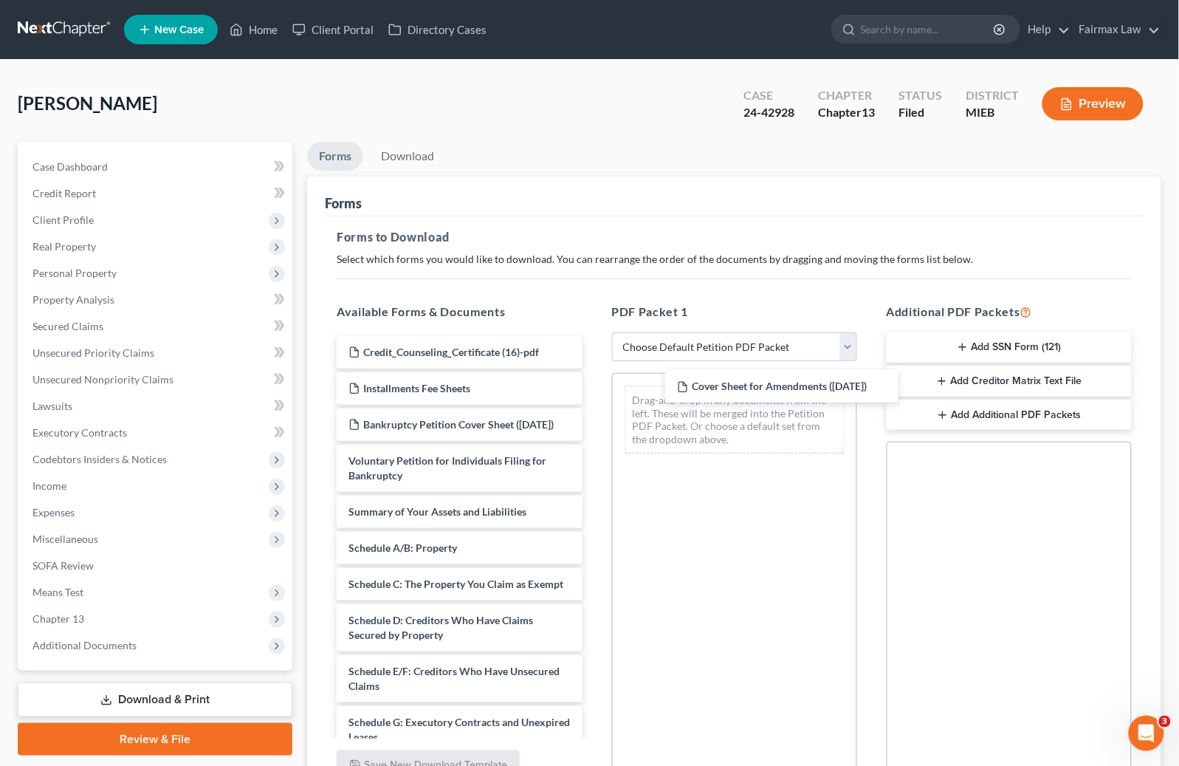
drag, startPoint x: 473, startPoint y: 354, endPoint x: 651, endPoint y: 386, distance: 180.8
click at [594, 389] on div "Cover Sheet for Amendments ([DATE]) Cover Sheet for Amendments ([DATE]) Credit_…" at bounding box center [459, 780] width 269 height 889
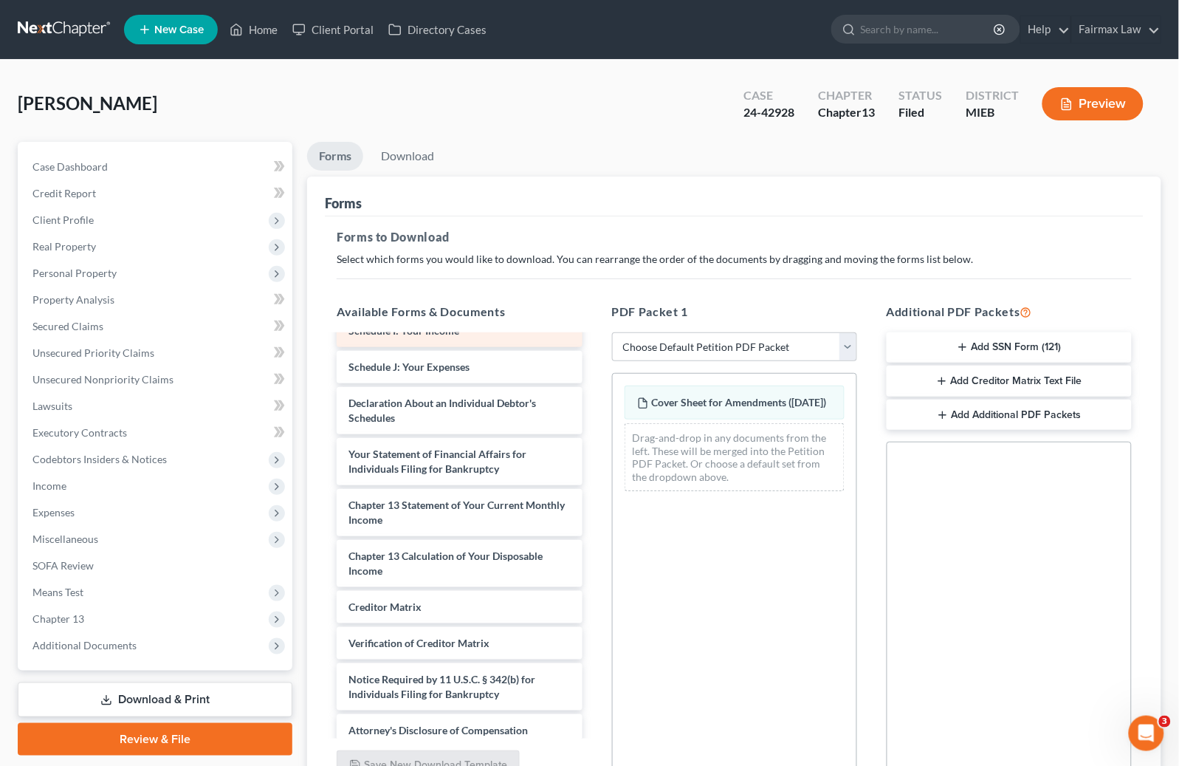
scroll to position [476, 0]
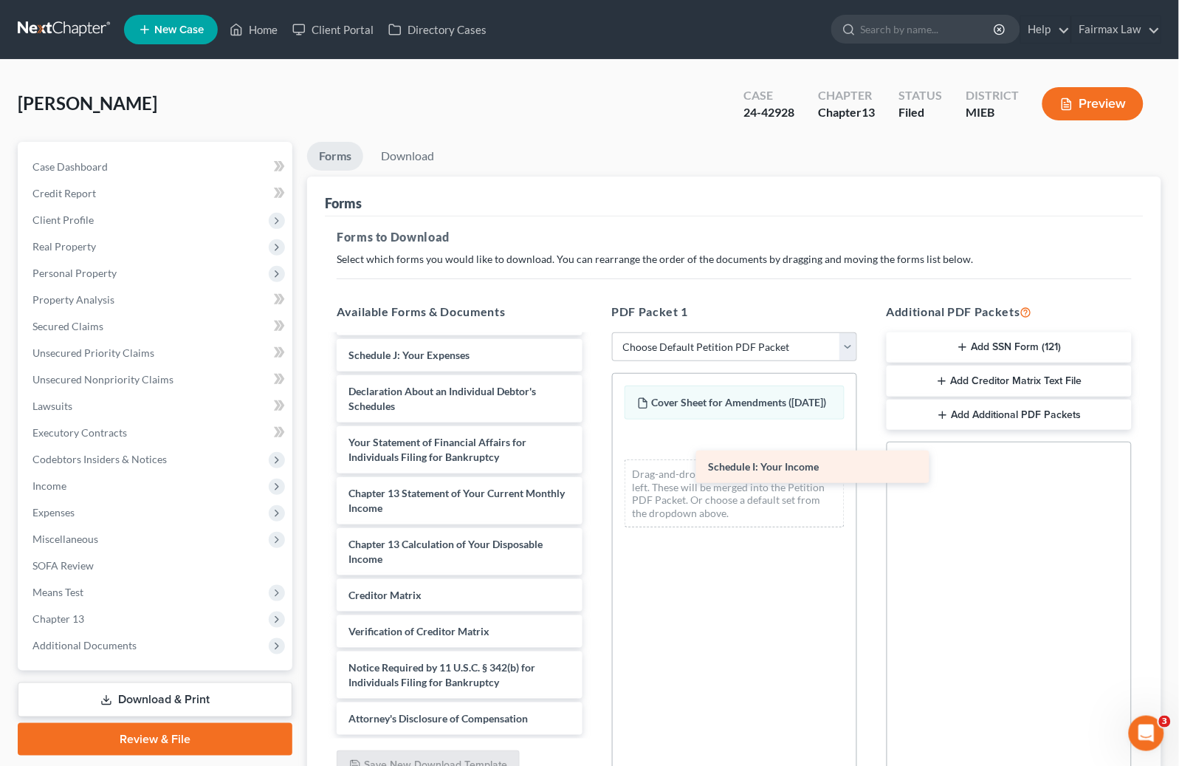
drag, startPoint x: 440, startPoint y: 367, endPoint x: 769, endPoint y: 464, distance: 342.7
click at [594, 465] on div "Schedule I: Your Income Credit_Counseling_Certificate (16)-pdf Installments Fee…" at bounding box center [459, 308] width 269 height 853
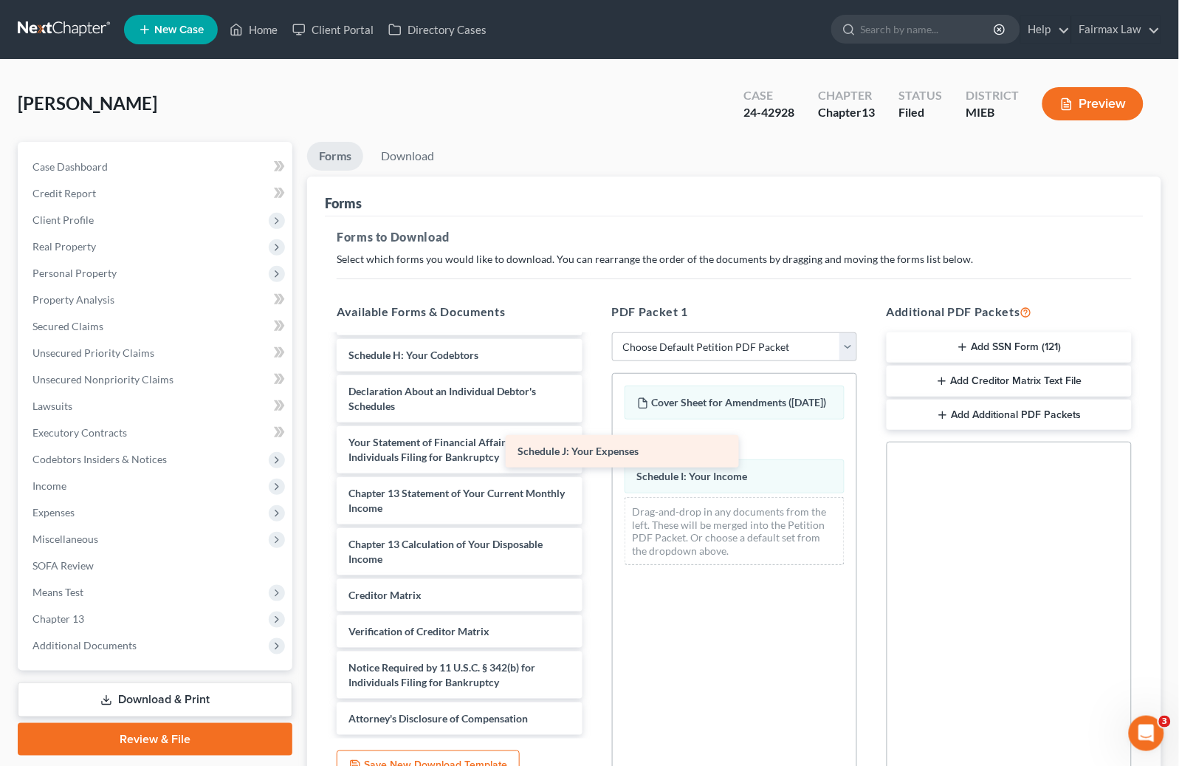
scroll to position [447, 0]
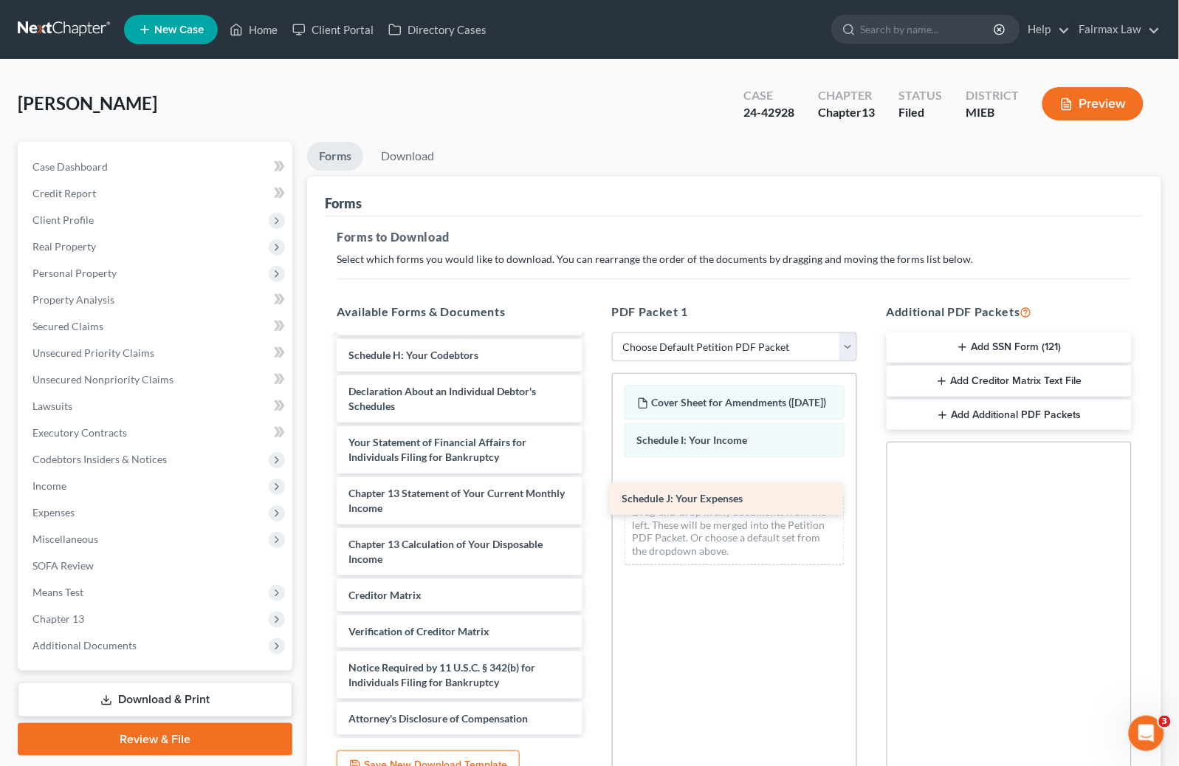
drag, startPoint x: 610, startPoint y: 429, endPoint x: 751, endPoint y: 500, distance: 157.8
click at [594, 501] on div "Schedule J: Your Expenses Credit_Counseling_Certificate (16)-pdf Installments F…" at bounding box center [459, 326] width 269 height 817
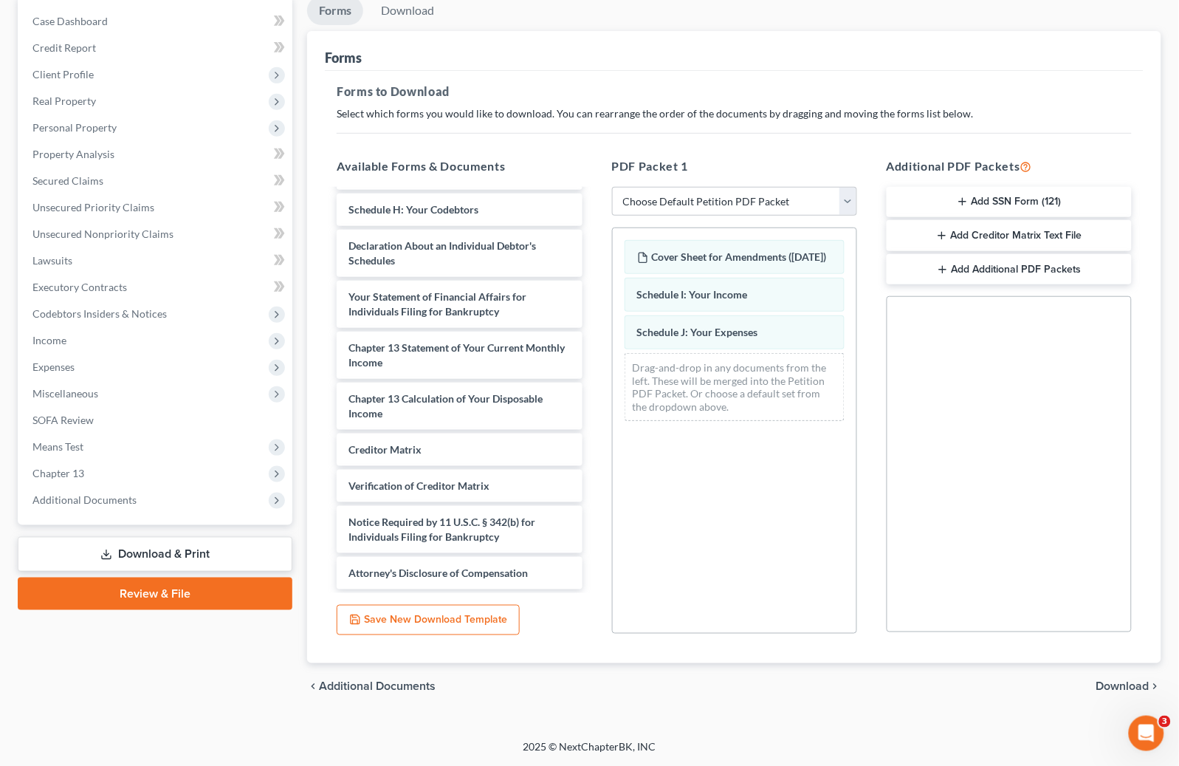
click at [1121, 688] on span "Download" at bounding box center [1122, 687] width 53 height 12
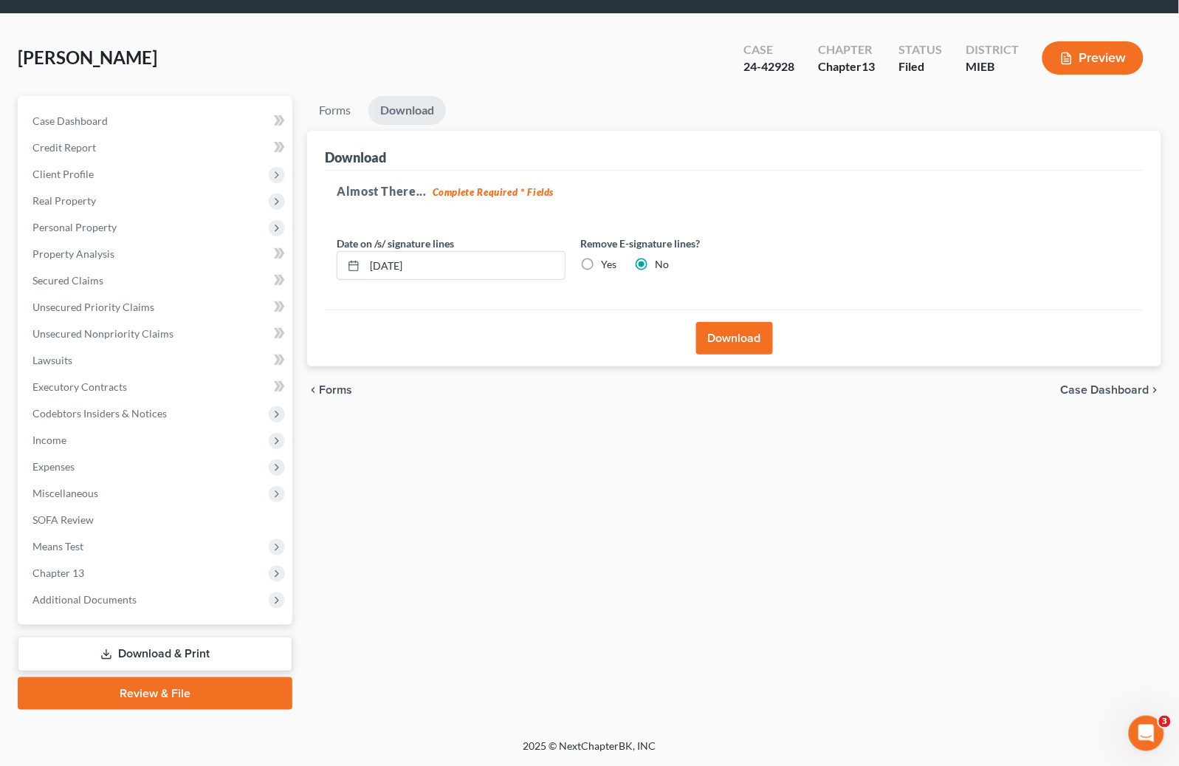
scroll to position [43, 0]
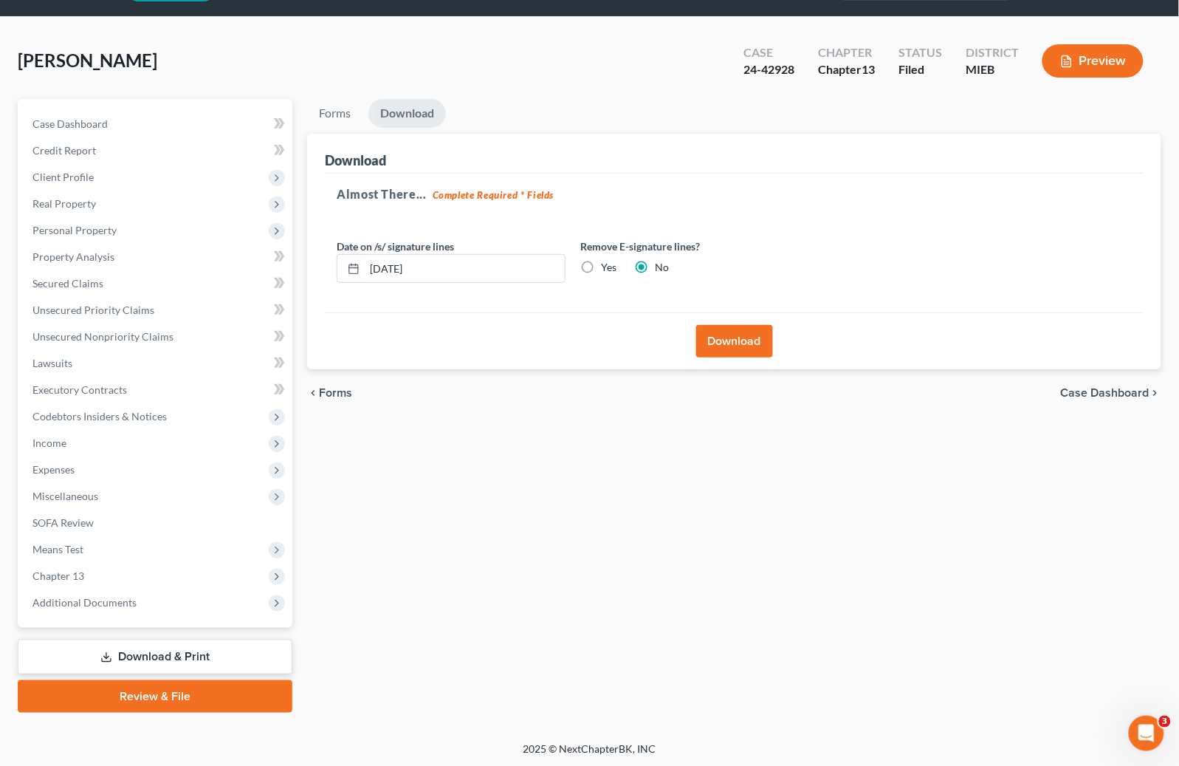
click at [757, 336] on button "Download" at bounding box center [734, 341] width 77 height 32
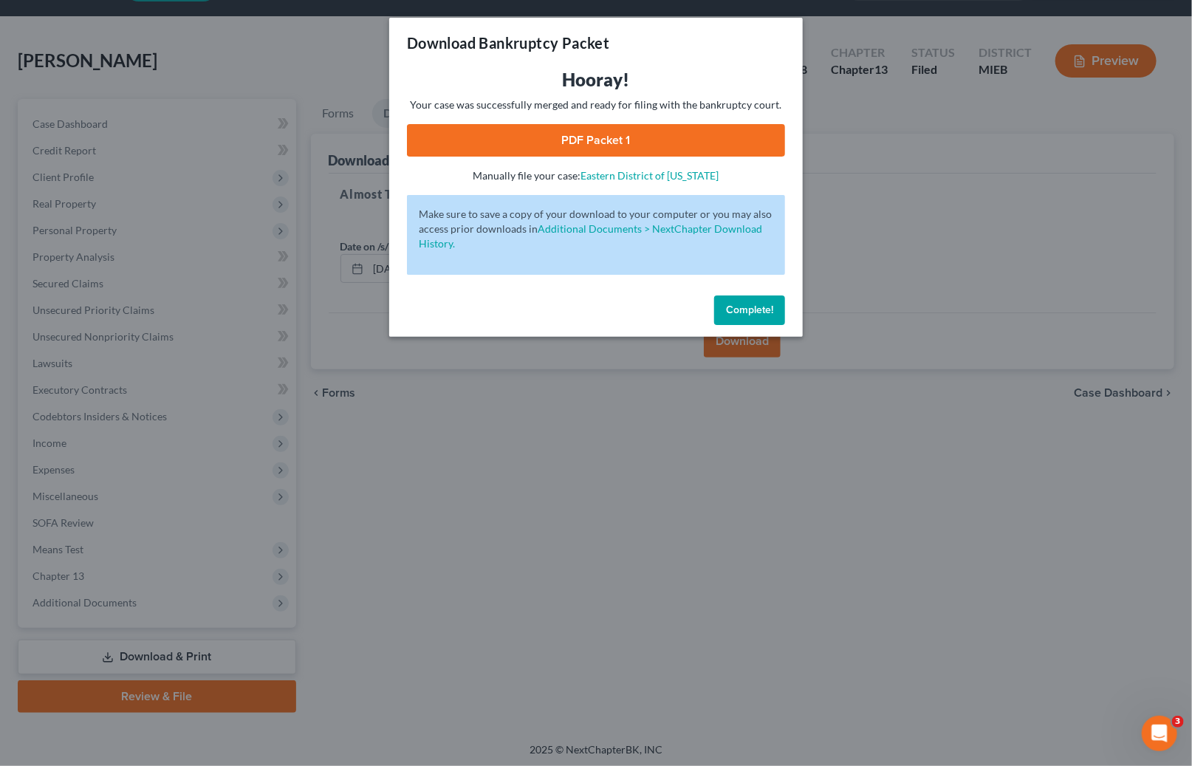
click at [634, 140] on link "PDF Packet 1" at bounding box center [596, 140] width 378 height 32
click at [602, 103] on p "Your case was successfully merged and ready for filing with the bankruptcy cour…" at bounding box center [596, 104] width 378 height 15
click at [615, 131] on link "PDF Packet 1" at bounding box center [596, 140] width 378 height 32
click at [773, 312] on button "Complete!" at bounding box center [749, 310] width 71 height 30
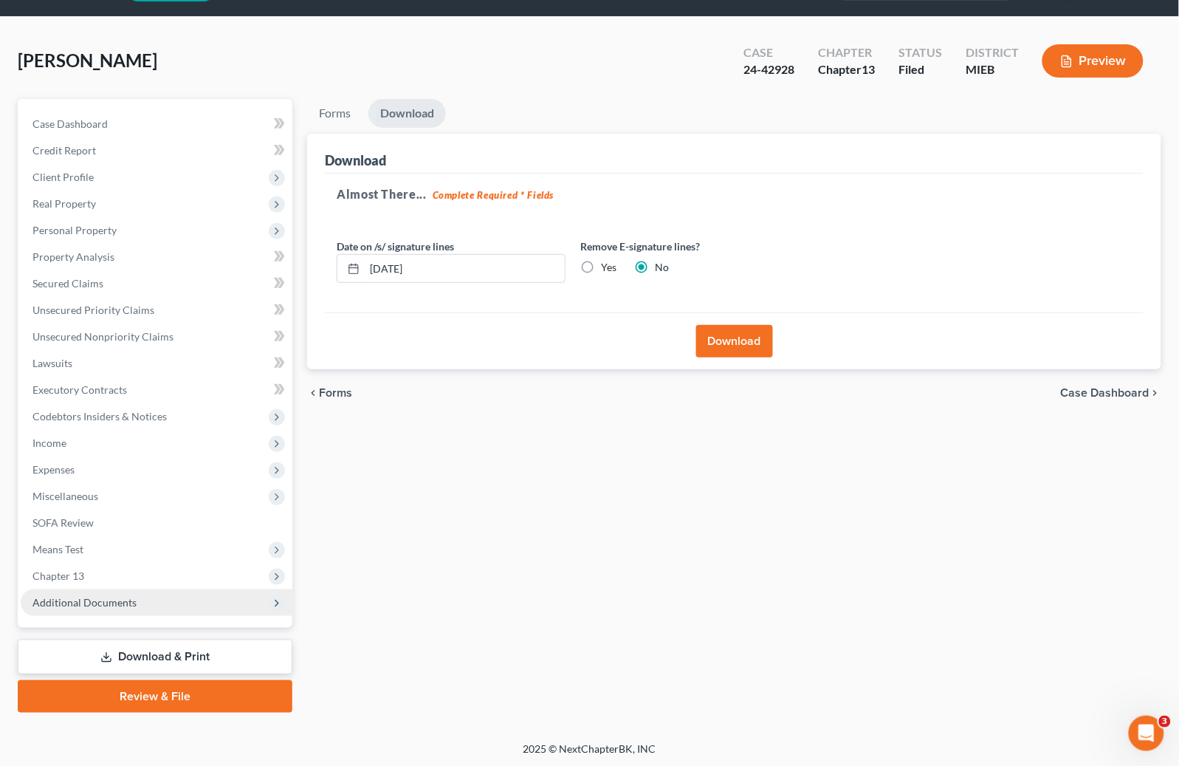
click at [84, 598] on span "Additional Documents" at bounding box center [84, 602] width 104 height 13
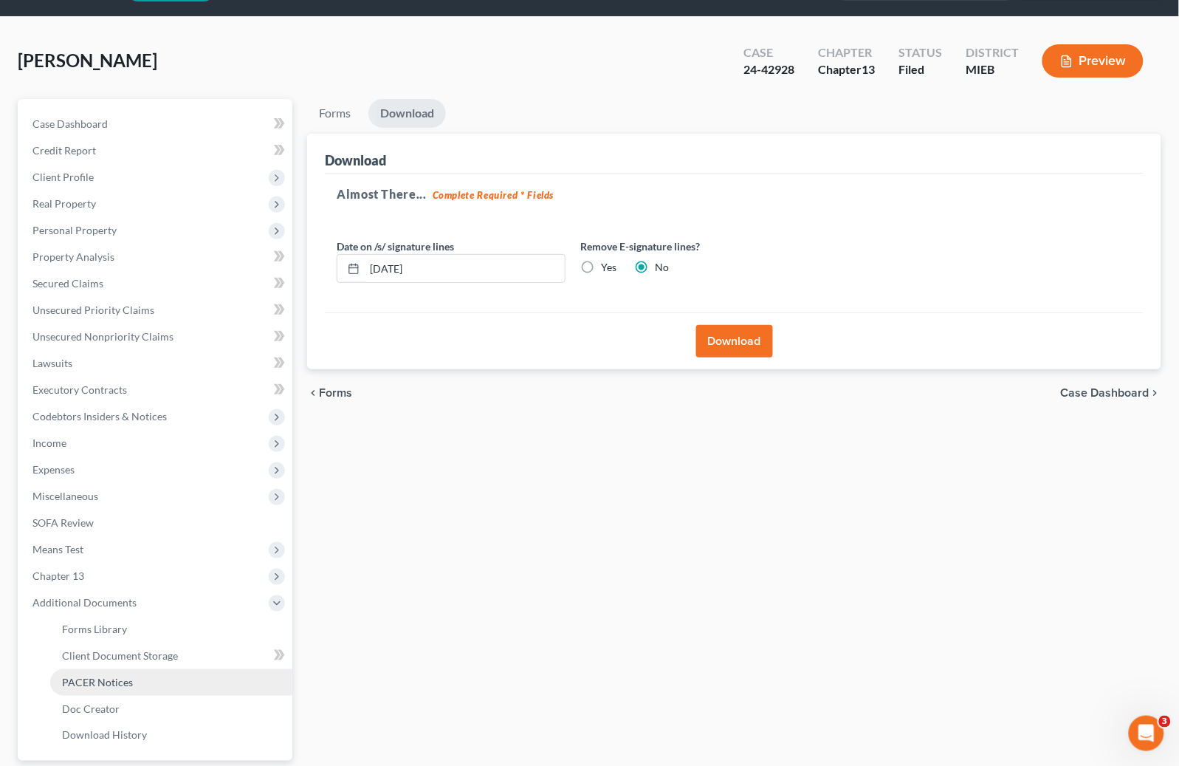
click at [66, 676] on span "PACER Notices" at bounding box center [97, 682] width 71 height 13
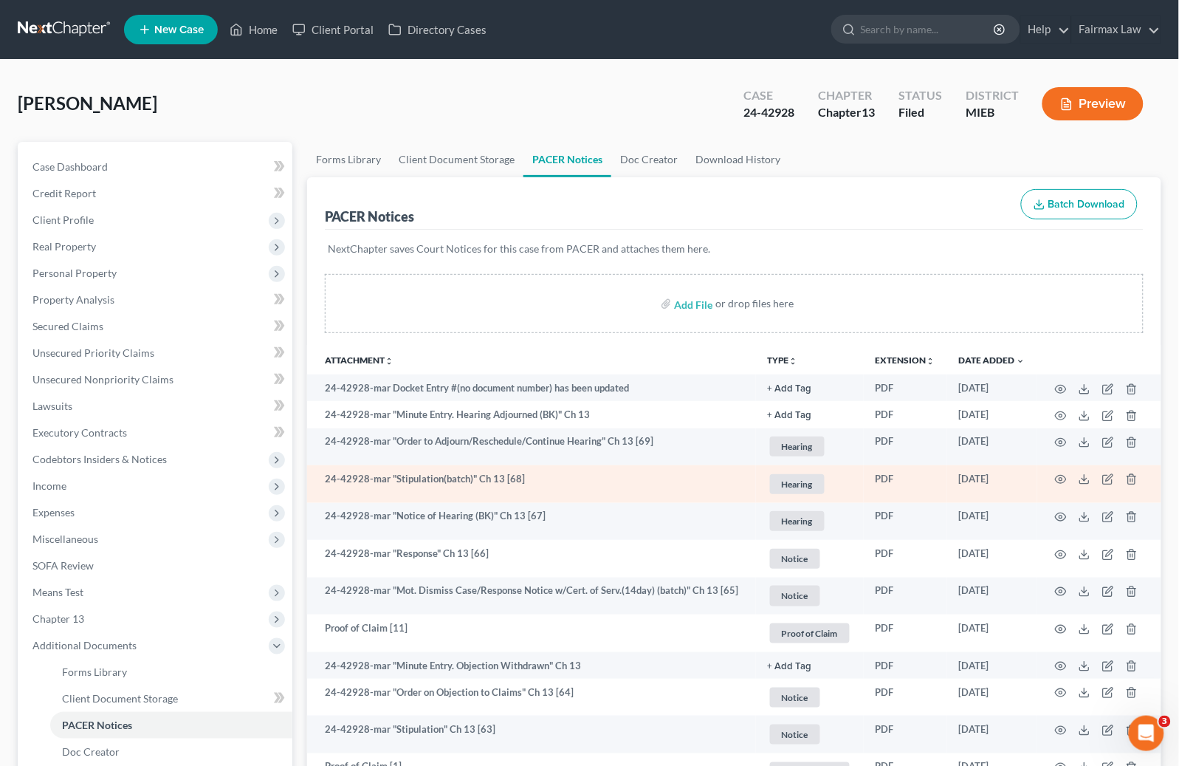
click at [579, 469] on td "24-42928-mar "Stipulation(batch)" Ch 13 [68]" at bounding box center [531, 484] width 449 height 38
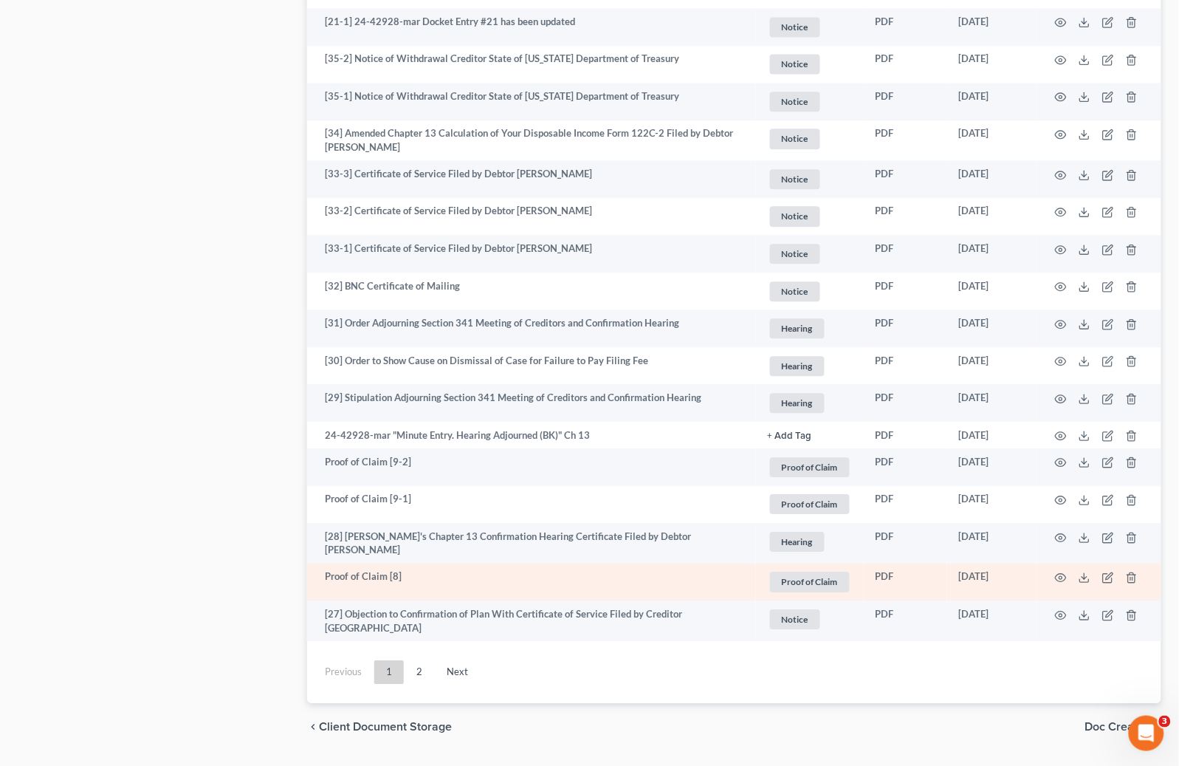
scroll to position [2419, 0]
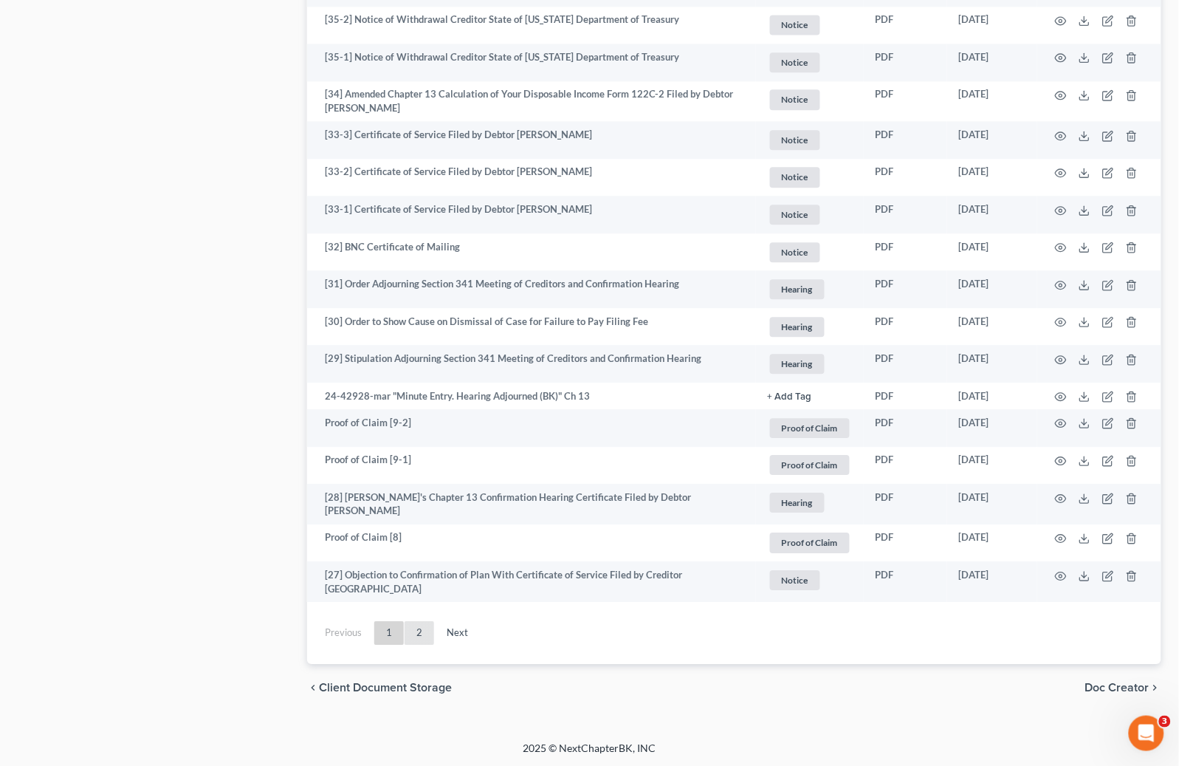
click at [422, 631] on link "2" at bounding box center [420, 633] width 30 height 24
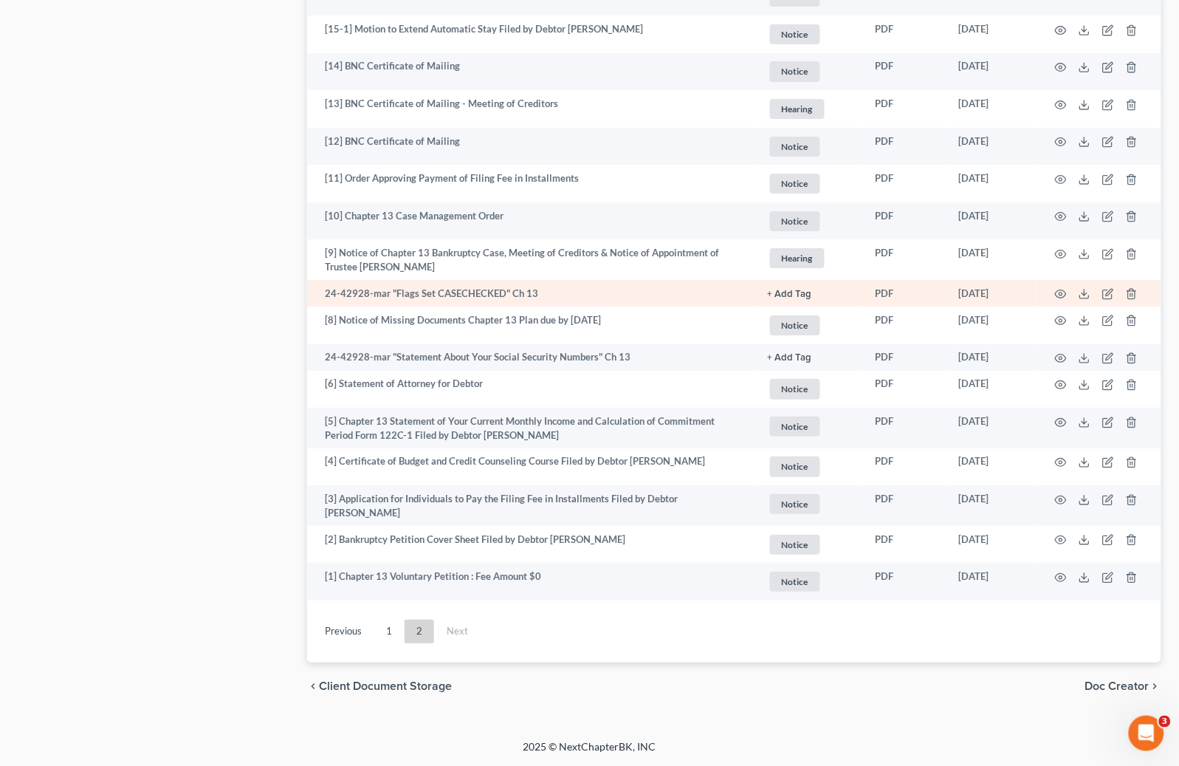
scroll to position [1345, 0]
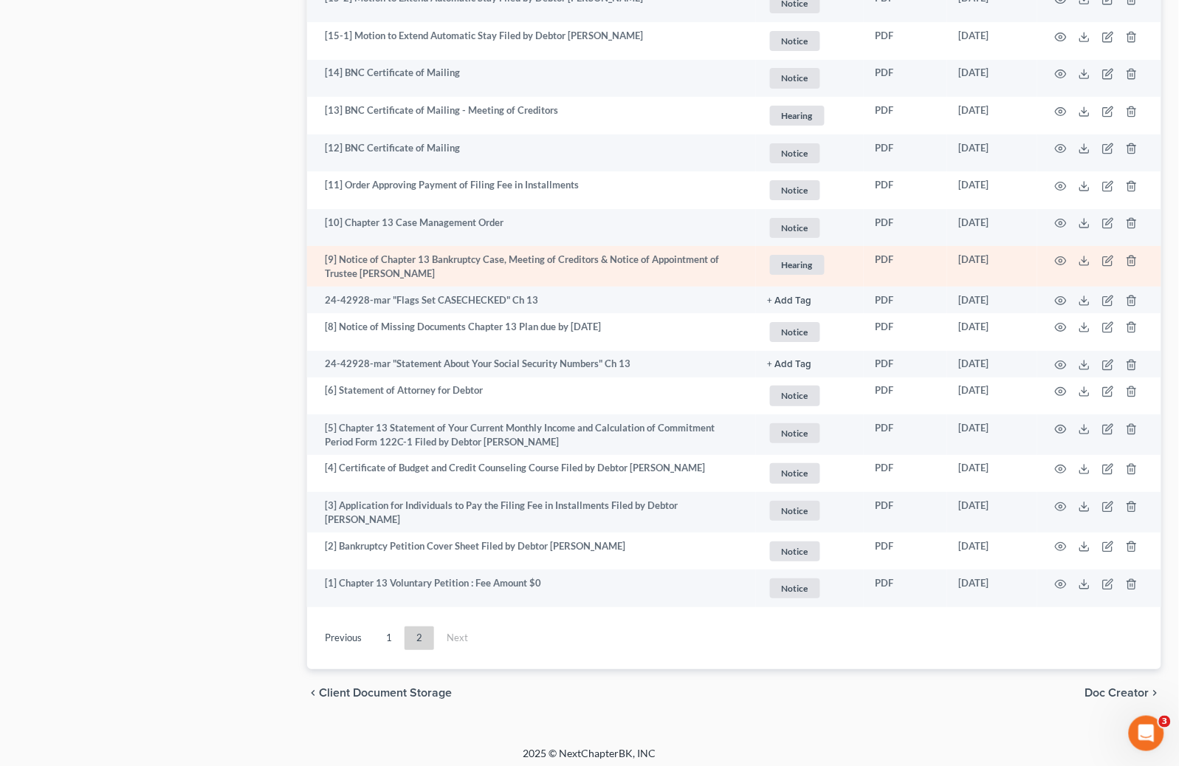
click at [558, 261] on td "[9] Notice of Chapter 13 Bankruptcy Case, Meeting of Creditors & Notice of Appo…" at bounding box center [531, 266] width 449 height 41
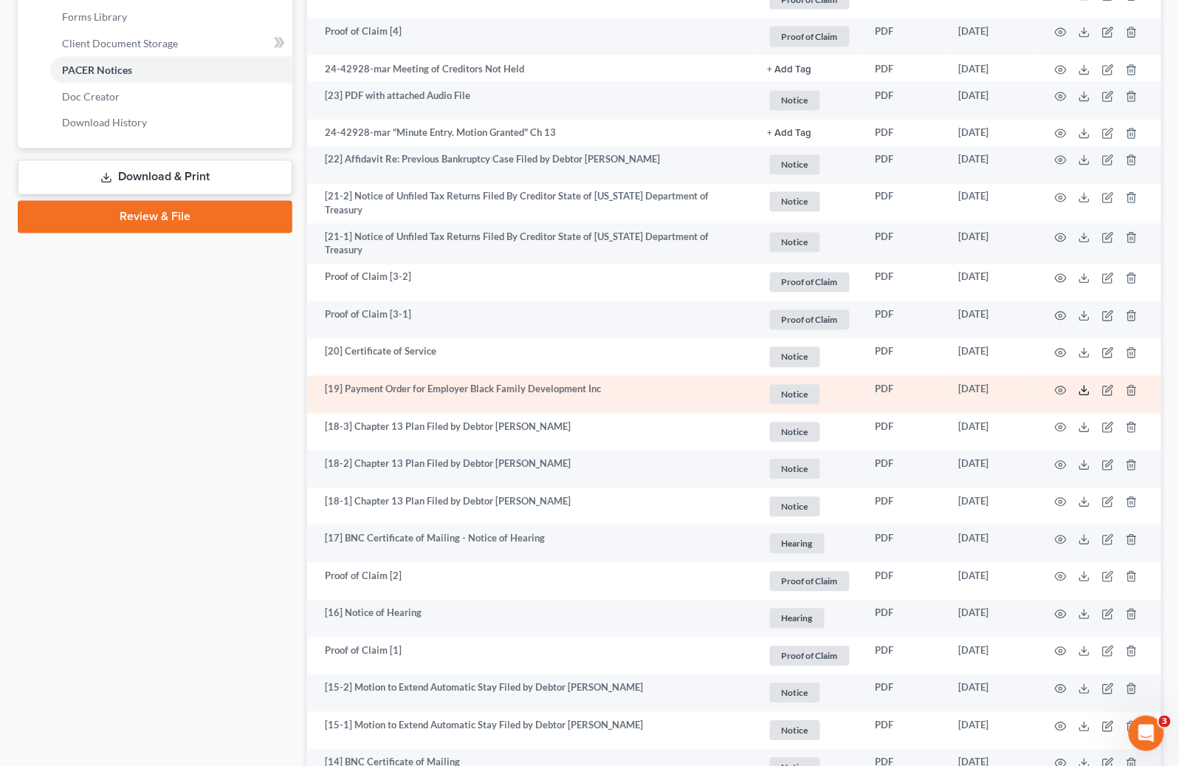
click at [1083, 385] on icon at bounding box center [1085, 391] width 12 height 12
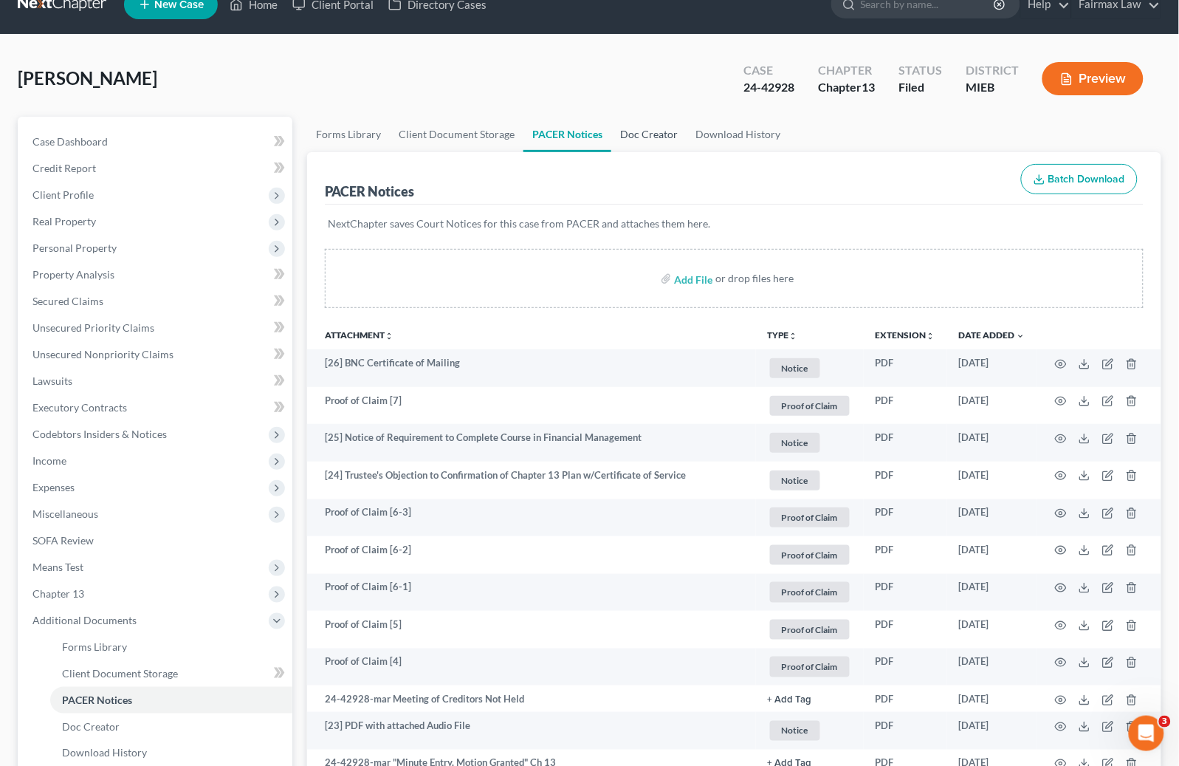
scroll to position [0, 0]
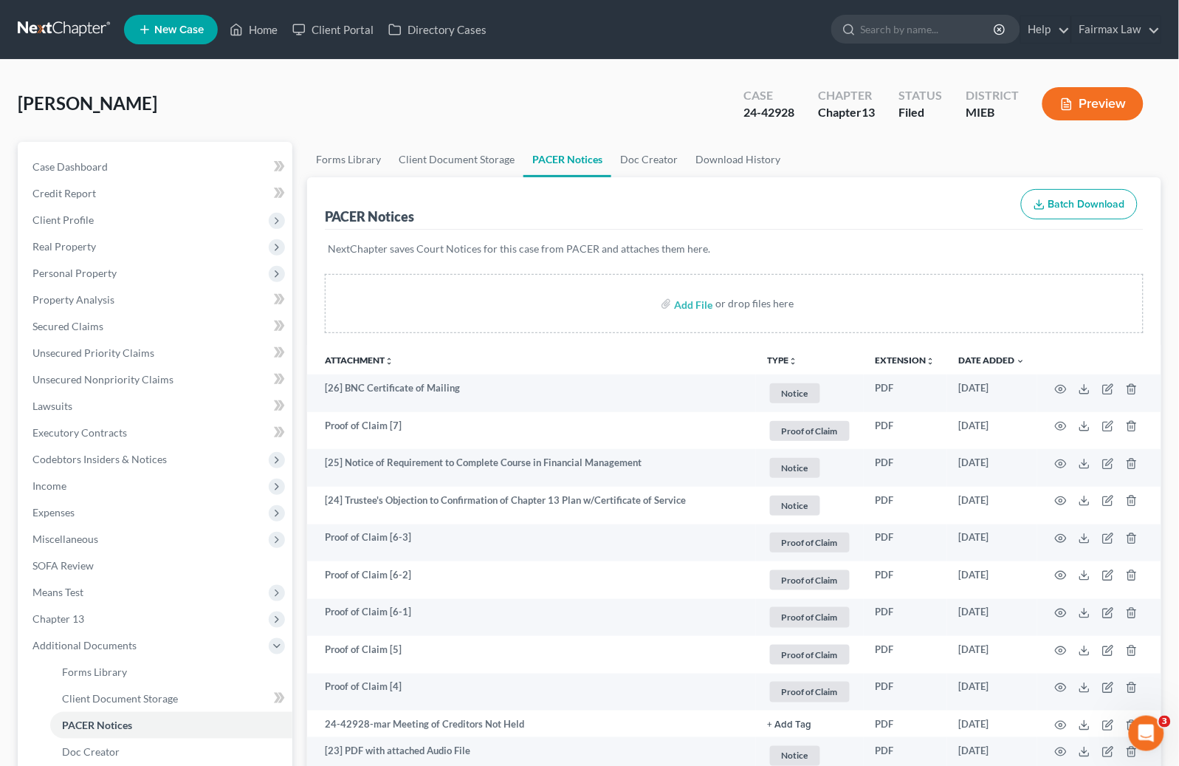
click at [797, 111] on div "Case 24-42928" at bounding box center [769, 105] width 75 height 44
drag, startPoint x: 800, startPoint y: 111, endPoint x: 727, endPoint y: 111, distance: 73.8
click at [728, 111] on div "Case 24-42928 Chapter Chapter 13 Status Filed District MIEB Preview" at bounding box center [944, 104] width 436 height 52
copy div "24-42928"
